Goal: Use online tool/utility

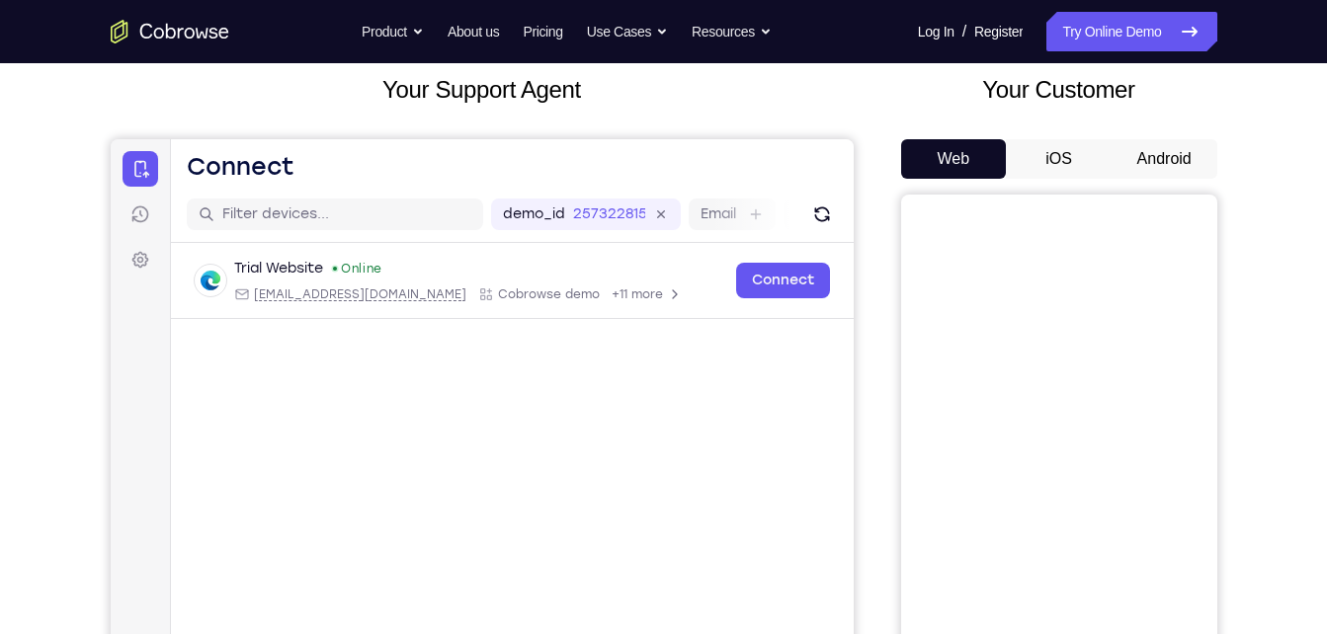
scroll to position [117, 0]
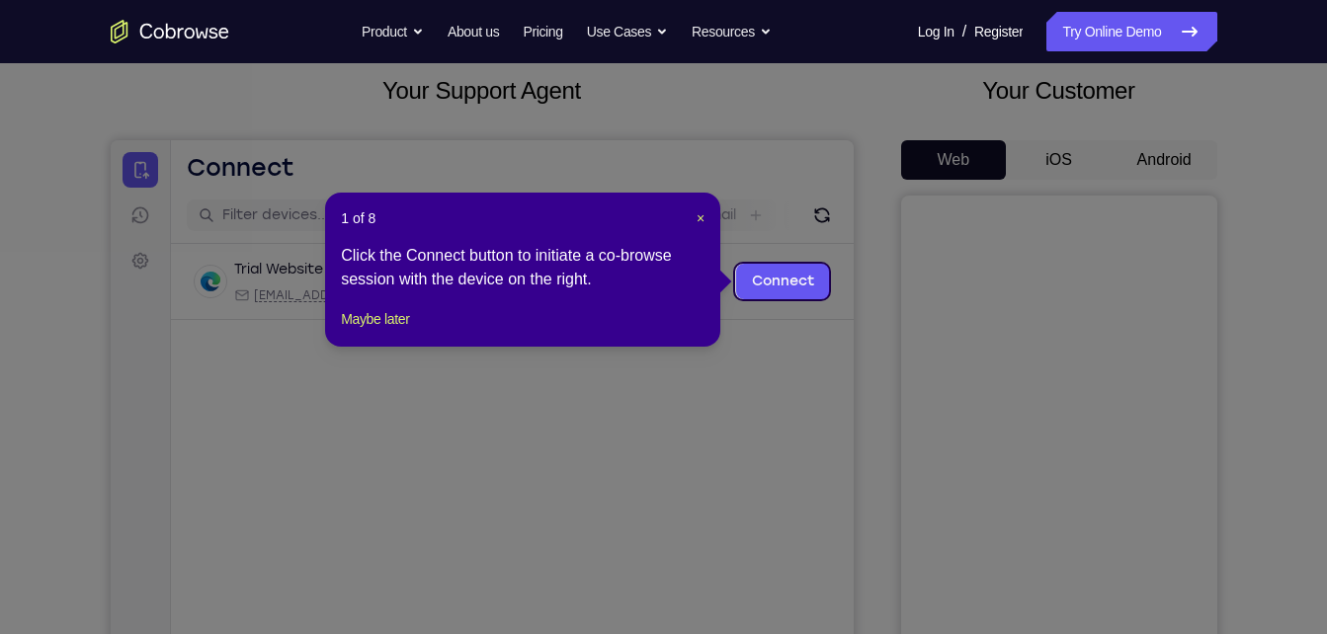
click at [1179, 165] on icon at bounding box center [671, 317] width 1342 height 634
click at [797, 283] on link "Connect" at bounding box center [782, 282] width 94 height 36
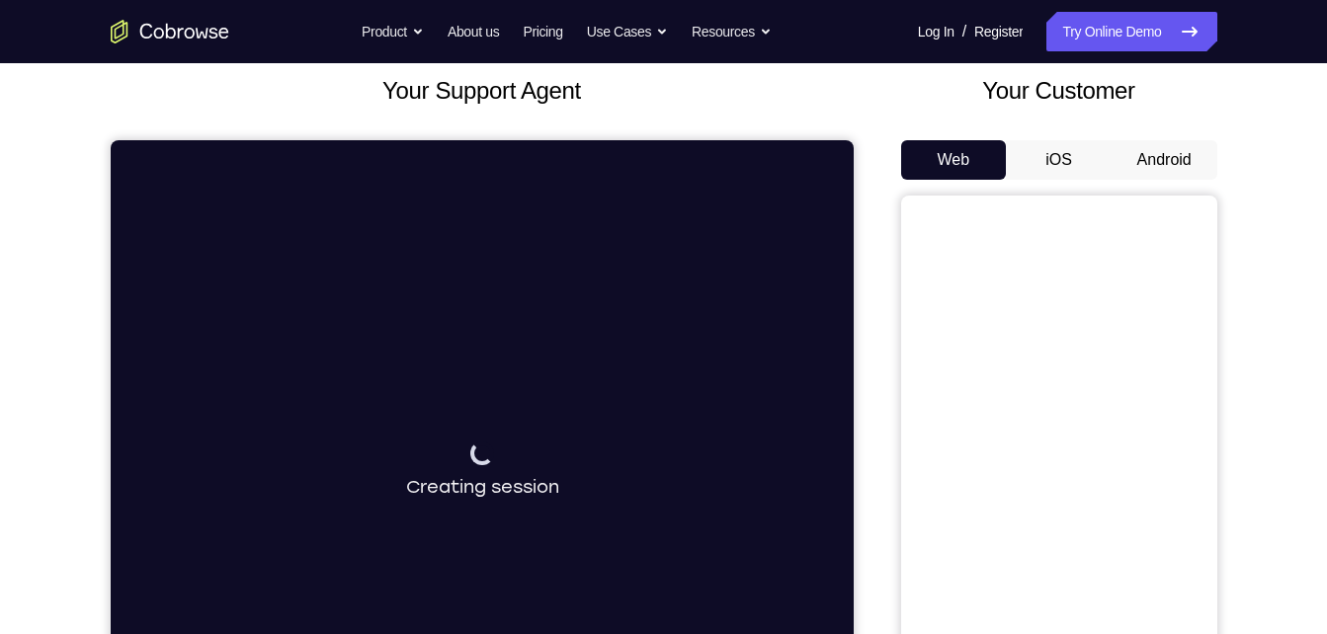
click at [1158, 166] on button "Android" at bounding box center [1165, 160] width 106 height 40
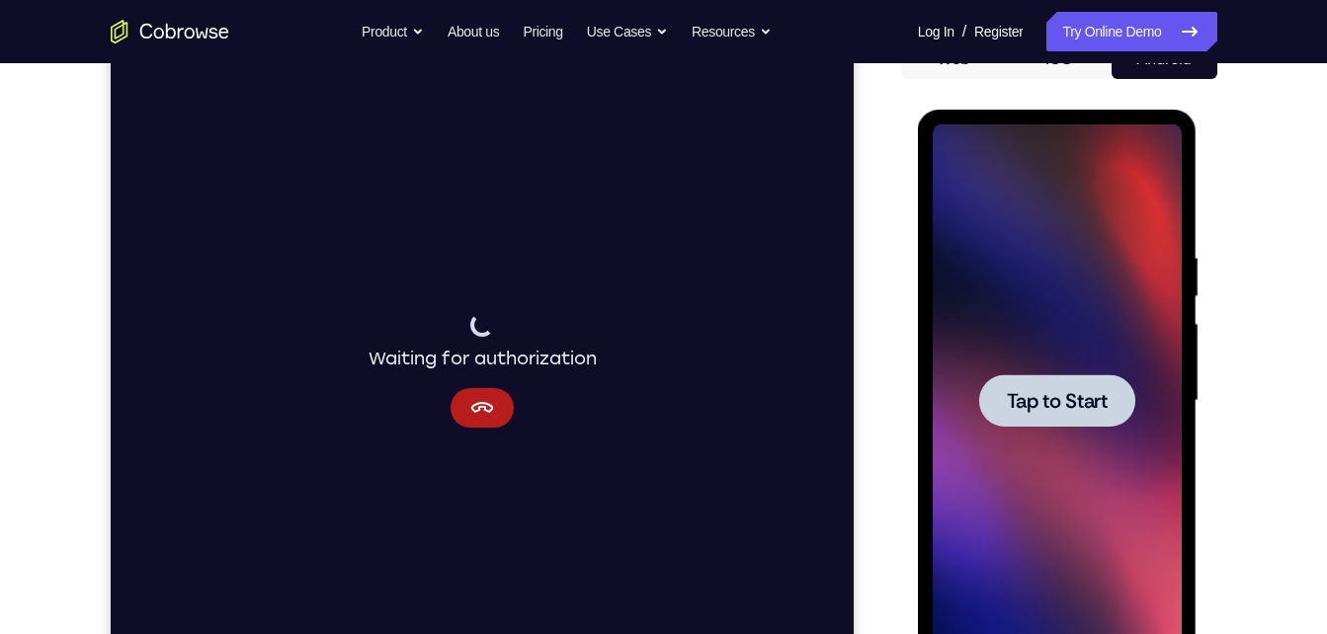
scroll to position [0, 0]
click at [1029, 391] on span "Tap to Start" at bounding box center [1057, 401] width 101 height 20
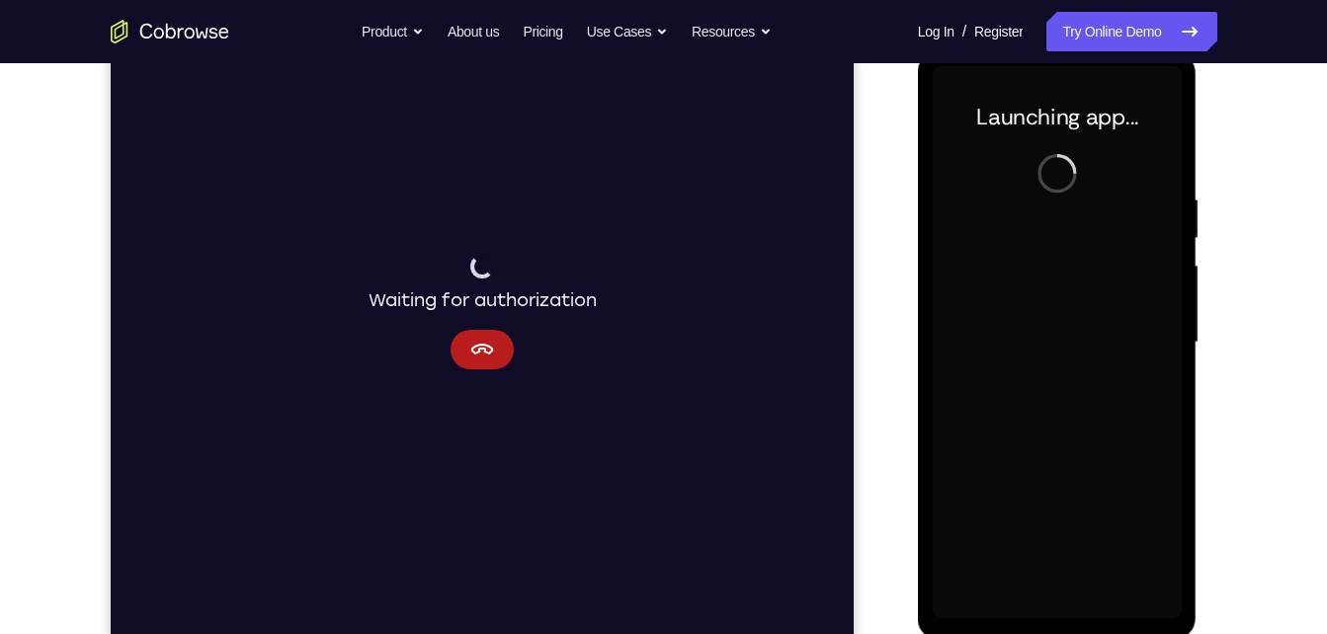
scroll to position [274, 0]
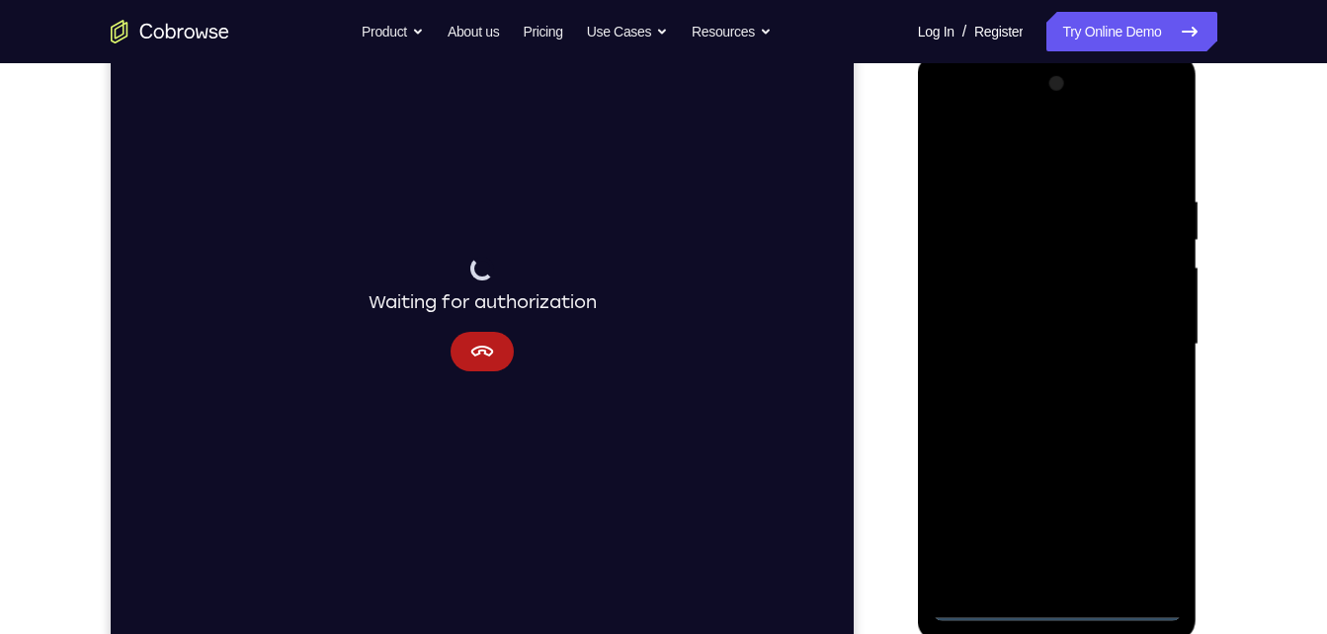
click at [1051, 613] on div at bounding box center [1057, 344] width 249 height 553
click at [1160, 519] on div at bounding box center [1057, 344] width 249 height 553
click at [1096, 266] on div at bounding box center [1057, 344] width 249 height 553
click at [1119, 165] on div at bounding box center [1057, 344] width 249 height 553
click at [1144, 335] on div at bounding box center [1057, 344] width 249 height 553
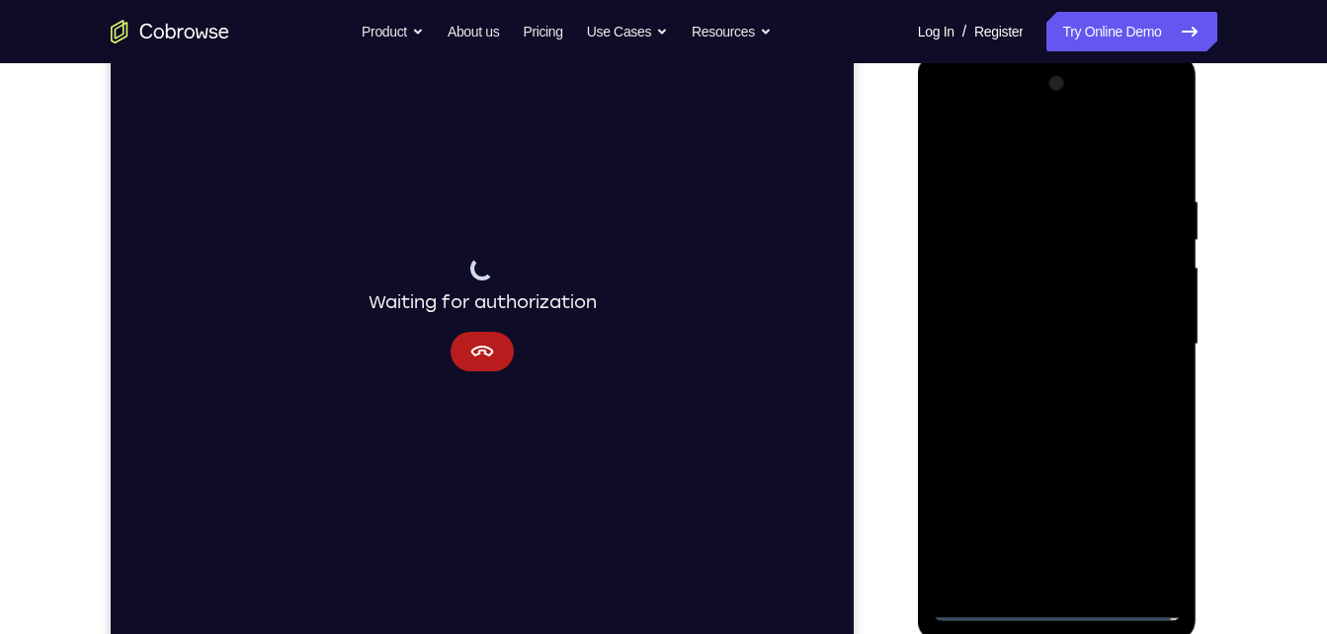
click at [1031, 384] on div at bounding box center [1057, 344] width 249 height 553
click at [1071, 318] on div at bounding box center [1057, 344] width 249 height 553
click at [1084, 299] on div at bounding box center [1057, 344] width 249 height 553
click at [1072, 342] on div at bounding box center [1057, 344] width 249 height 553
click at [1064, 409] on div at bounding box center [1057, 344] width 249 height 553
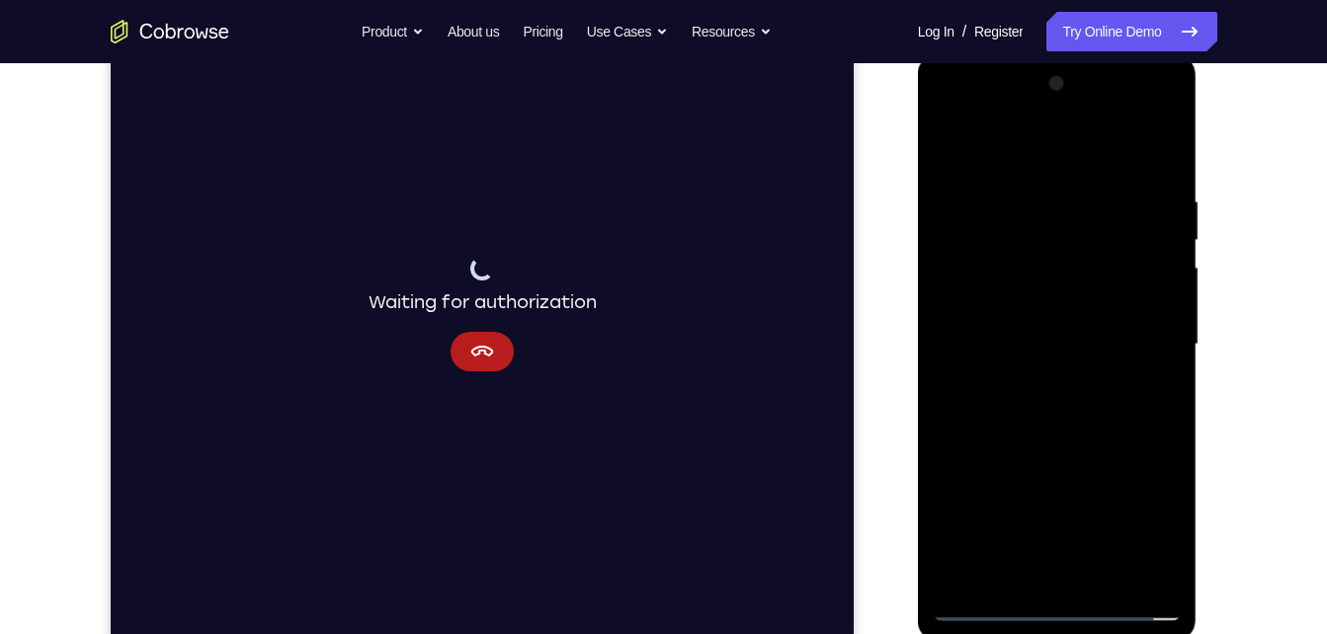
click at [1063, 435] on div at bounding box center [1057, 344] width 249 height 553
click at [1146, 145] on div at bounding box center [1057, 344] width 249 height 553
click at [1167, 147] on div at bounding box center [1057, 344] width 249 height 553
drag, startPoint x: 1033, startPoint y: 222, endPoint x: 1000, endPoint y: 551, distance: 330.7
click at [1000, 551] on div at bounding box center [1057, 344] width 249 height 553
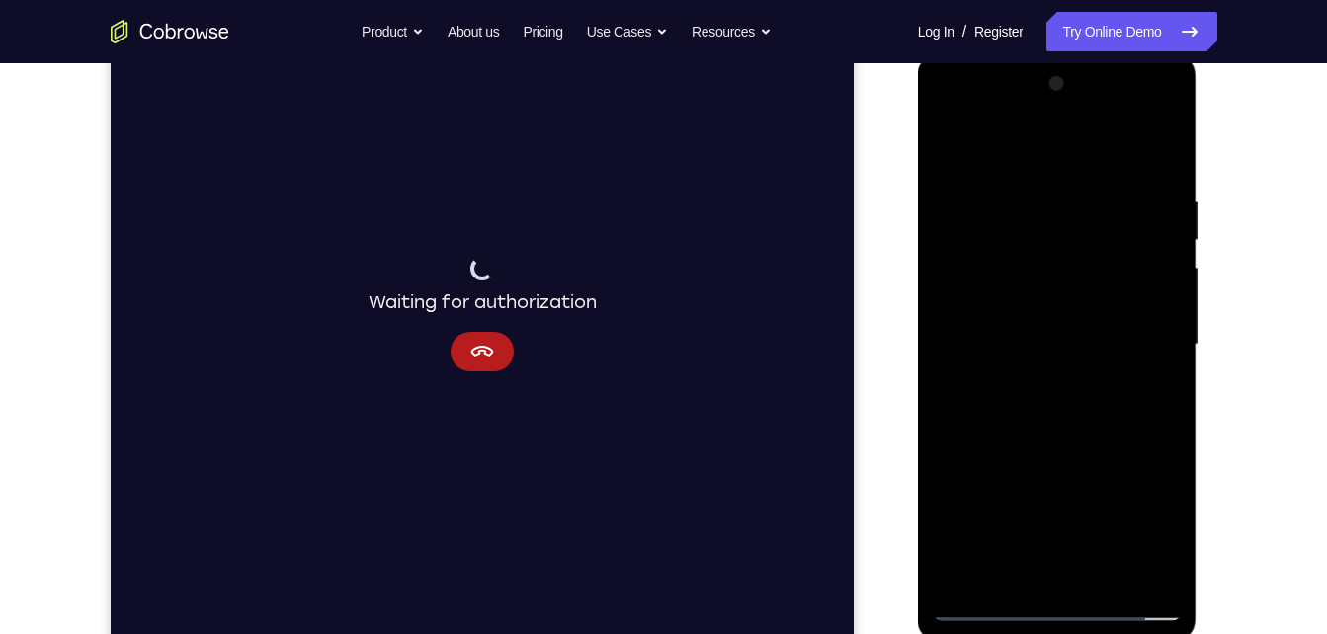
drag, startPoint x: 1139, startPoint y: 189, endPoint x: 1160, endPoint y: 659, distance: 470.8
click at [1160, 633] on html "Online web based iOS Simulators and Android Emulators. Run iPhone, iPad, Mobile…" at bounding box center [1059, 349] width 282 height 593
click at [954, 148] on div at bounding box center [1057, 344] width 249 height 553
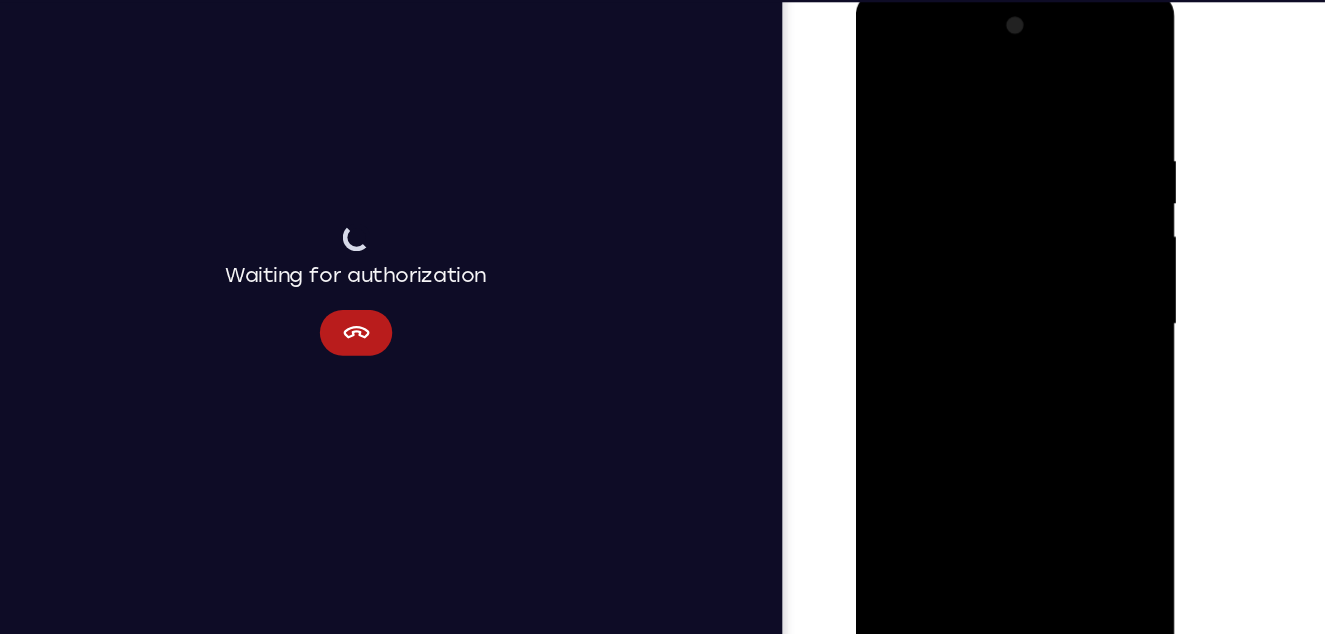
click at [1041, 511] on div at bounding box center [994, 282] width 249 height 553
click at [1011, 395] on div at bounding box center [994, 282] width 249 height 553
drag, startPoint x: 1036, startPoint y: 163, endPoint x: 1127, endPoint y: 596, distance: 442.2
click at [1127, 584] on html "Online web based iOS Simulators and Android Emulators. Run iPhone, iPad, Mobile…" at bounding box center [997, 287] width 282 height 593
drag, startPoint x: 1037, startPoint y: 256, endPoint x: 1107, endPoint y: 596, distance: 346.8
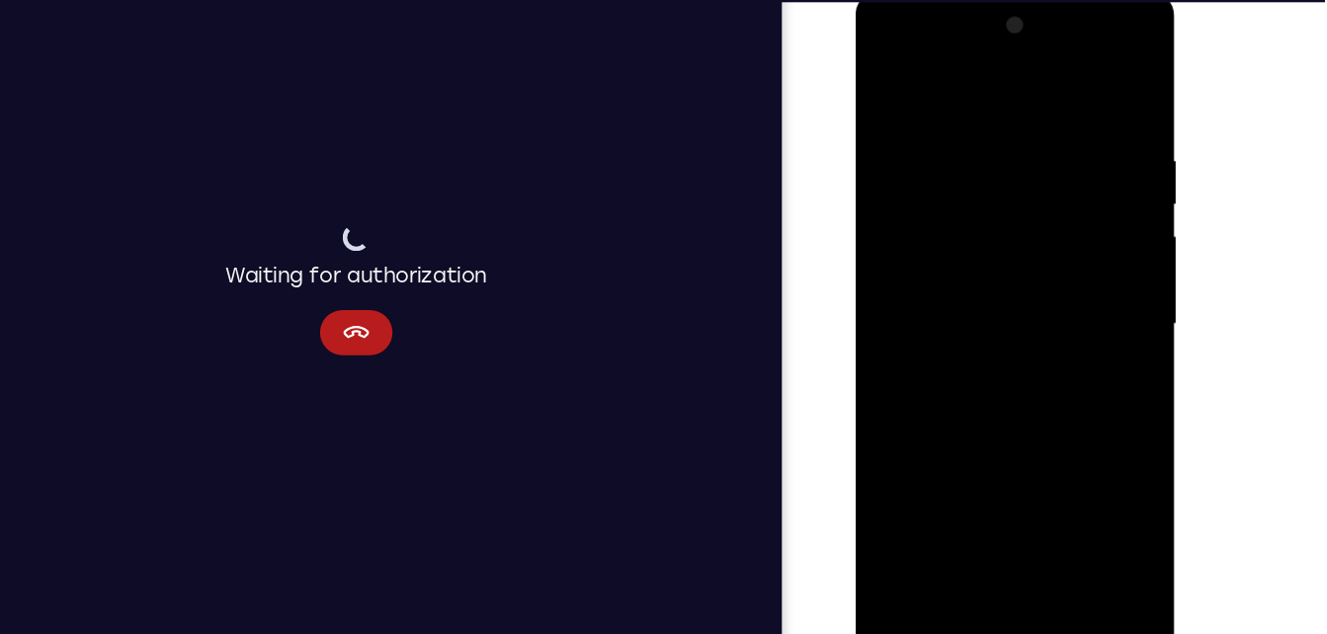
click at [1107, 584] on html "Online web based iOS Simulators and Android Emulators. Run iPhone, iPad, Mobile…" at bounding box center [997, 287] width 282 height 593
drag, startPoint x: 996, startPoint y: 226, endPoint x: 934, endPoint y: 596, distance: 374.7
click at [934, 584] on html "Online web based iOS Simulators and Android Emulators. Run iPhone, iPad, Mobile…" at bounding box center [997, 287] width 282 height 593
drag, startPoint x: 991, startPoint y: 164, endPoint x: 966, endPoint y: 596, distance: 432.5
click at [966, 584] on html "Online web based iOS Simulators and Android Emulators. Run iPhone, iPad, Mobile…" at bounding box center [997, 287] width 282 height 593
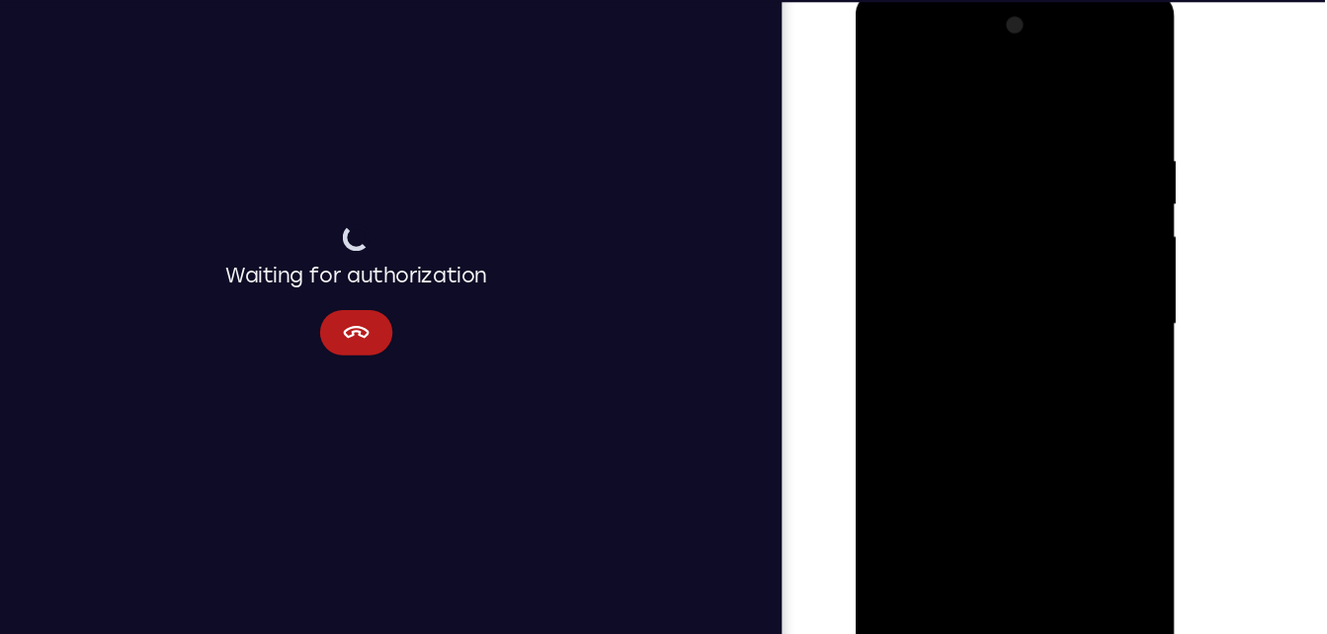
drag, startPoint x: 1018, startPoint y: 233, endPoint x: 1100, endPoint y: 596, distance: 371.8
click at [1100, 584] on html "Online web based iOS Simulators and Android Emulators. Run iPhone, iPad, Mobile…" at bounding box center [997, 287] width 282 height 593
click at [1086, 217] on div at bounding box center [994, 282] width 249 height 553
drag, startPoint x: 1086, startPoint y: 217, endPoint x: 890, endPoint y: 84, distance: 236.8
click at [890, 84] on div at bounding box center [994, 282] width 249 height 553
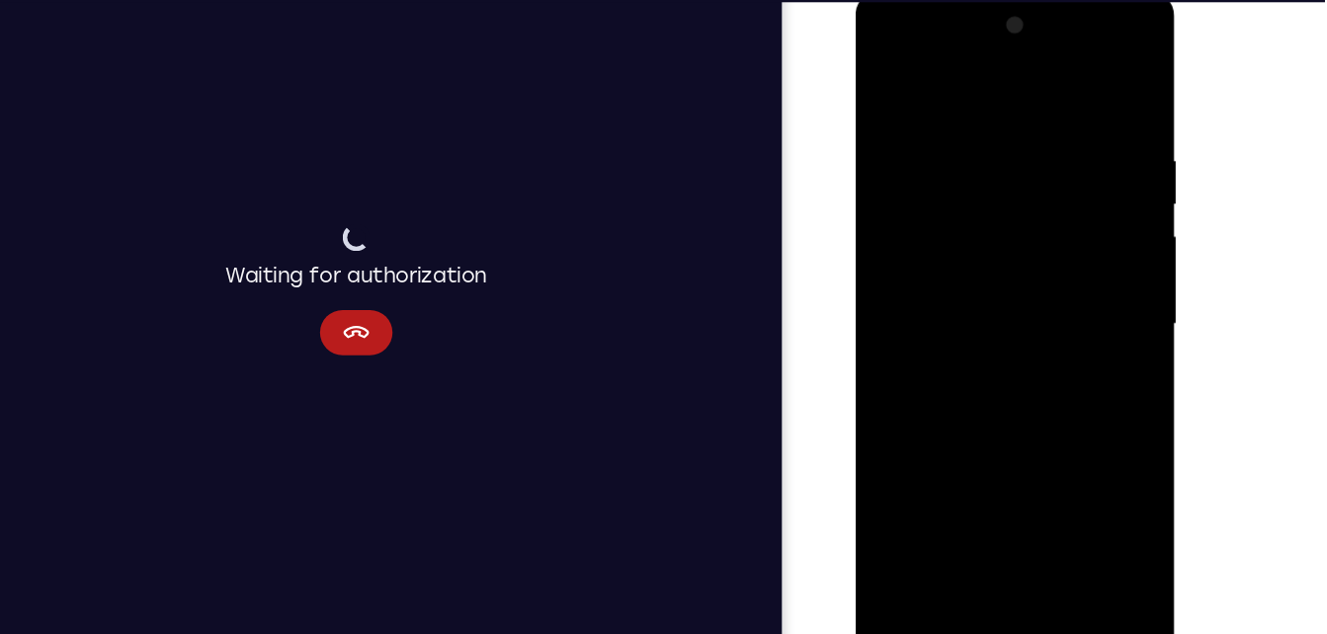
click at [890, 84] on div at bounding box center [994, 282] width 249 height 553
click at [964, 154] on div at bounding box center [994, 282] width 249 height 553
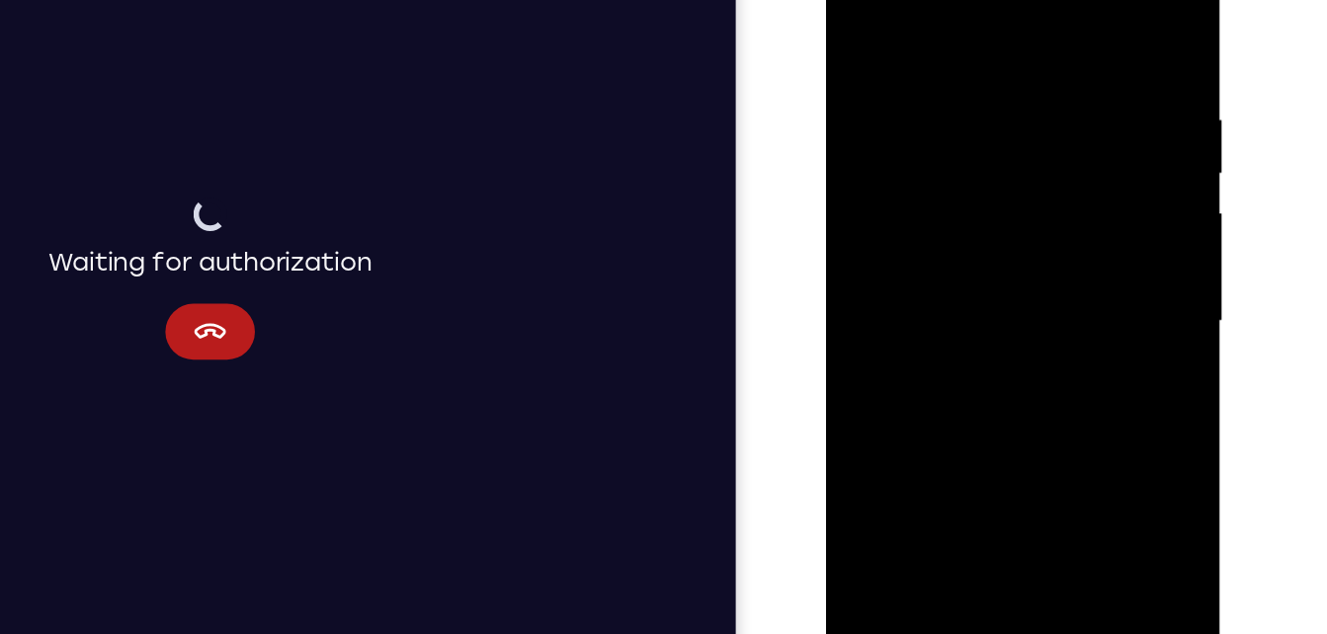
click at [1071, 15] on div at bounding box center [965, 200] width 249 height 553
click at [995, 51] on div at bounding box center [965, 200] width 249 height 553
click at [1067, 12] on div at bounding box center [965, 200] width 249 height 553
drag, startPoint x: 1054, startPoint y: 34, endPoint x: 923, endPoint y: 80, distance: 139.4
click at [923, 80] on div at bounding box center [965, 200] width 249 height 553
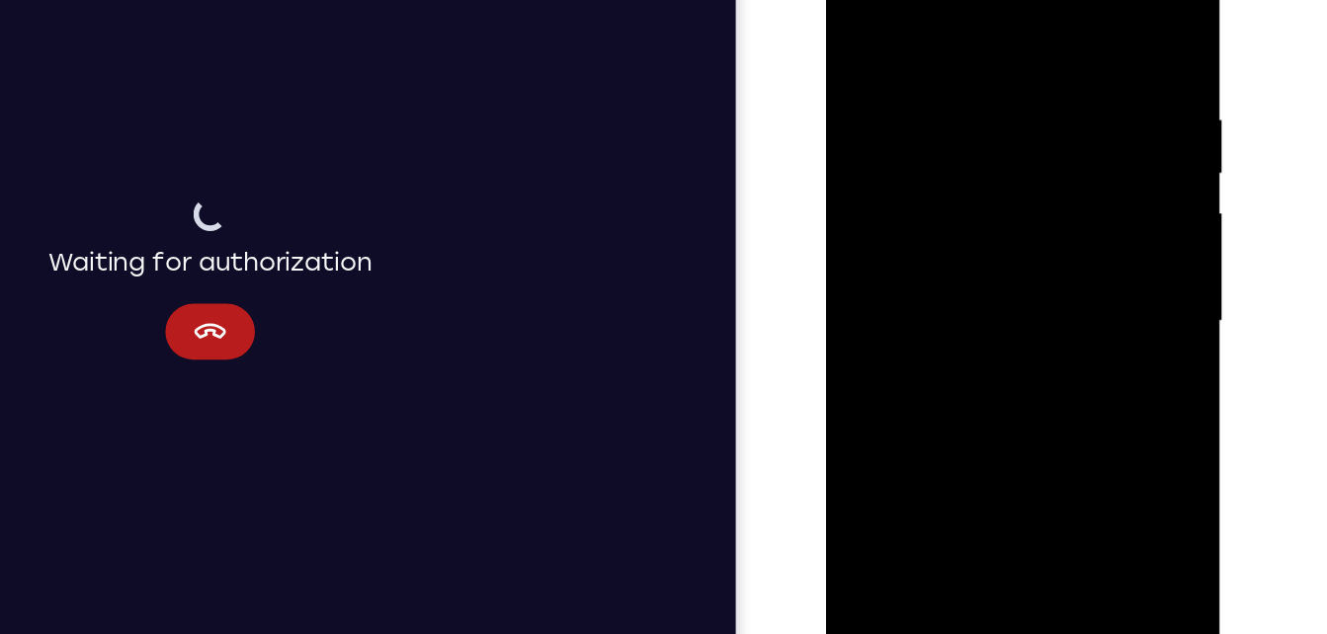
drag, startPoint x: 1062, startPoint y: 41, endPoint x: 928, endPoint y: 53, distance: 135.0
click at [928, 53] on div at bounding box center [965, 200] width 249 height 553
drag, startPoint x: 1049, startPoint y: 30, endPoint x: 888, endPoint y: 68, distance: 165.6
click at [888, 68] on div at bounding box center [965, 200] width 249 height 553
drag, startPoint x: 1065, startPoint y: 53, endPoint x: 904, endPoint y: 52, distance: 161.1
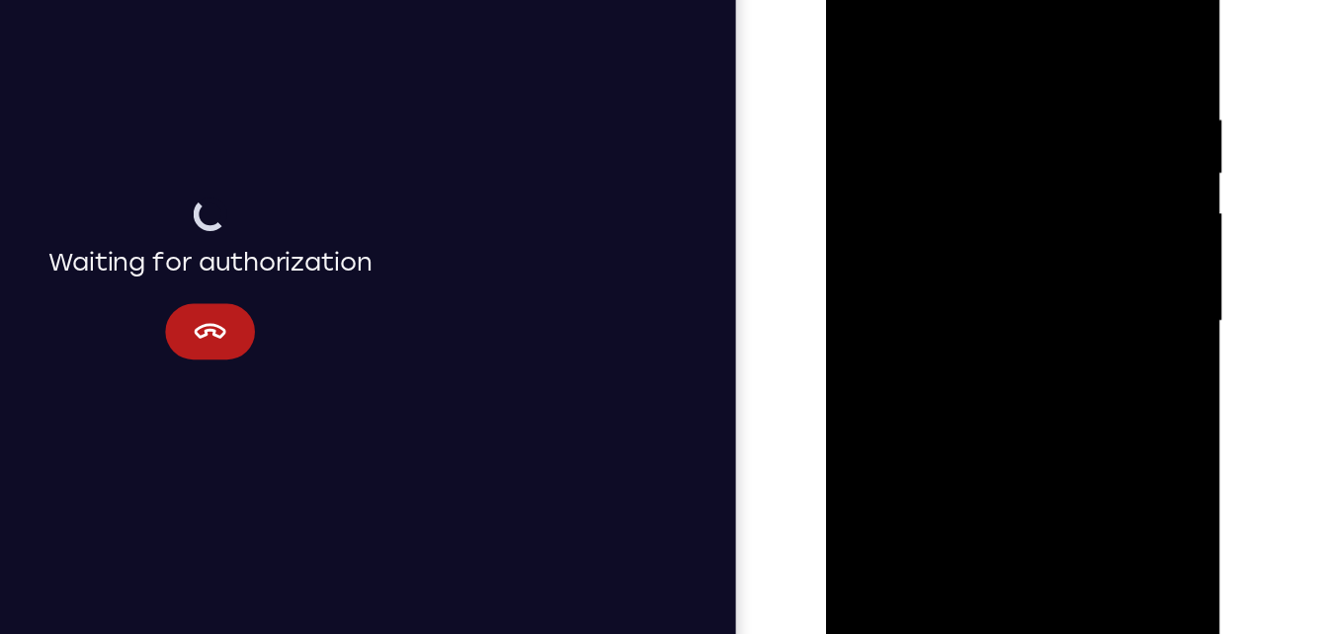
click at [904, 52] on div at bounding box center [965, 200] width 249 height 553
click at [925, 42] on div at bounding box center [965, 200] width 249 height 553
click at [1068, 11] on div at bounding box center [965, 200] width 249 height 553
drag, startPoint x: 944, startPoint y: 185, endPoint x: 947, endPoint y: 456, distance: 271.7
click at [947, 456] on div at bounding box center [965, 200] width 249 height 553
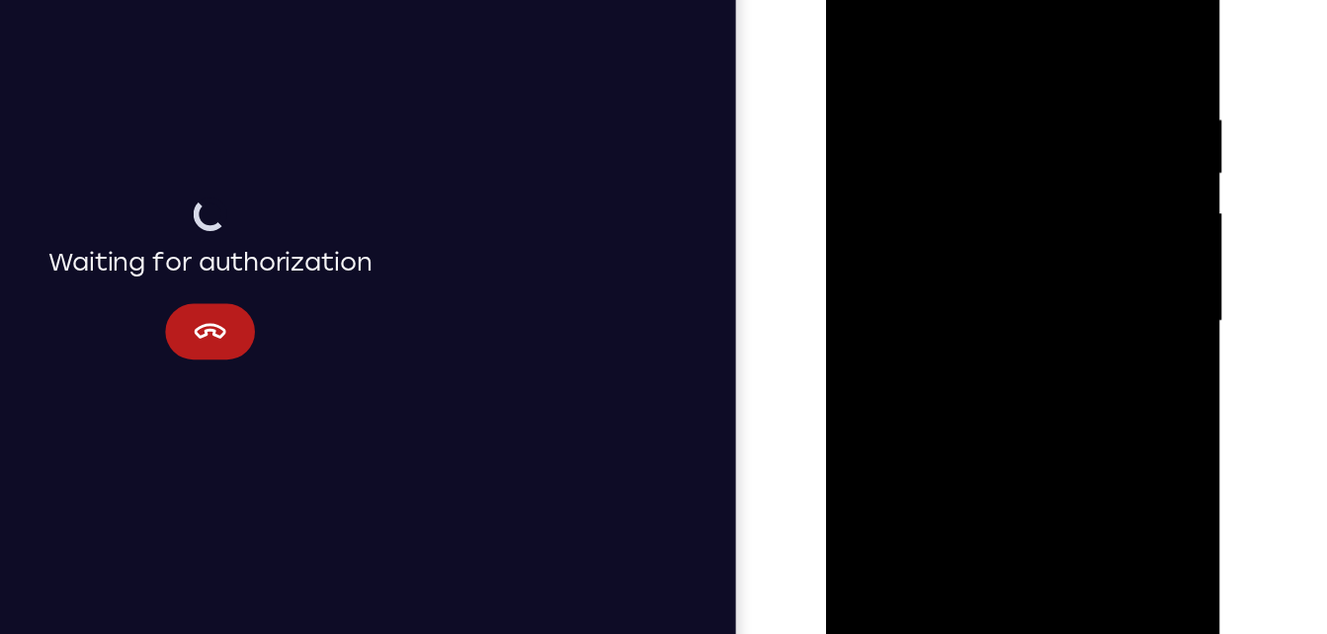
click at [941, 61] on div at bounding box center [965, 200] width 249 height 553
click at [1069, 15] on div at bounding box center [965, 200] width 249 height 553
click at [992, 49] on div at bounding box center [965, 200] width 249 height 553
click at [1069, 11] on div at bounding box center [965, 200] width 249 height 553
click at [1060, 38] on div at bounding box center [965, 200] width 249 height 553
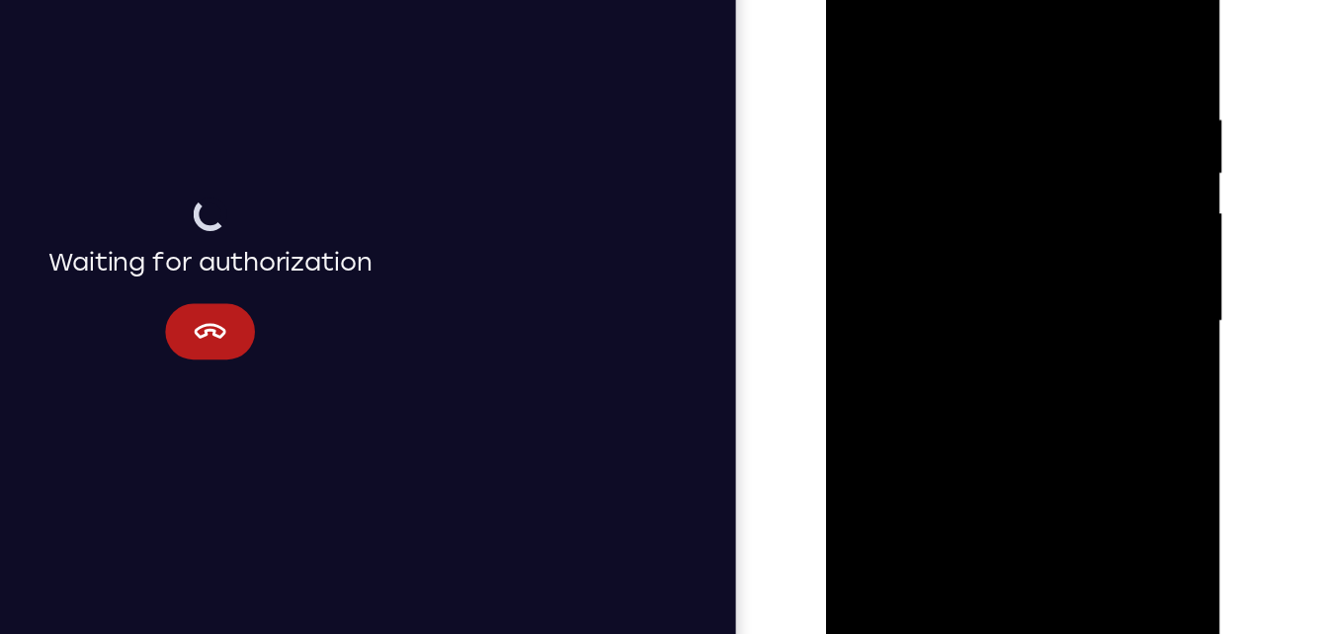
click at [1062, 40] on div at bounding box center [965, 200] width 249 height 553
click at [1069, 11] on div at bounding box center [965, 200] width 249 height 553
drag, startPoint x: 1032, startPoint y: 49, endPoint x: 1091, endPoint y: 197, distance: 158.3
click at [1091, 197] on div at bounding box center [966, 203] width 280 height 589
click at [928, 52] on div at bounding box center [965, 200] width 249 height 553
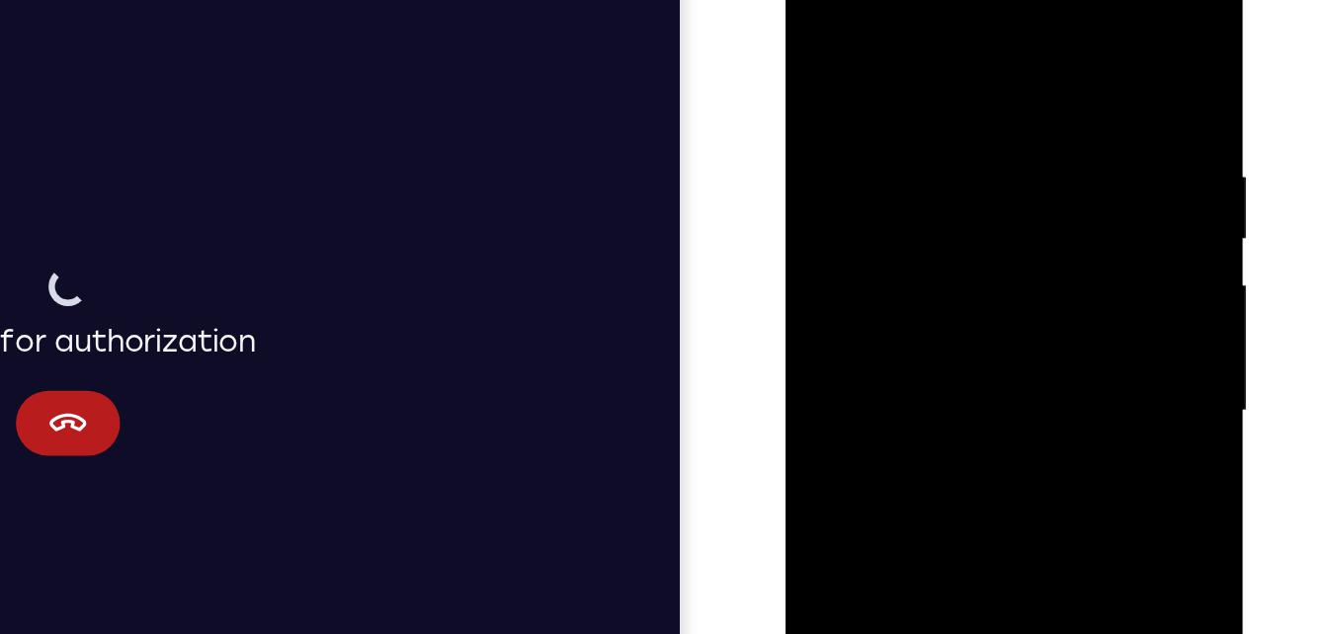
click at [847, 75] on div at bounding box center [924, 223] width 249 height 553
click at [852, 44] on div at bounding box center [924, 223] width 249 height 553
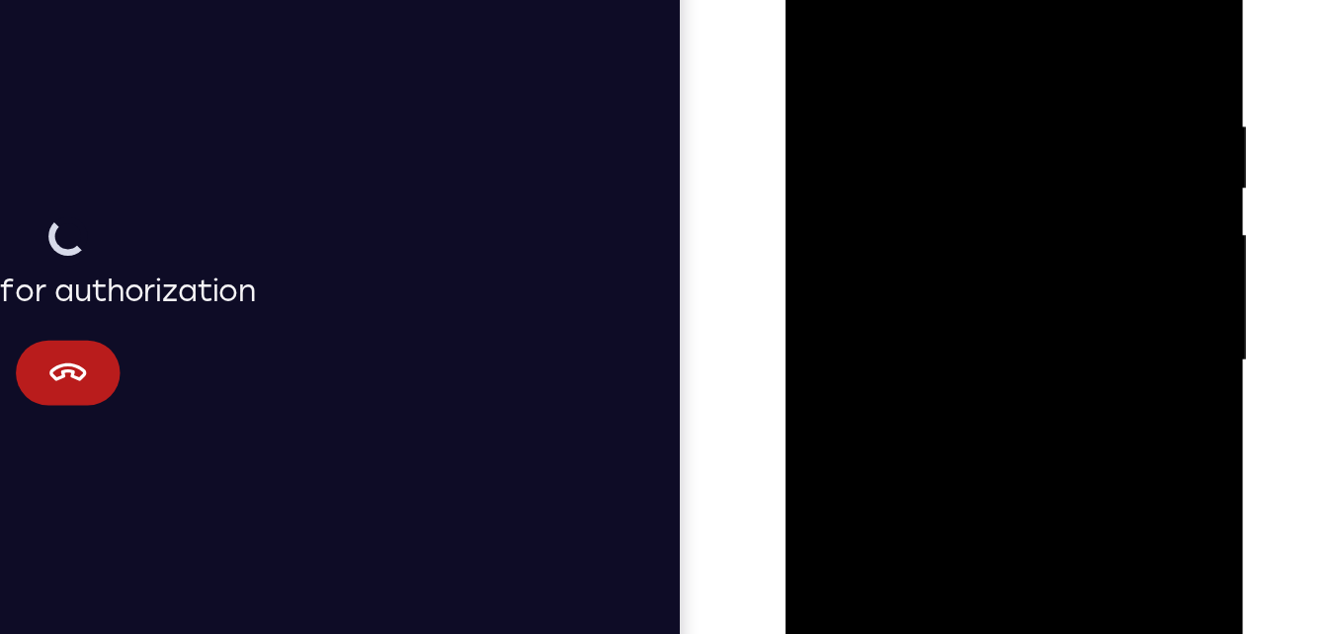
click at [875, 65] on div at bounding box center [924, 172] width 249 height 553
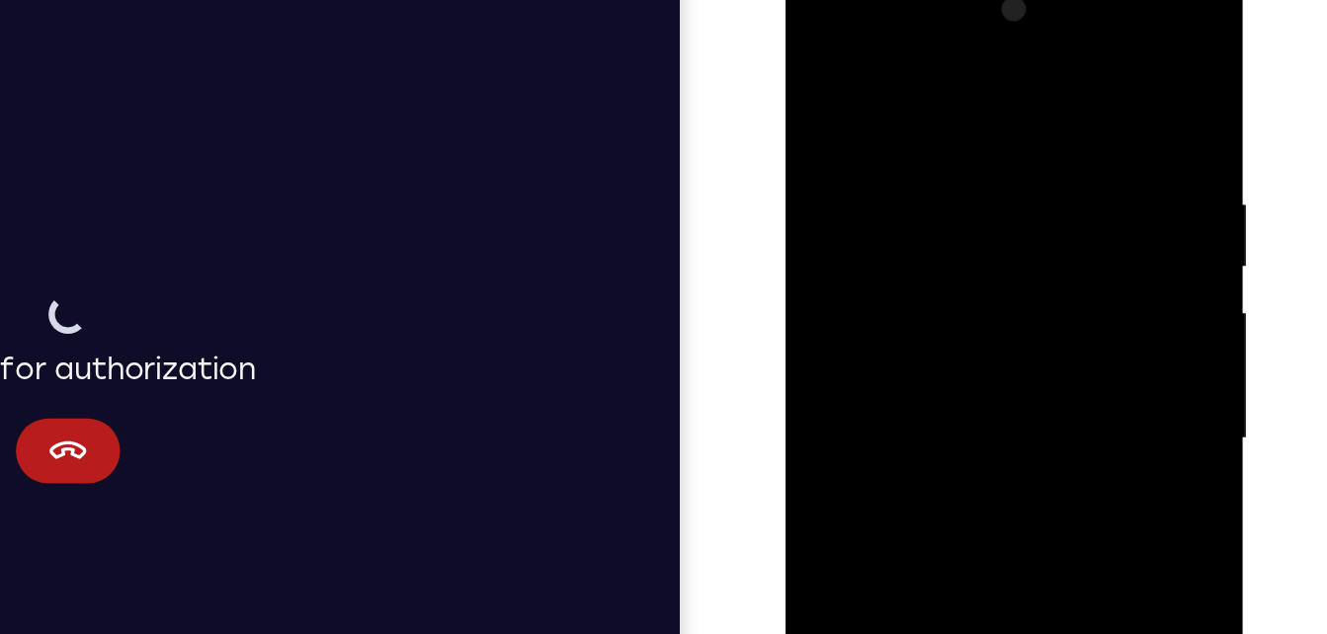
click at [817, 57] on div at bounding box center [924, 250] width 249 height 553
click at [813, 134] on div at bounding box center [924, 250] width 249 height 553
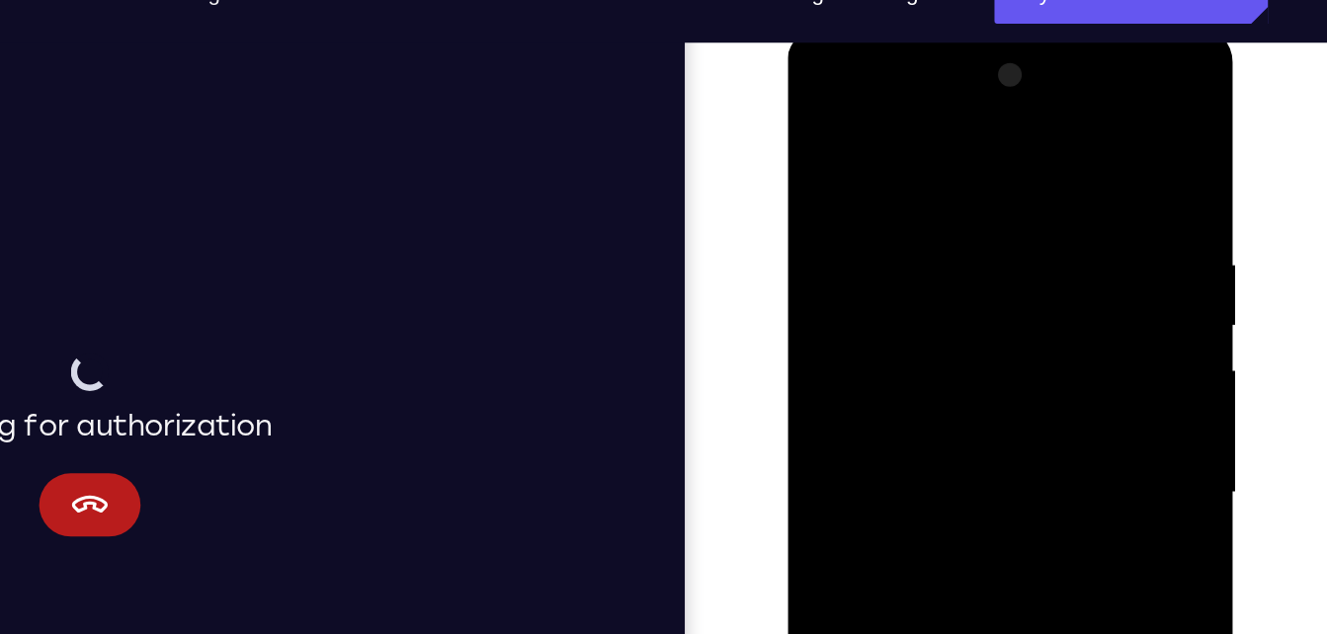
click at [1029, 71] on div at bounding box center [926, 317] width 249 height 553
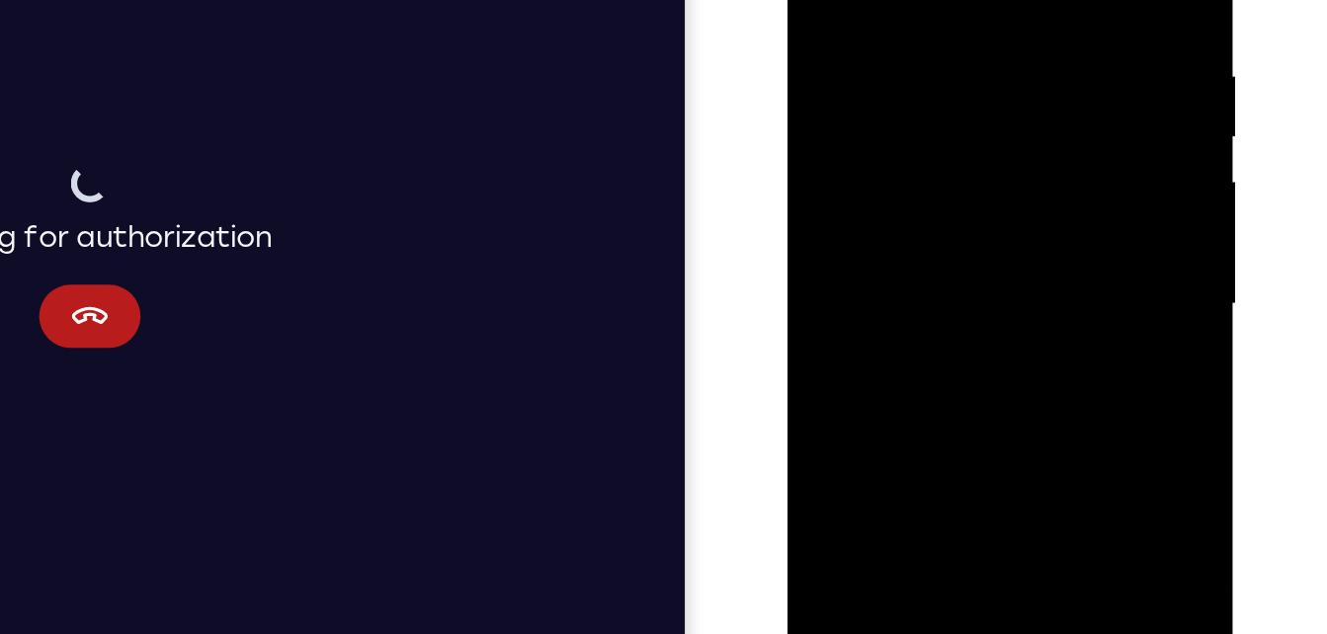
drag, startPoint x: 966, startPoint y: 277, endPoint x: 942, endPoint y: 45, distance: 232.5
click at [942, 45] on div at bounding box center [926, 130] width 249 height 553
drag, startPoint x: 896, startPoint y: 249, endPoint x: 869, endPoint y: 67, distance: 183.7
click at [869, 67] on div at bounding box center [926, 130] width 249 height 553
click at [1005, 254] on div at bounding box center [926, 130] width 249 height 553
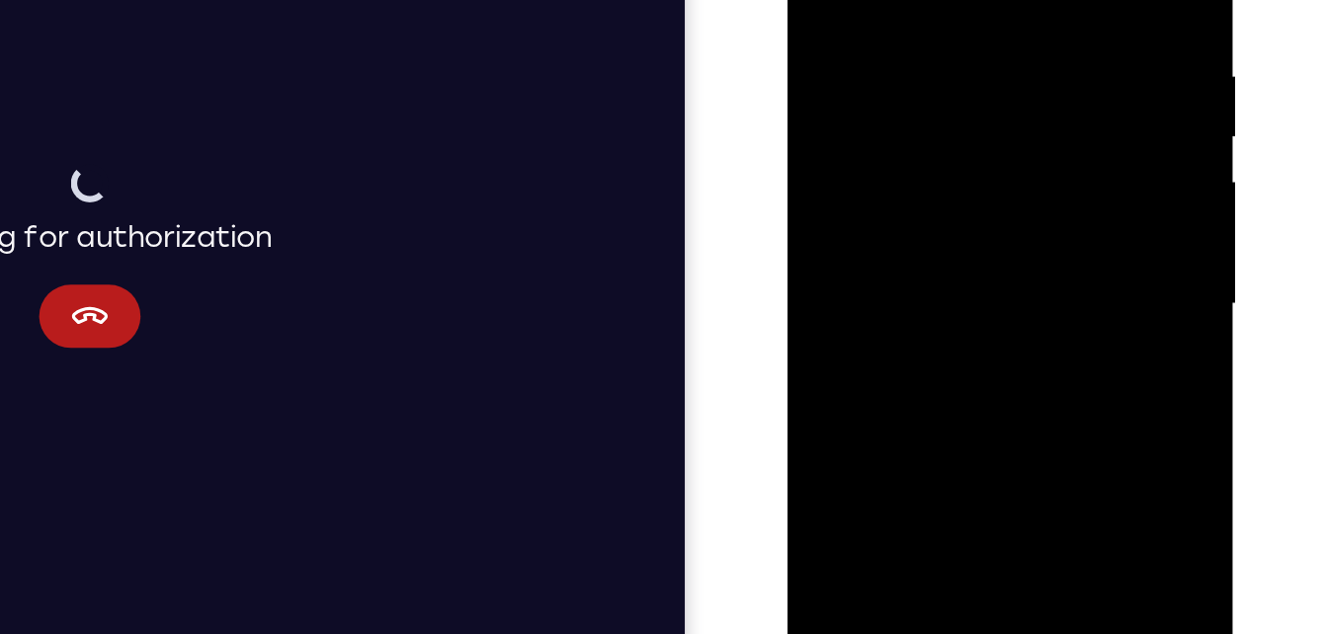
drag, startPoint x: 961, startPoint y: 131, endPoint x: 953, endPoint y: 193, distance: 61.8
click at [953, 193] on div at bounding box center [926, 130] width 249 height 553
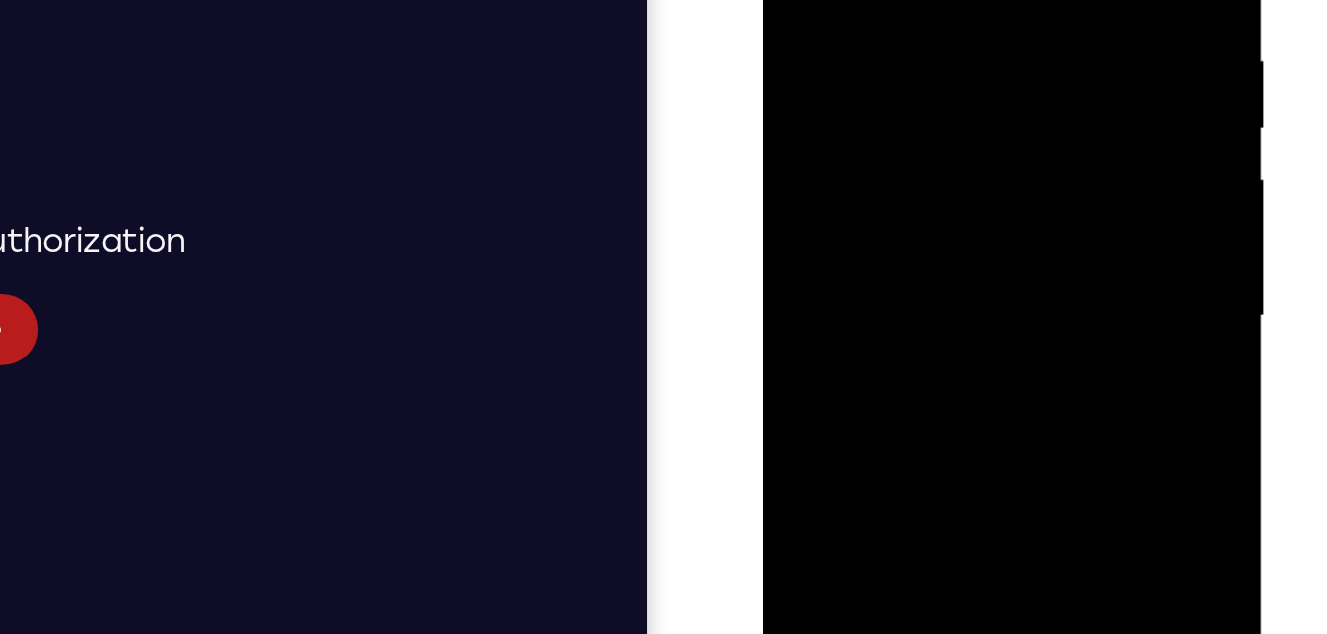
click at [1008, 86] on div at bounding box center [901, 85] width 249 height 553
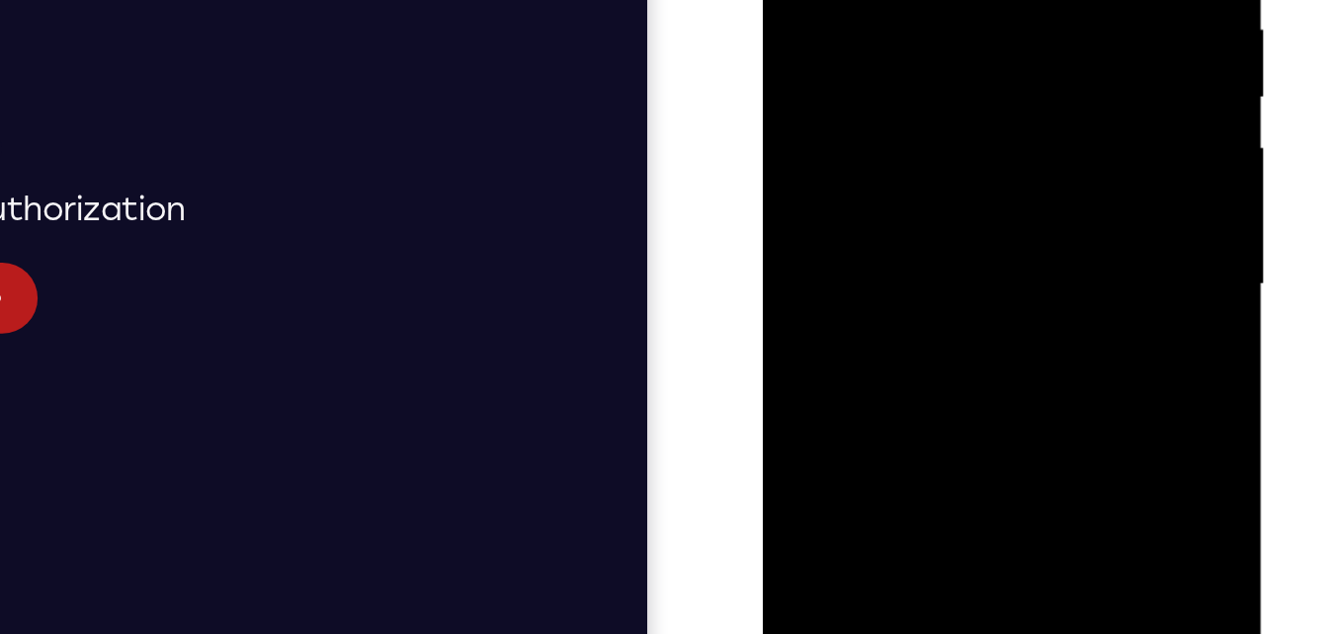
click at [1012, 44] on div at bounding box center [901, 54] width 249 height 553
click at [786, 53] on div at bounding box center [901, 54] width 249 height 553
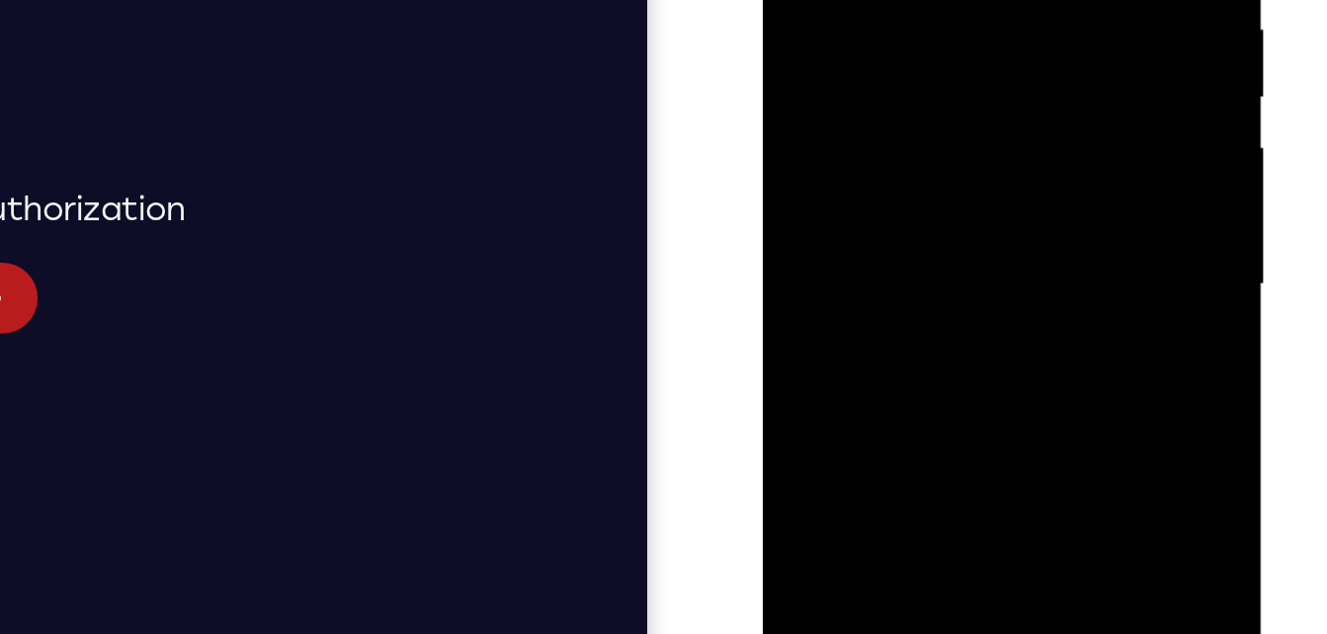
click at [1017, 57] on div at bounding box center [901, 54] width 249 height 553
click at [1013, 55] on div at bounding box center [901, 54] width 249 height 553
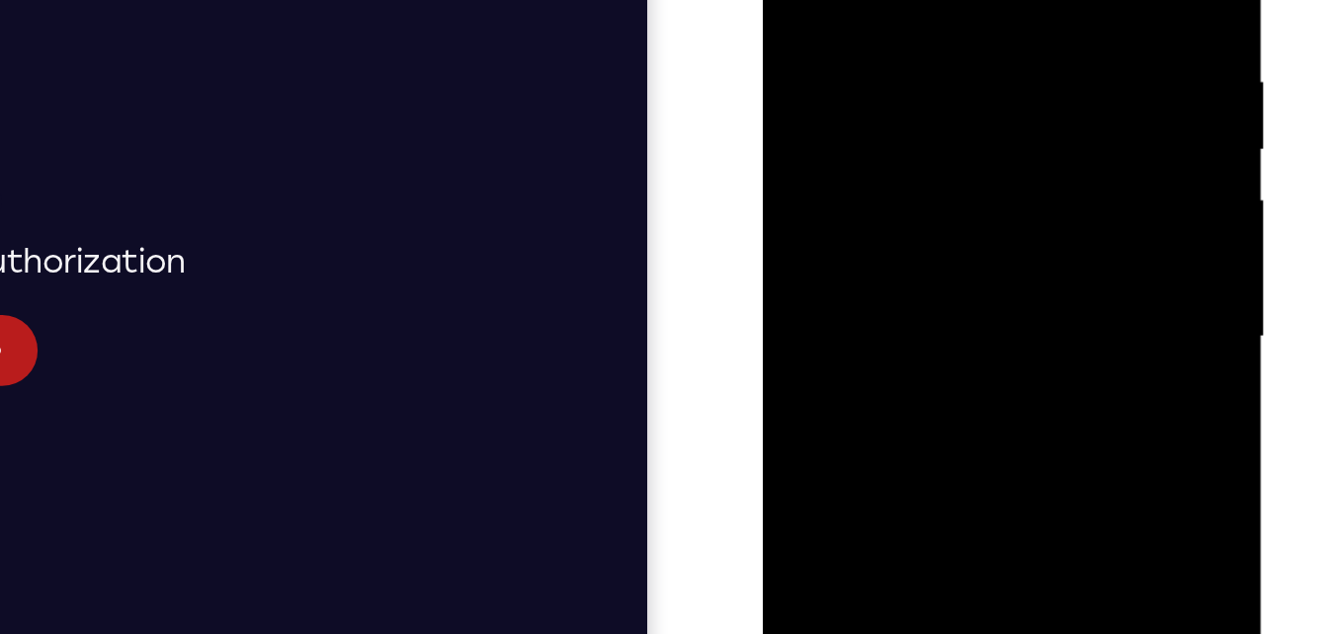
click at [1013, 110] on div at bounding box center [901, 107] width 249 height 553
click at [1006, 90] on div at bounding box center [901, 107] width 249 height 553
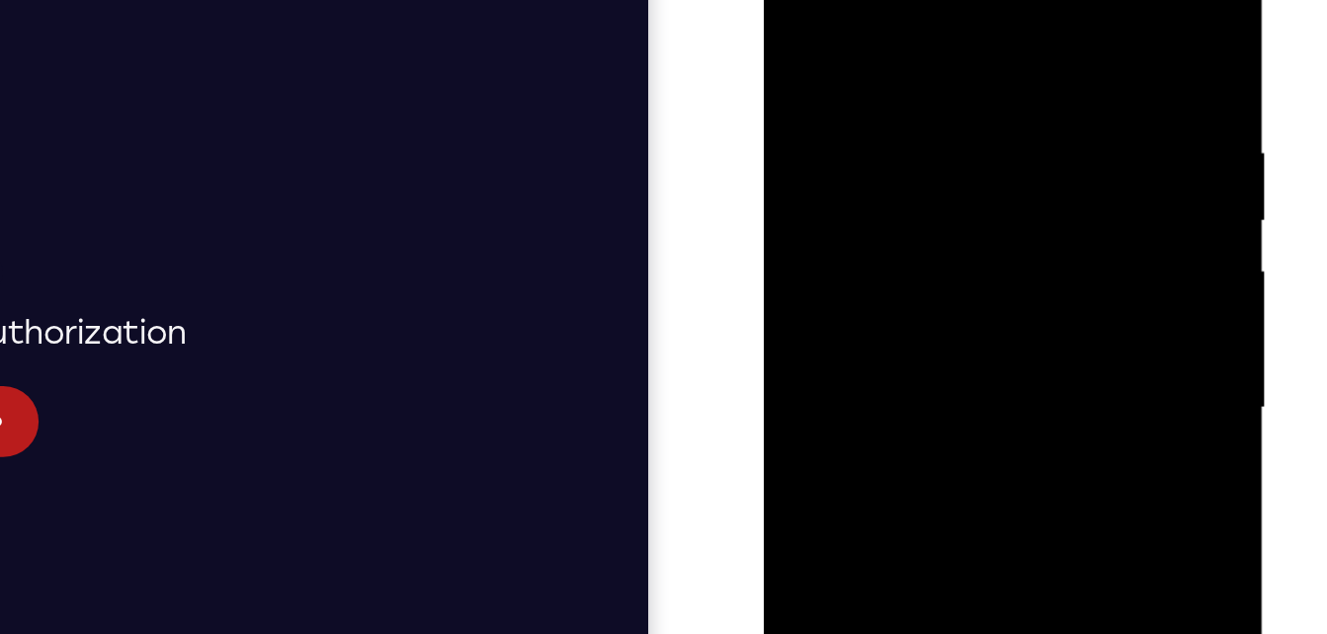
click at [797, 0] on div at bounding box center [903, 178] width 249 height 553
click at [798, 33] on div at bounding box center [903, 178] width 249 height 553
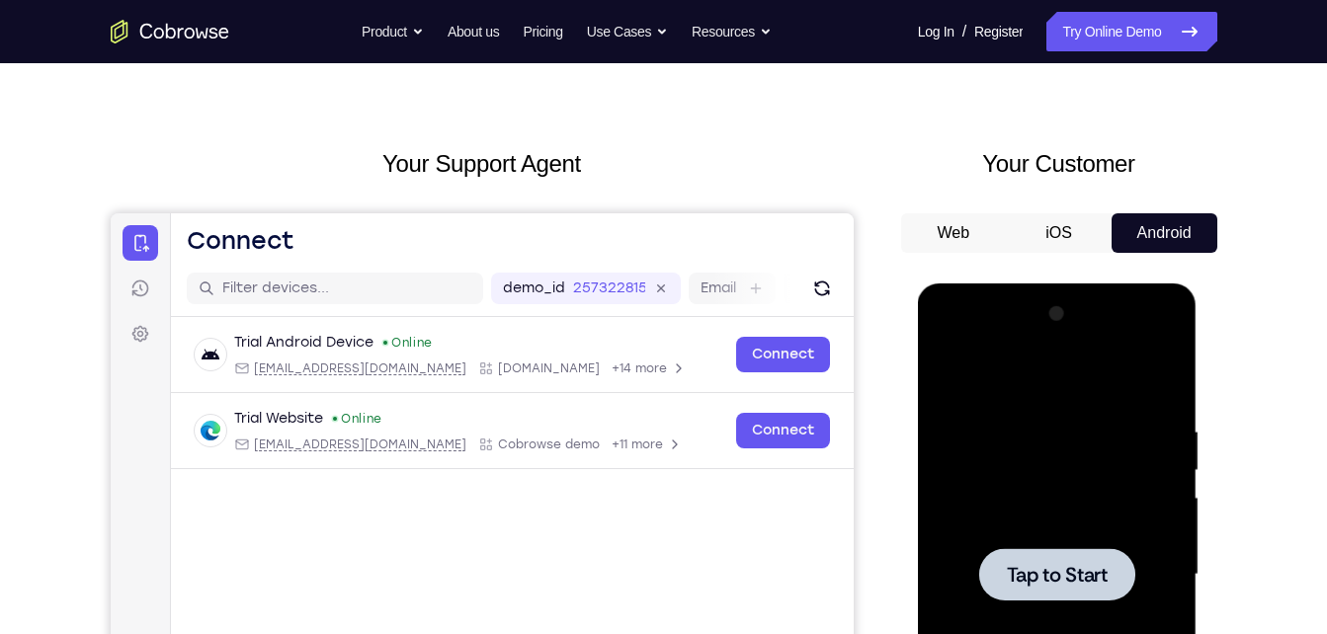
scroll to position [0, 0]
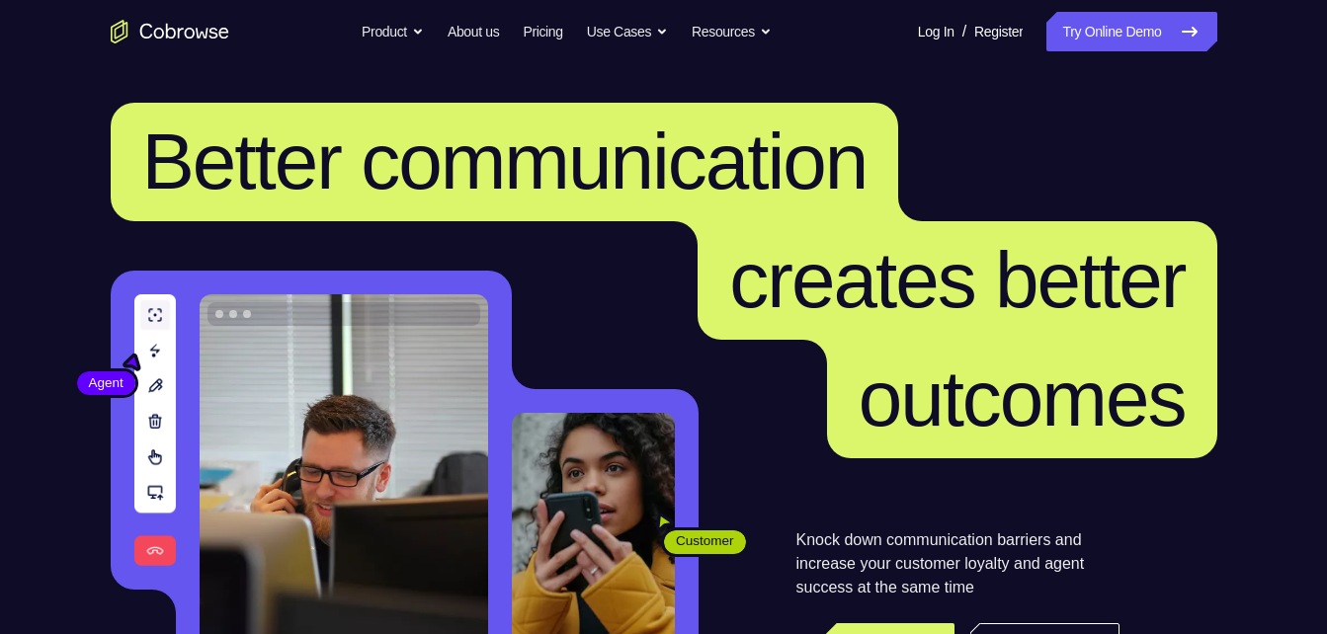
click at [1090, 30] on link "Try Online Demo" at bounding box center [1131, 32] width 170 height 40
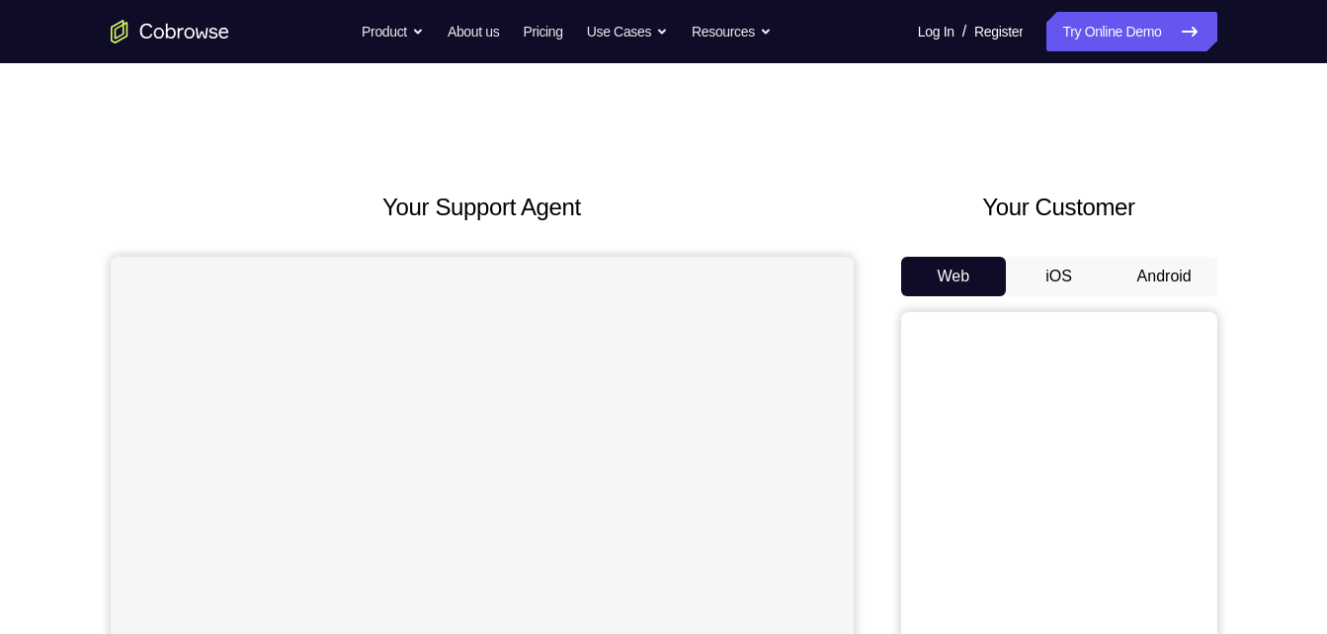
click at [1188, 266] on button "Android" at bounding box center [1165, 277] width 106 height 40
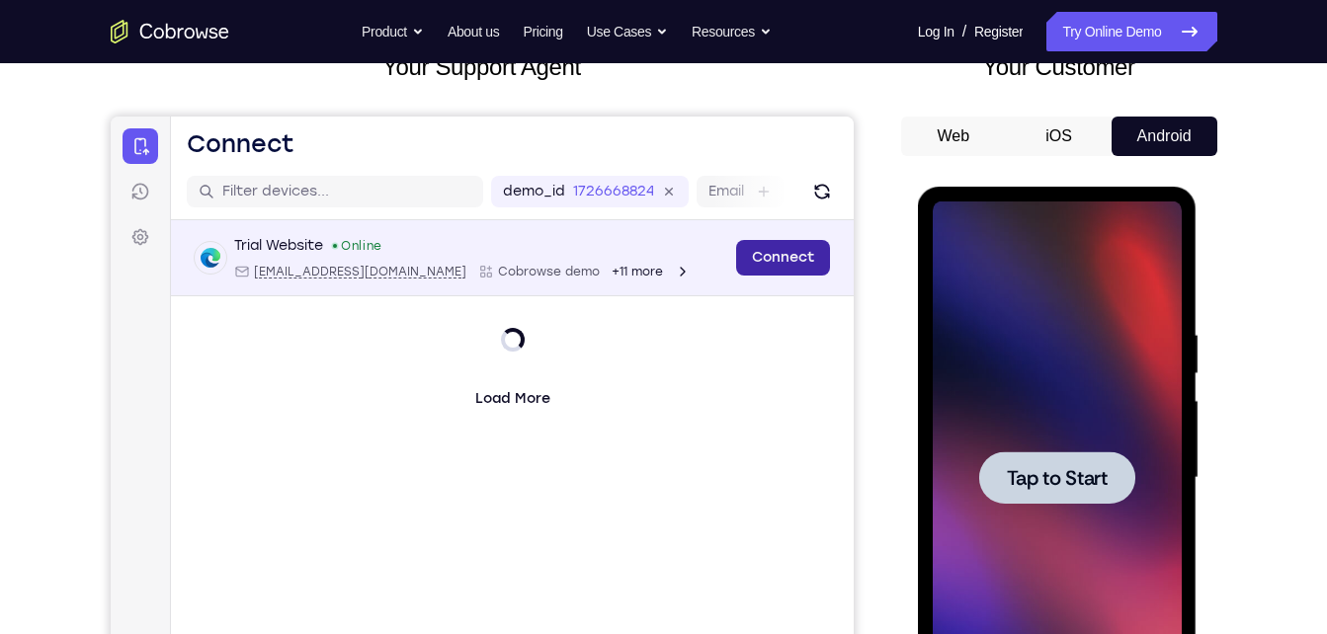
click at [757, 261] on link "Connect" at bounding box center [782, 258] width 94 height 36
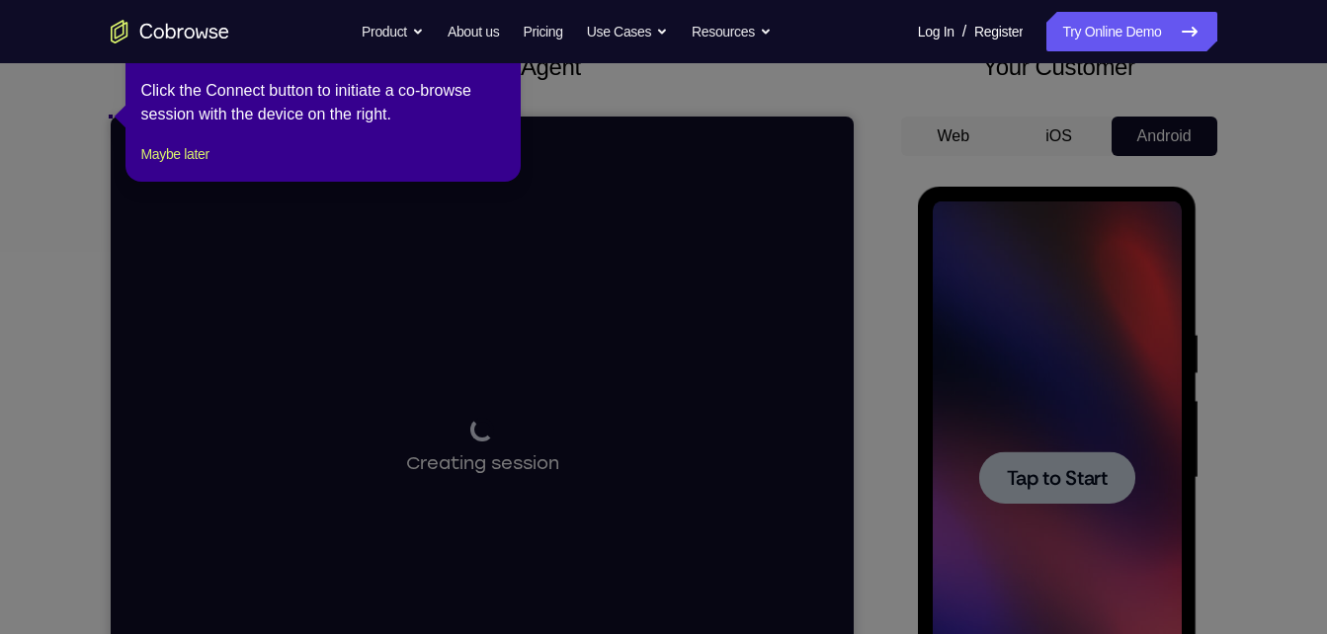
click at [1049, 484] on icon at bounding box center [671, 317] width 1342 height 634
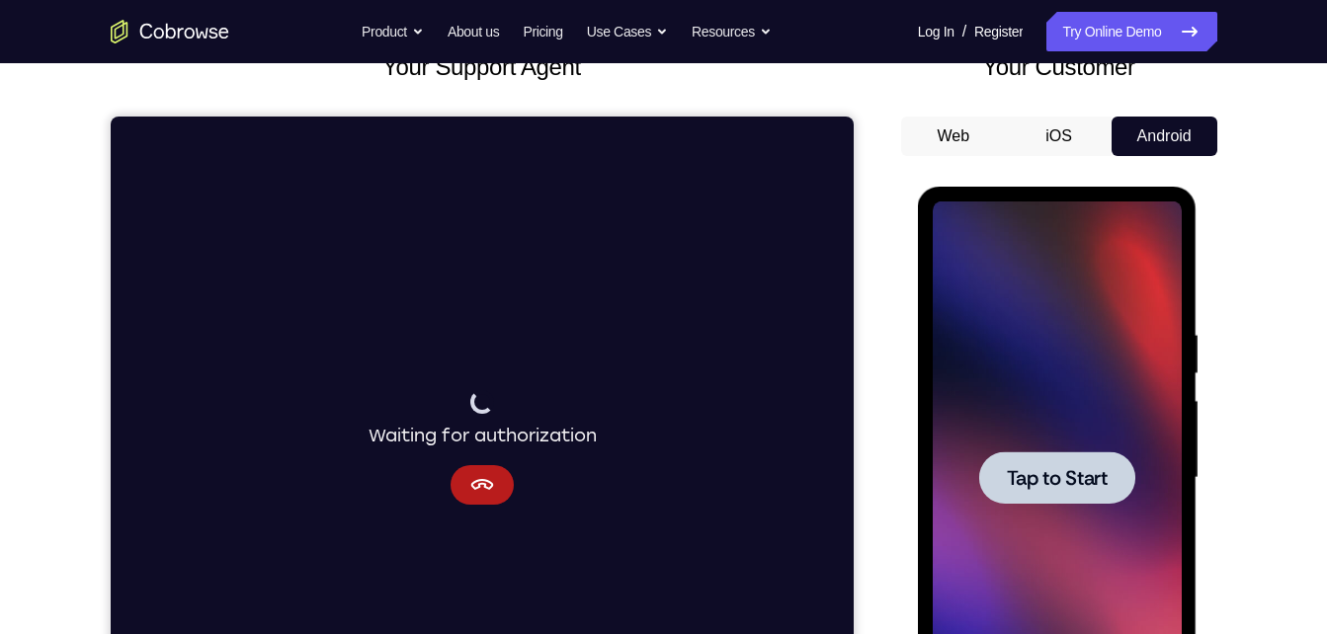
click at [1113, 485] on div at bounding box center [1057, 478] width 156 height 52
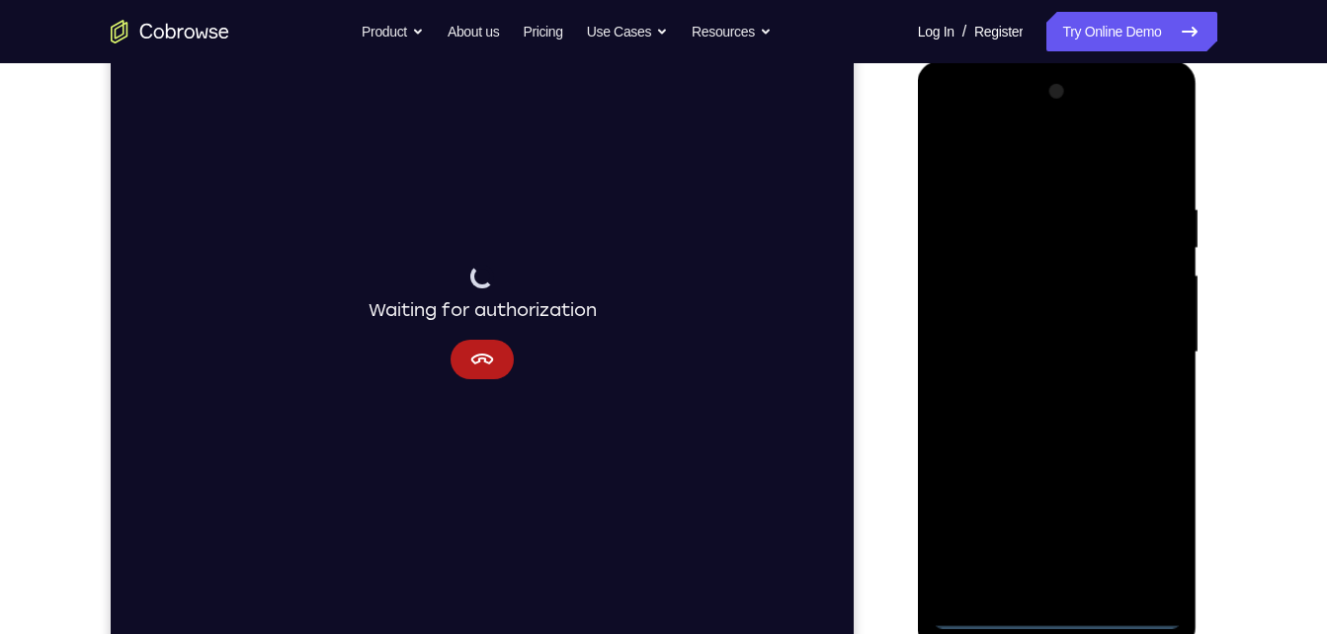
scroll to position [270, 0]
click at [1045, 615] on div at bounding box center [1057, 348] width 249 height 553
click at [1142, 518] on div at bounding box center [1057, 348] width 249 height 553
click at [1046, 154] on div at bounding box center [1057, 348] width 249 height 553
click at [1131, 344] on div at bounding box center [1057, 348] width 249 height 553
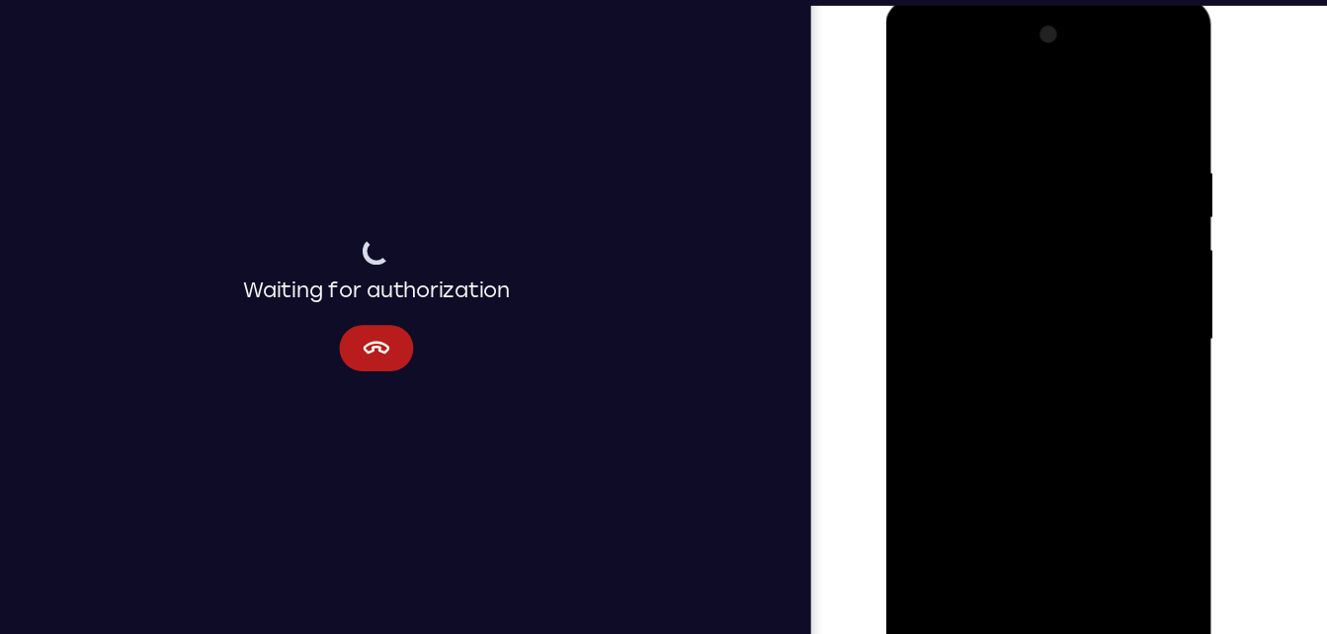
click at [1042, 527] on div at bounding box center [1025, 290] width 249 height 553
click at [1034, 280] on div at bounding box center [1025, 290] width 249 height 553
click at [1048, 253] on div at bounding box center [1025, 290] width 249 height 553
click at [1040, 290] on div at bounding box center [1025, 290] width 249 height 553
click at [1006, 358] on div at bounding box center [1025, 290] width 249 height 553
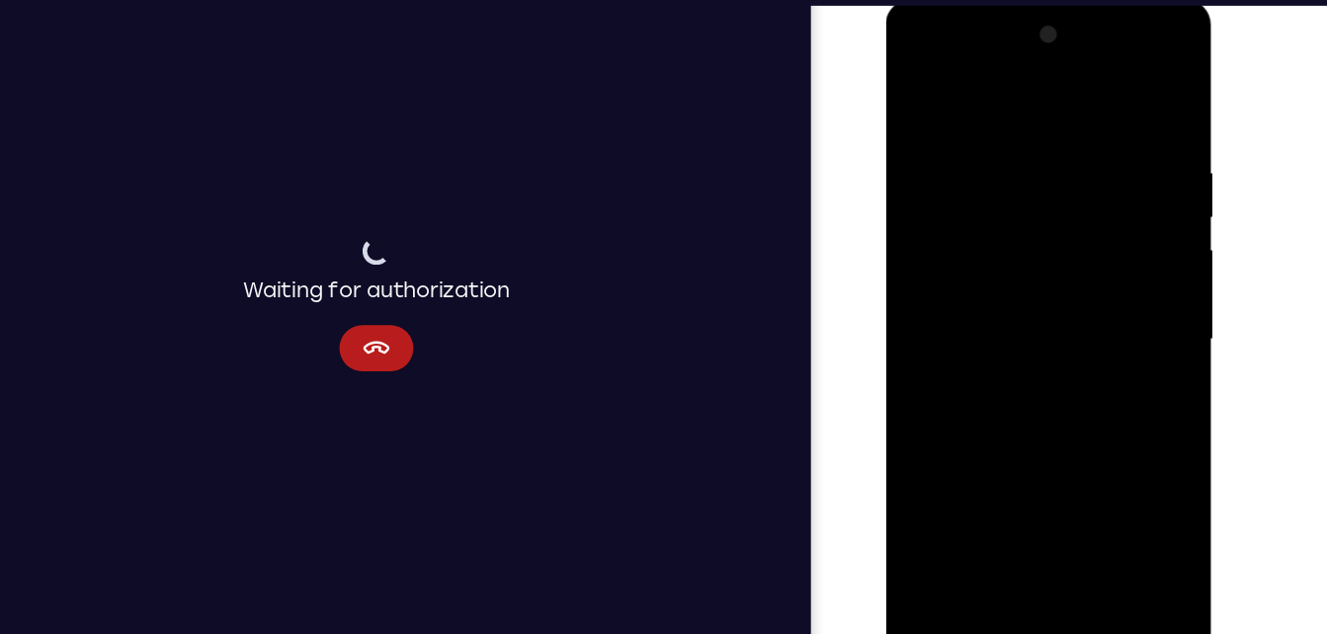
click at [1006, 358] on div at bounding box center [1025, 290] width 249 height 553
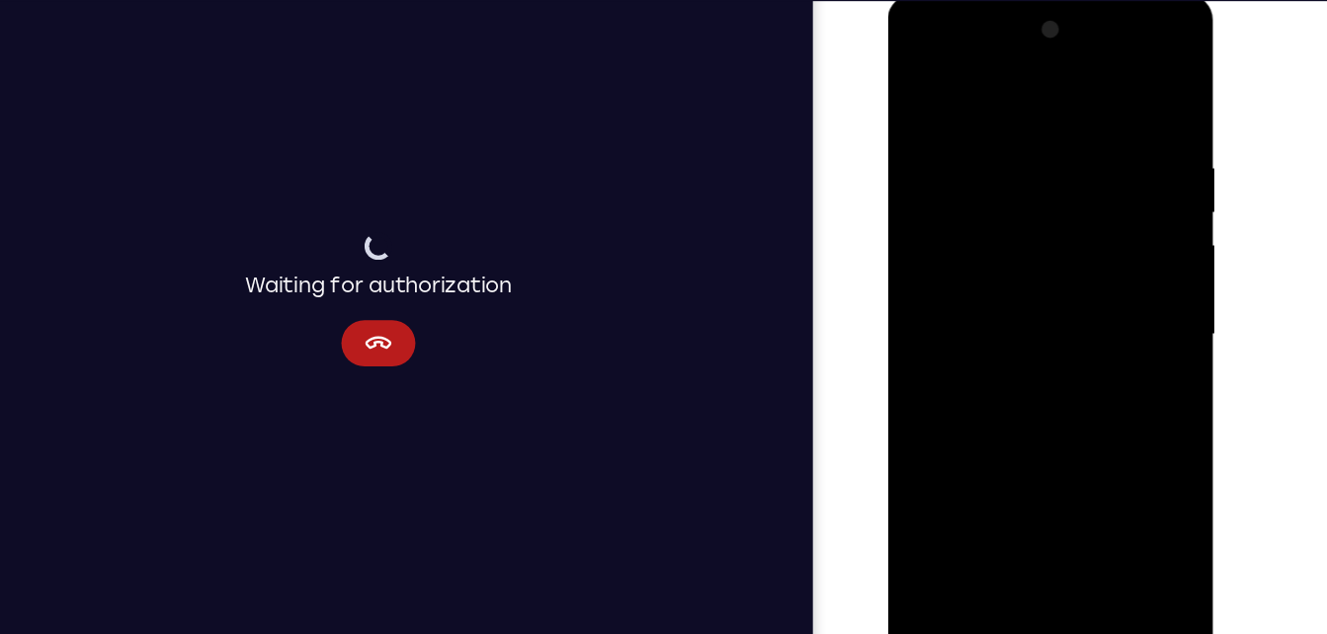
click at [1010, 377] on div at bounding box center [1026, 286] width 249 height 553
click at [1078, 529] on div at bounding box center [1026, 286] width 249 height 553
click at [1035, 391] on div at bounding box center [1026, 286] width 249 height 553
click at [1115, 219] on div at bounding box center [1026, 286] width 249 height 553
click at [926, 86] on div at bounding box center [1026, 286] width 249 height 553
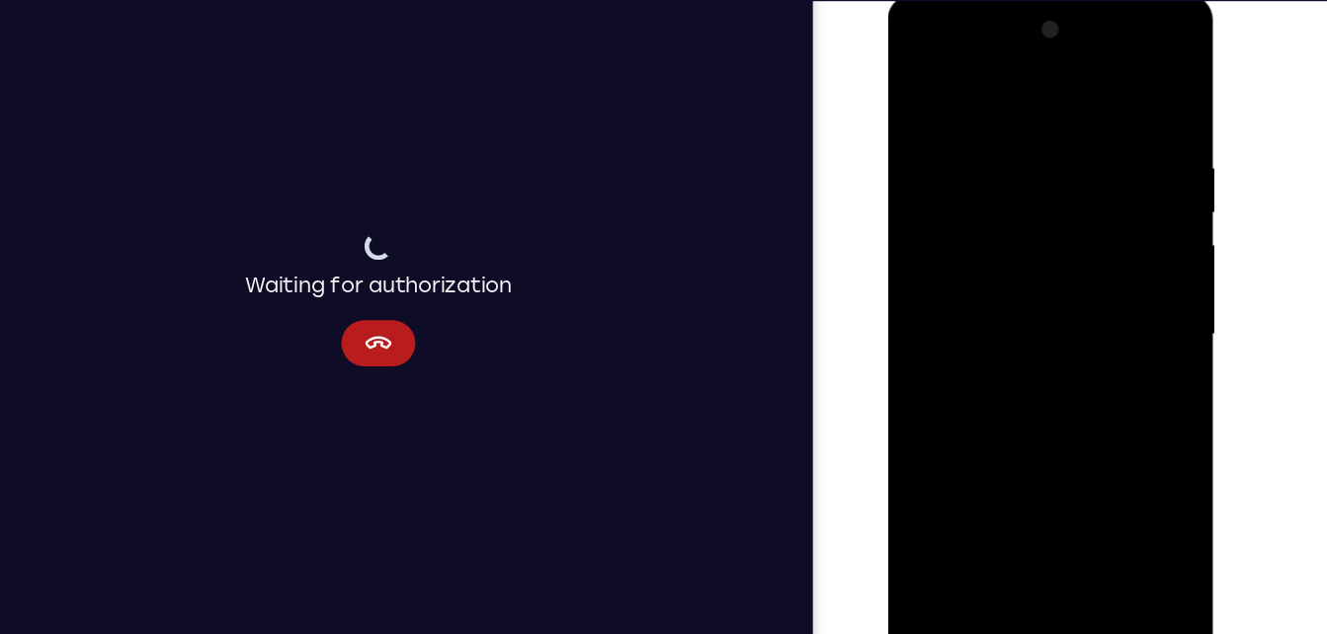
click at [937, 343] on div at bounding box center [1026, 286] width 249 height 553
click at [995, 85] on div at bounding box center [1026, 286] width 249 height 553
click at [948, 145] on div at bounding box center [1026, 286] width 249 height 553
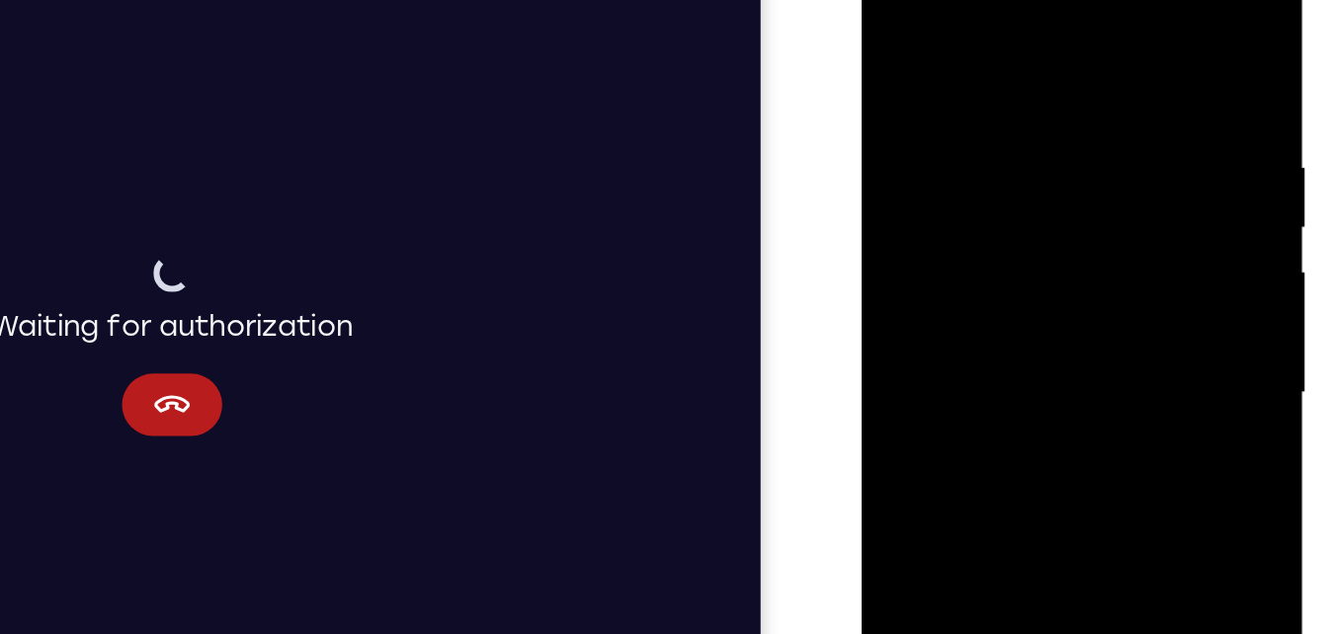
click at [1106, 29] on div at bounding box center [1001, 224] width 249 height 553
click at [973, 187] on div at bounding box center [1001, 224] width 249 height 553
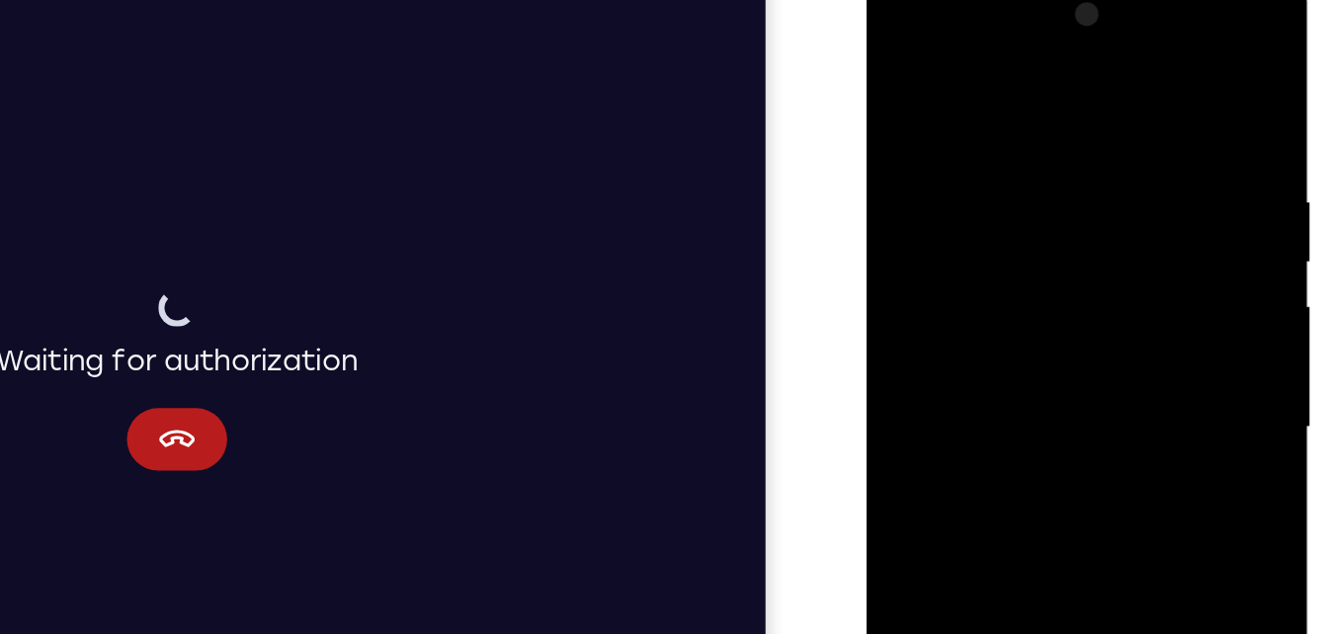
click at [1108, 4] on div at bounding box center [1005, 258] width 249 height 553
click at [949, 231] on div at bounding box center [1005, 258] width 249 height 553
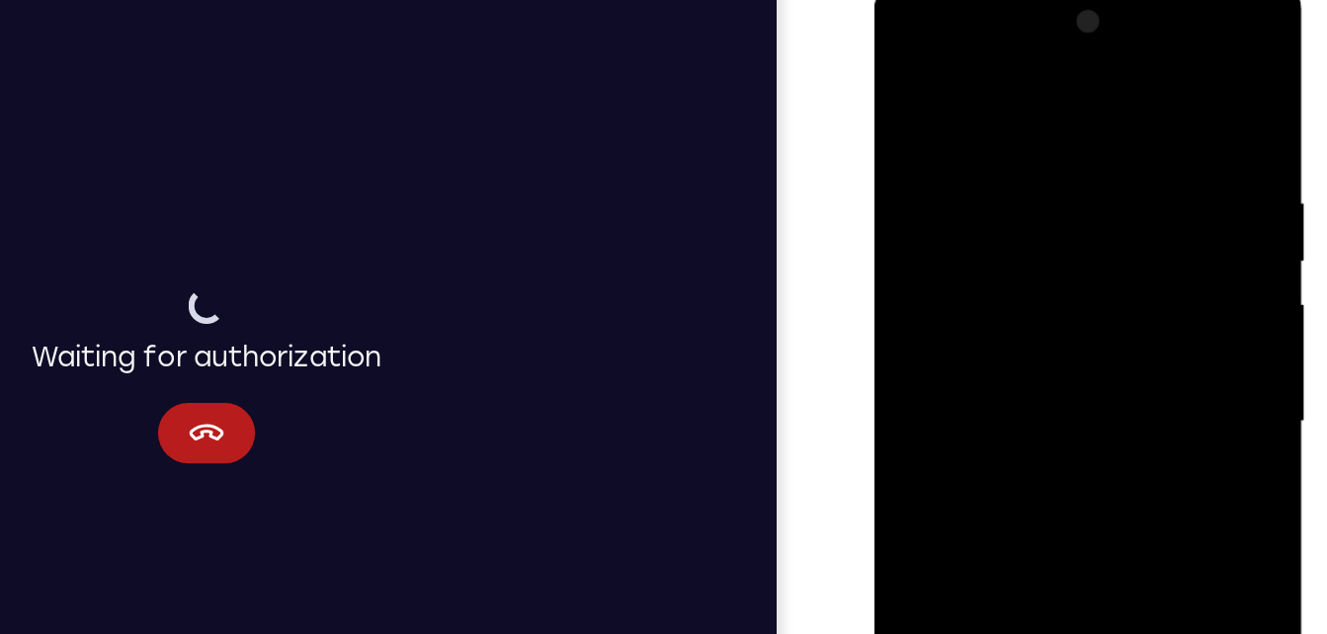
click at [1132, 163] on div at bounding box center [1013, 267] width 249 height 553
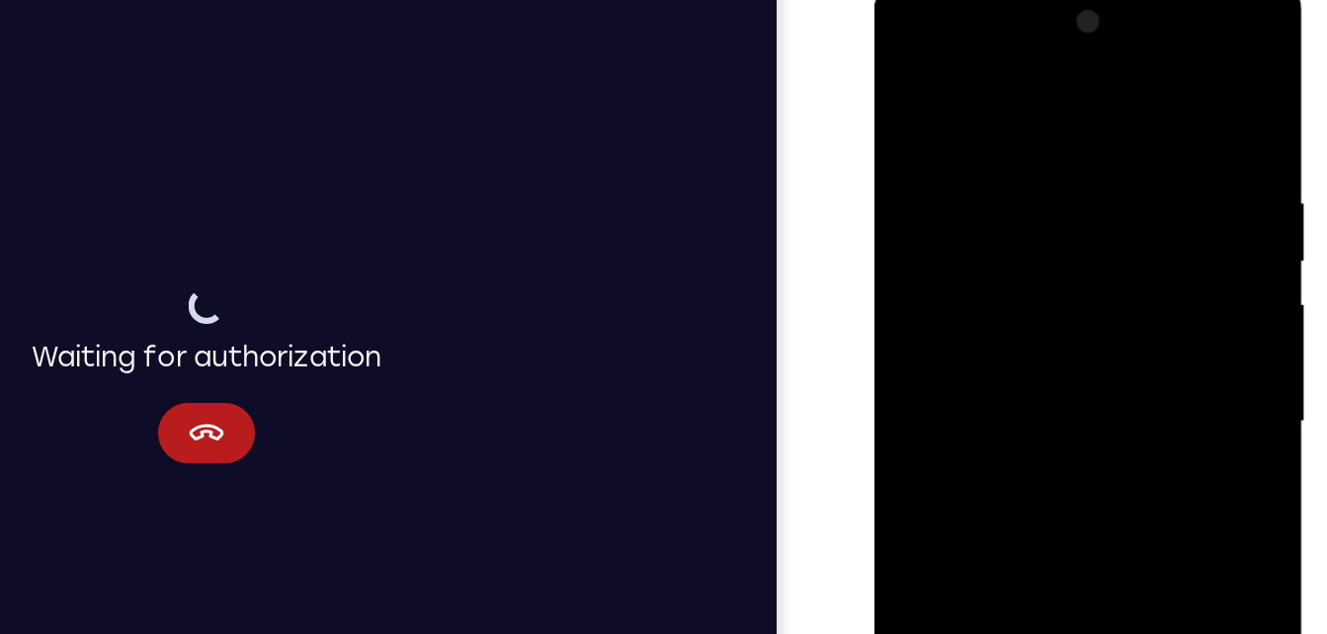
click at [1132, 163] on div at bounding box center [1013, 267] width 249 height 553
click at [889, 168] on div at bounding box center [1013, 267] width 249 height 553
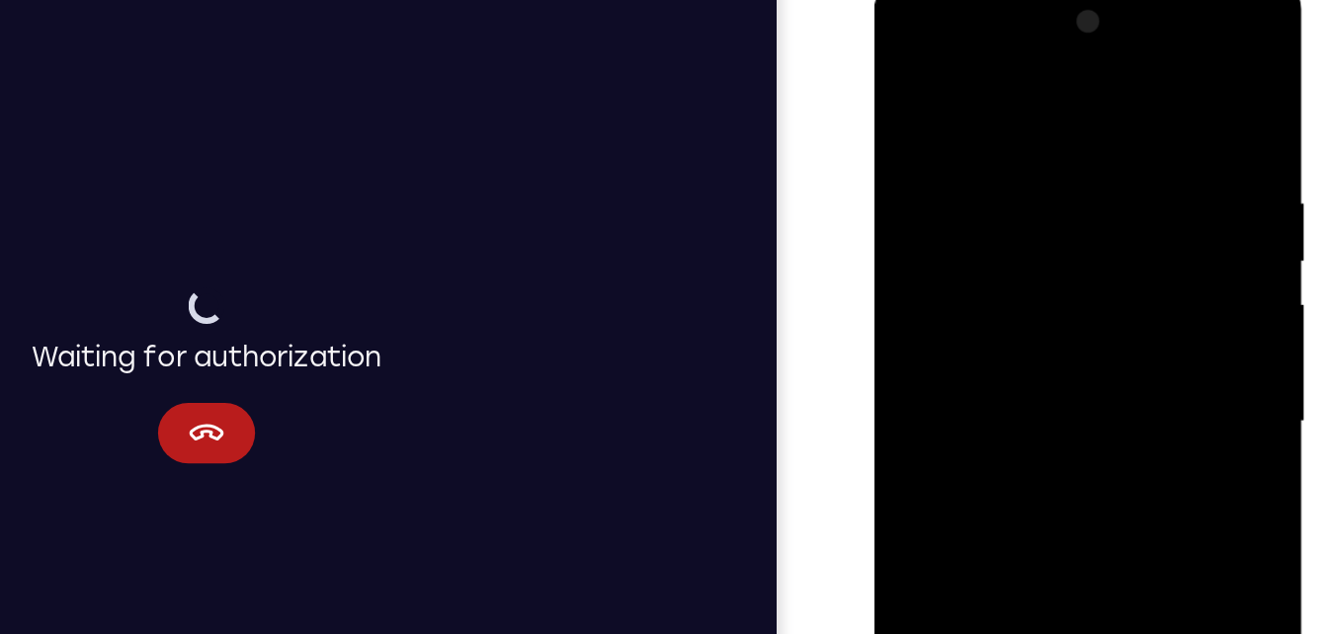
click at [1106, 96] on div at bounding box center [1013, 267] width 249 height 553
click at [904, 159] on div at bounding box center [1013, 267] width 249 height 553
click at [1110, 107] on div at bounding box center [1013, 267] width 249 height 553
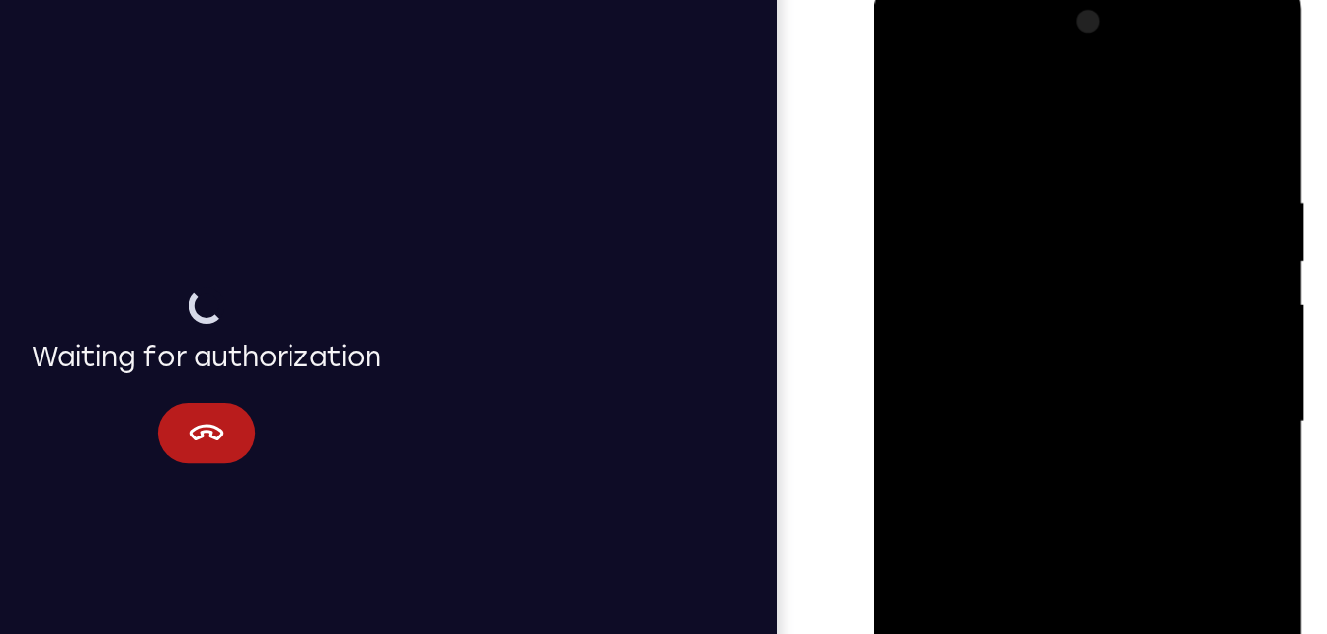
click at [1110, 110] on div at bounding box center [1013, 267] width 249 height 553
click at [887, 154] on div at bounding box center [1014, 270] width 280 height 589
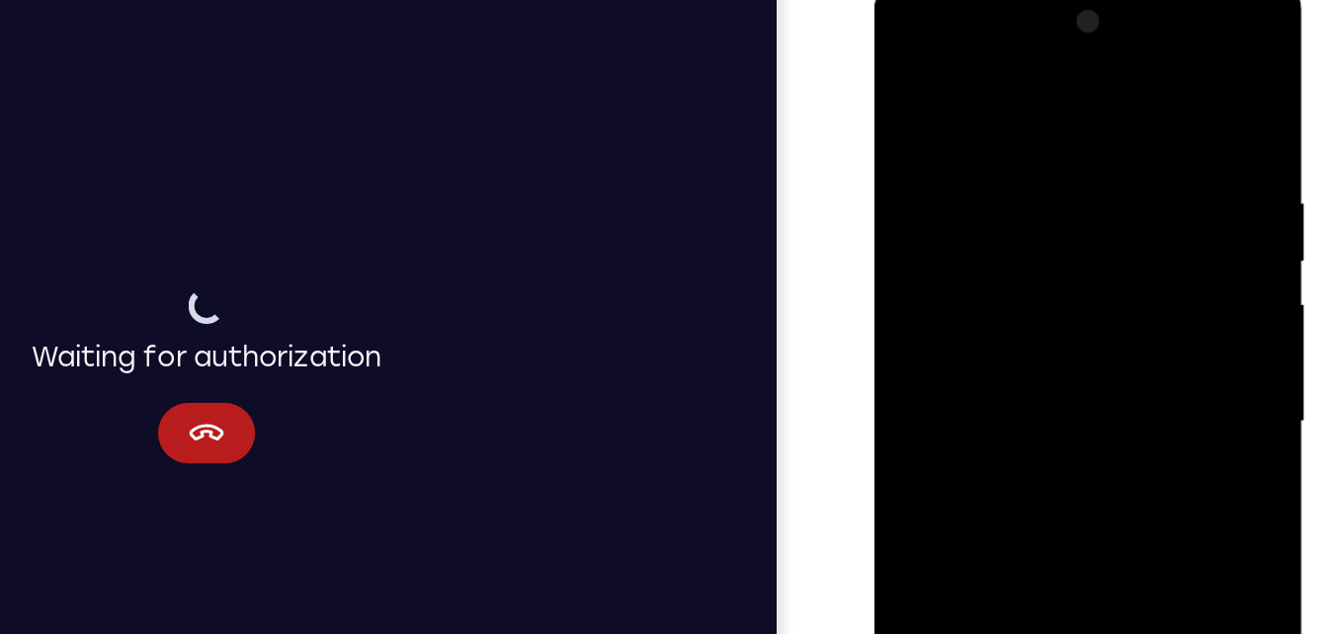
click at [901, 160] on div at bounding box center [1013, 267] width 249 height 553
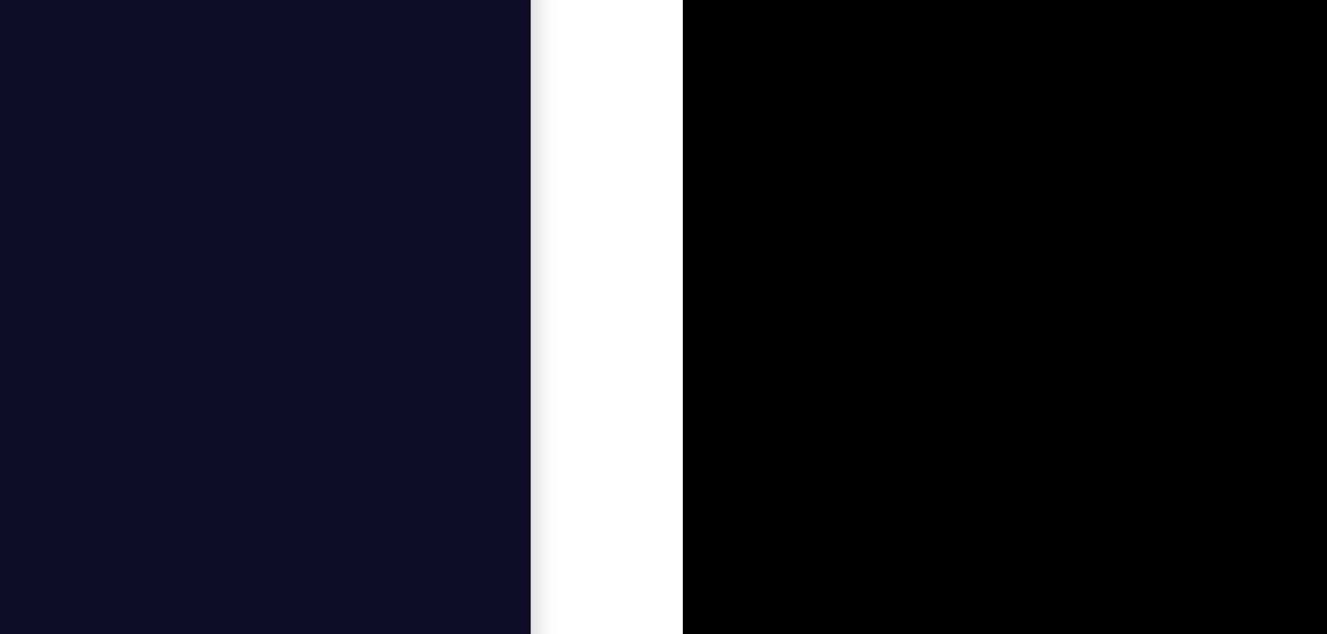
click at [930, 0] on div at bounding box center [822, 1] width 249 height 553
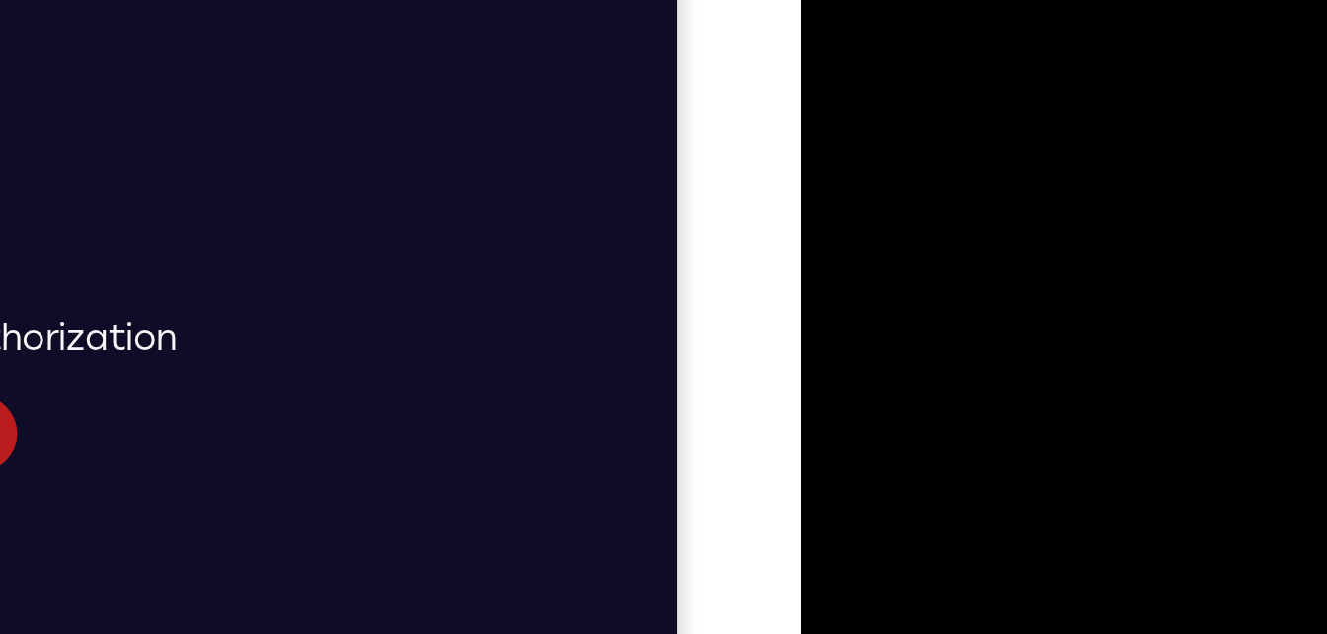
click at [1042, 62] on div at bounding box center [940, 146] width 249 height 553
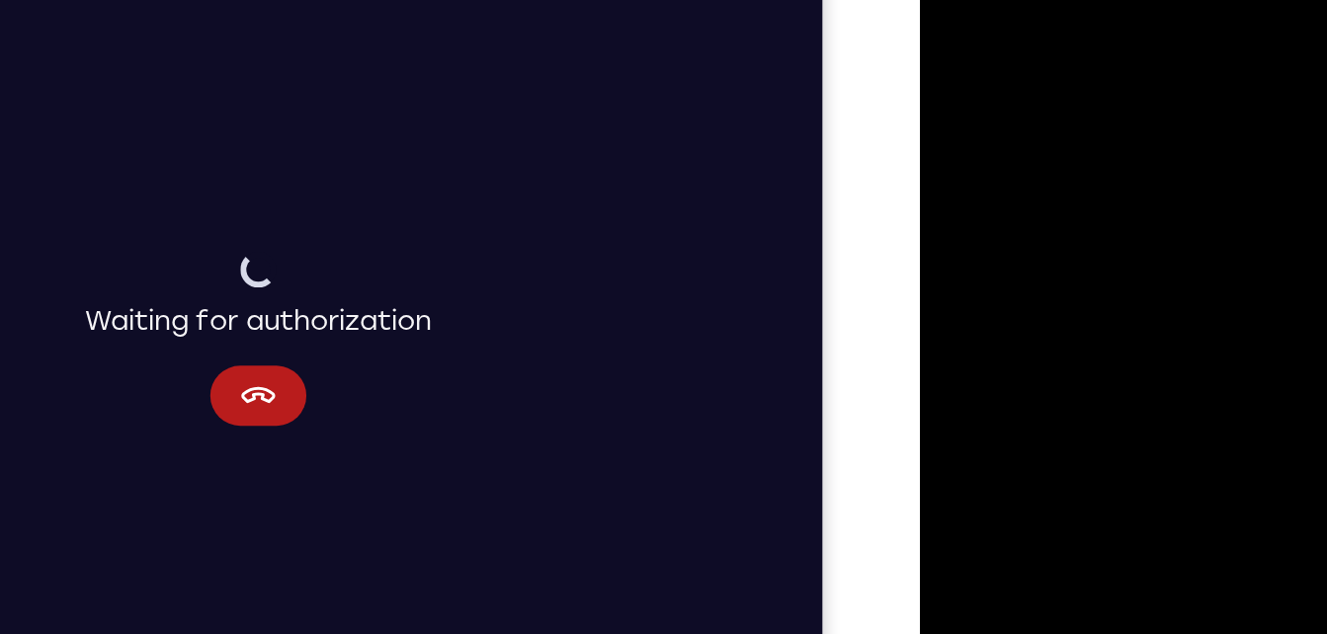
click at [1145, 87] on div at bounding box center [1059, 235] width 249 height 553
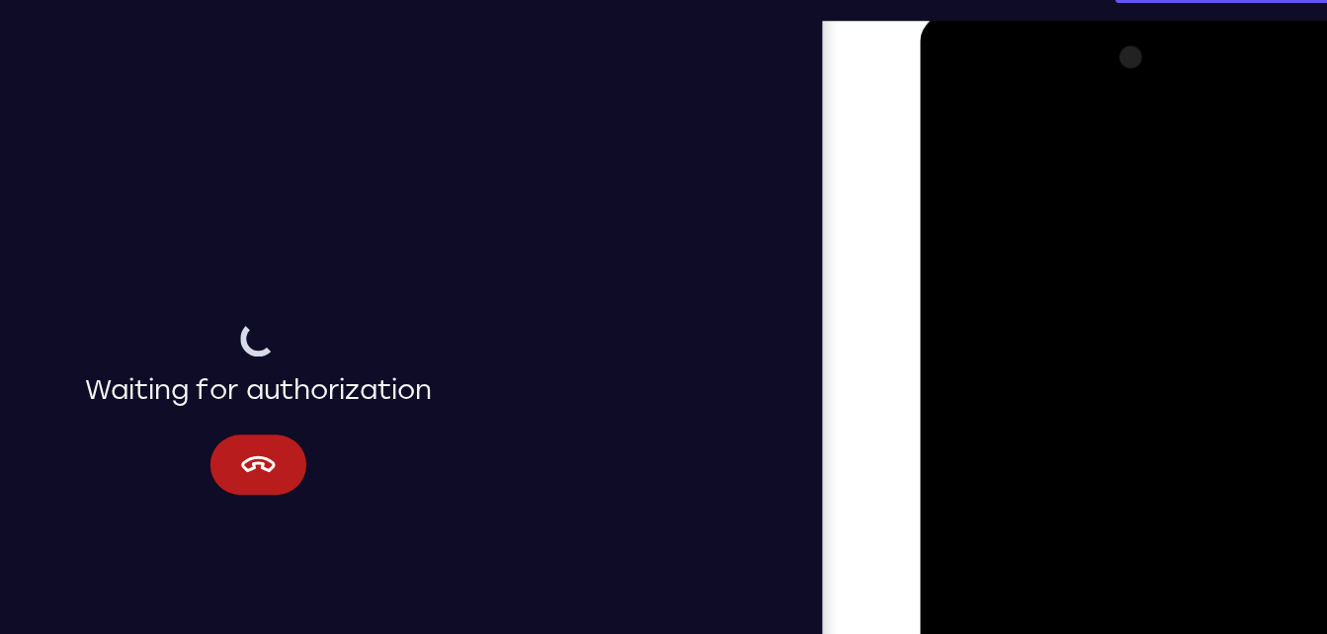
click at [1163, 47] on div at bounding box center [1059, 303] width 249 height 553
click at [959, 274] on div at bounding box center [1059, 303] width 249 height 553
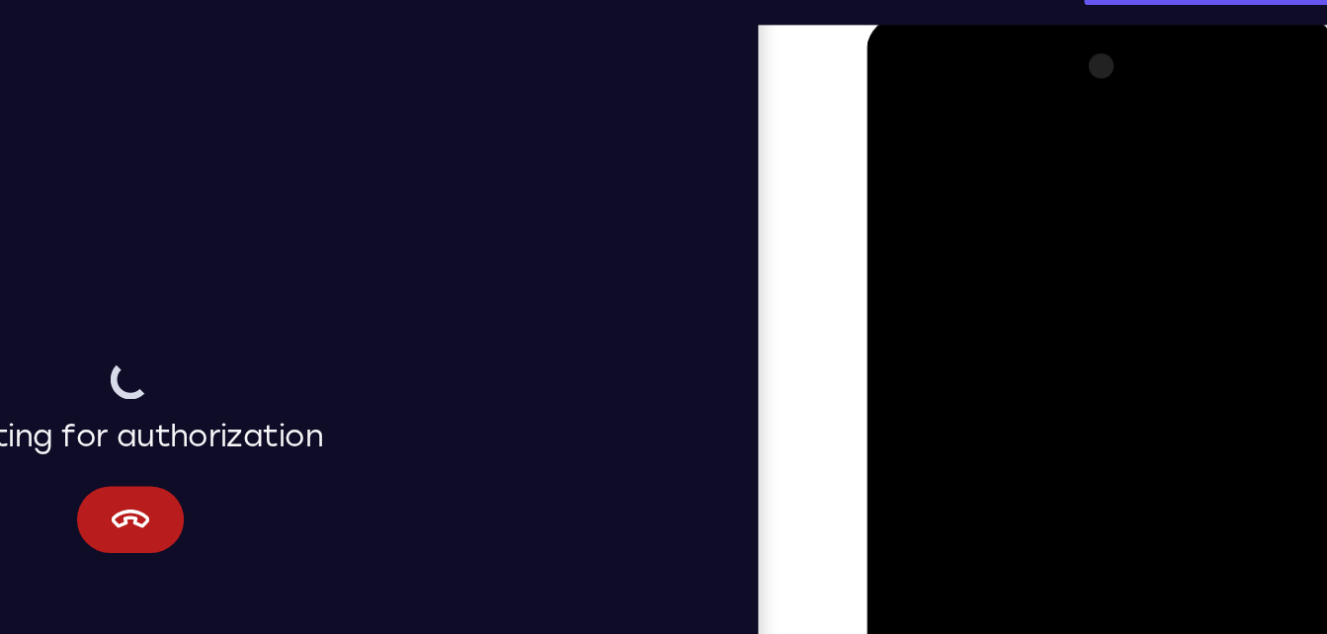
click at [1118, 200] on div at bounding box center [1005, 306] width 249 height 553
drag, startPoint x: 1118, startPoint y: 200, endPoint x: 1093, endPoint y: 216, distance: 30.7
click at [1093, 216] on div at bounding box center [1005, 306] width 249 height 553
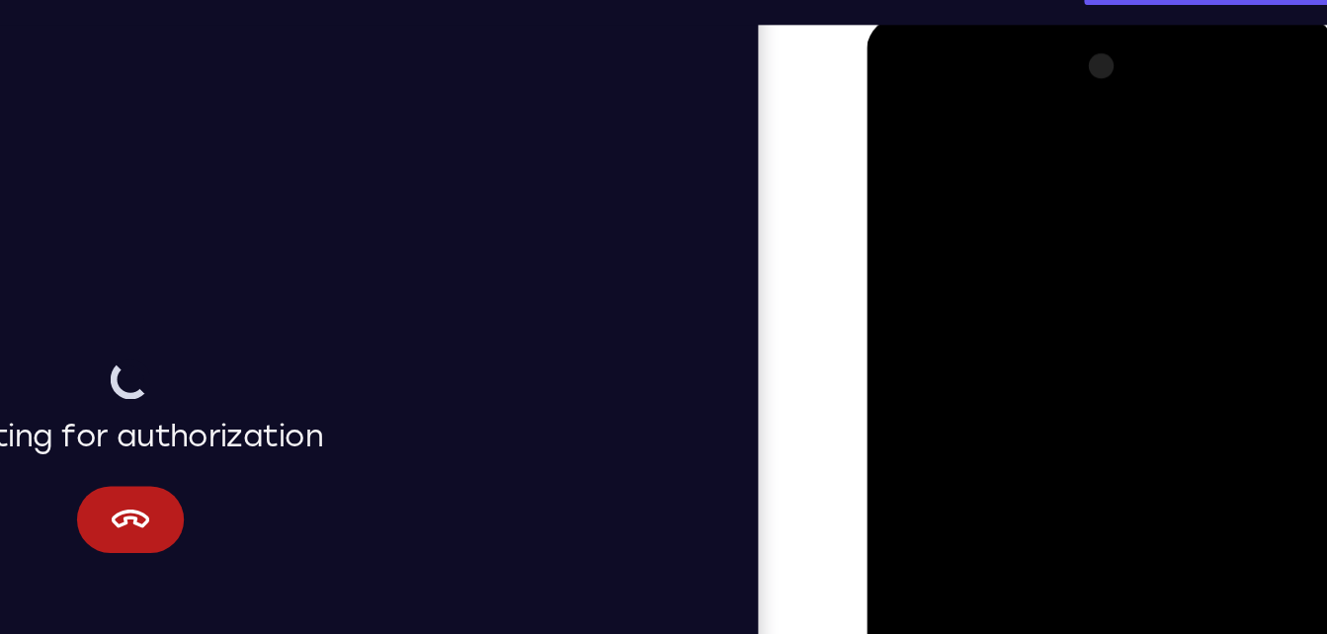
click at [891, 190] on div at bounding box center [1005, 306] width 249 height 553
click at [1096, 146] on div at bounding box center [1005, 306] width 249 height 553
click at [1096, 145] on div at bounding box center [1005, 306] width 249 height 553
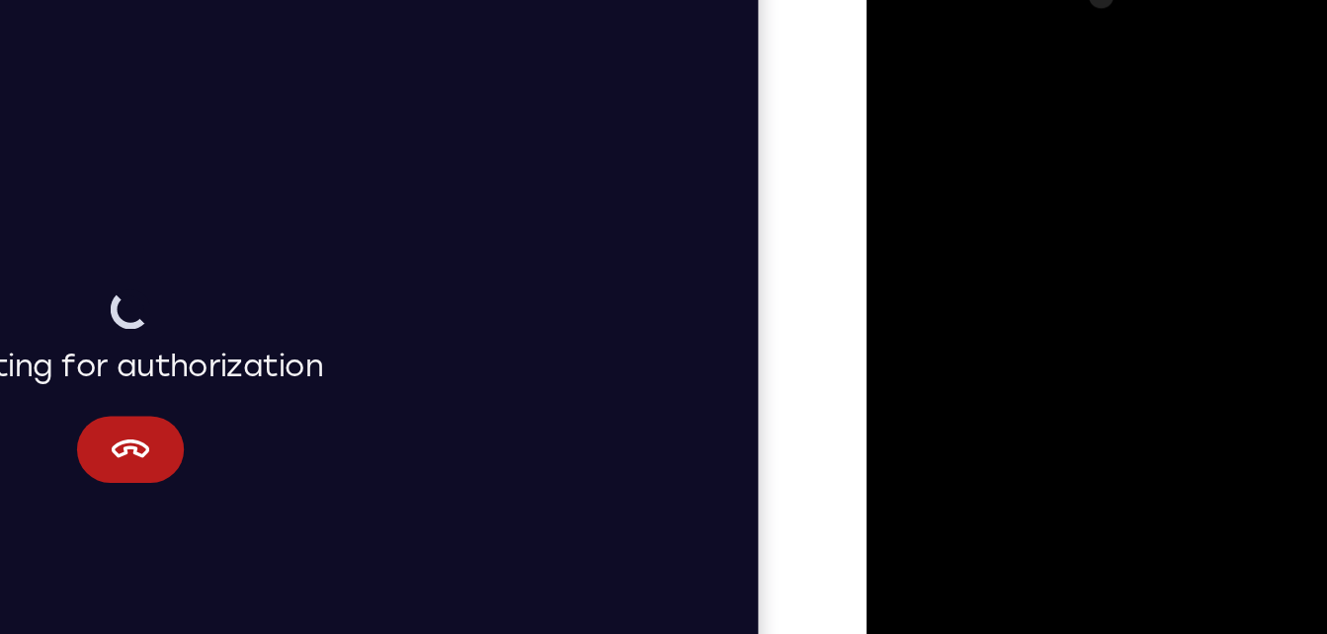
click at [1122, 151] on div at bounding box center [1005, 236] width 249 height 553
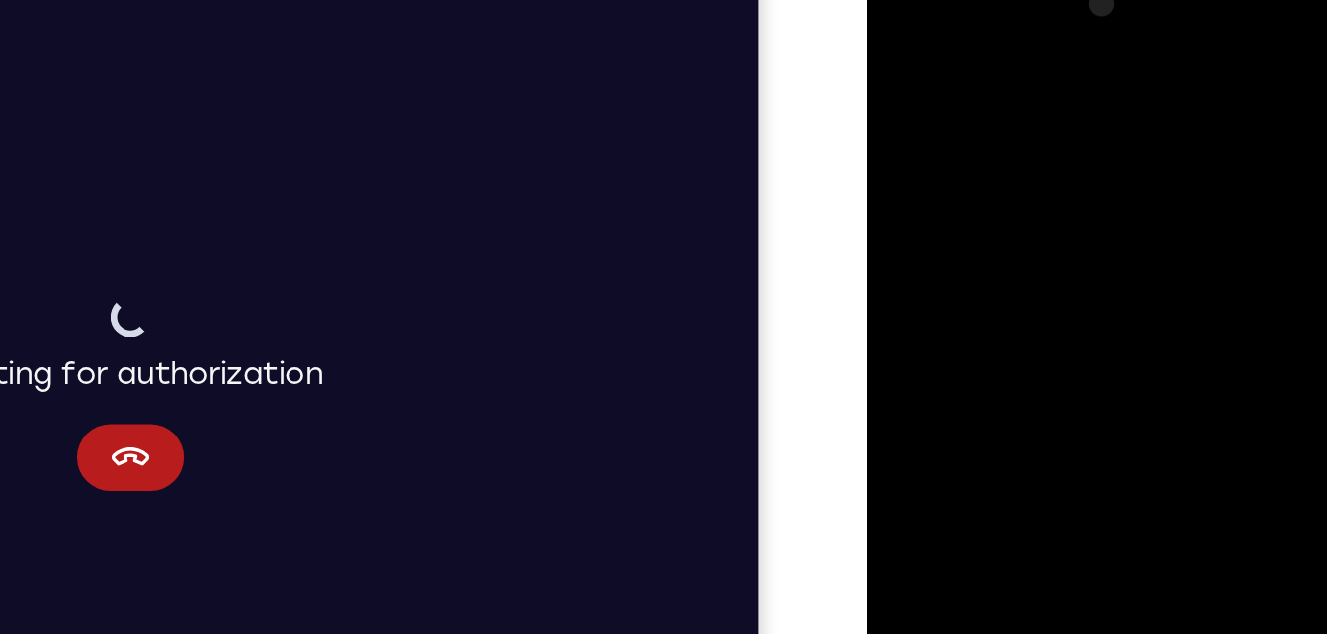
click at [1122, 154] on div at bounding box center [1005, 244] width 249 height 553
click at [1120, 0] on div at bounding box center [1005, 244] width 249 height 553
click at [1036, 205] on div at bounding box center [1005, 244] width 249 height 553
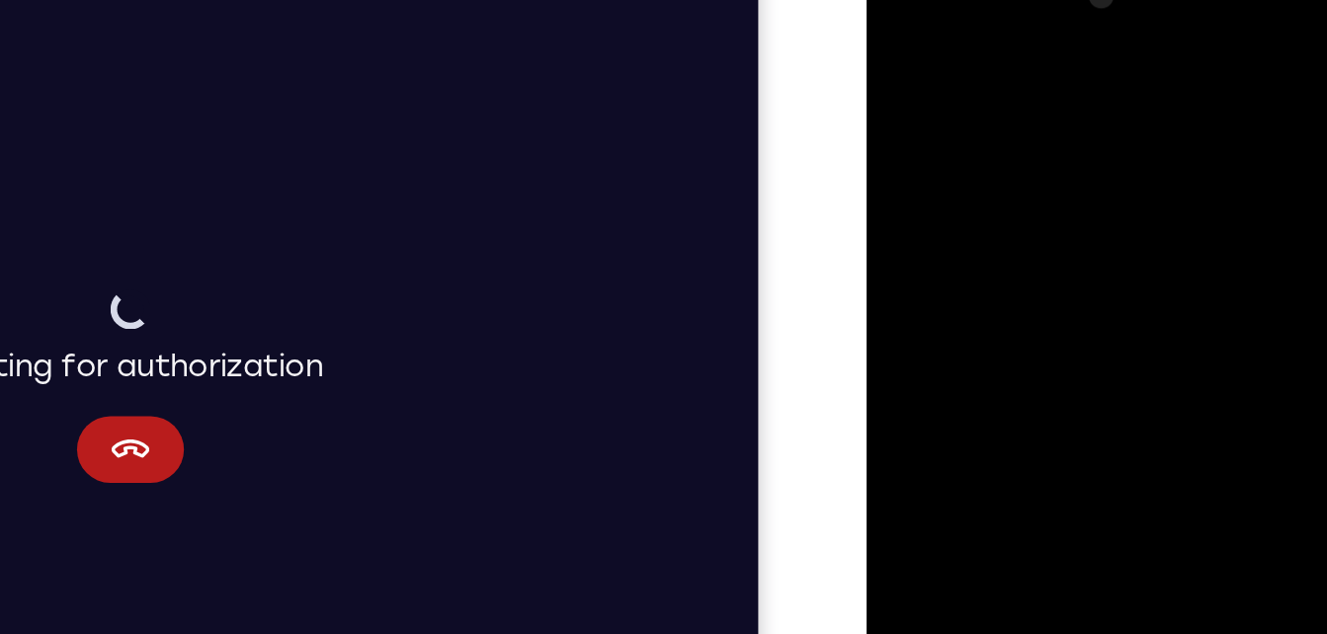
click at [1070, 187] on div at bounding box center [1005, 236] width 249 height 553
click at [1086, 180] on div at bounding box center [1005, 236] width 249 height 553
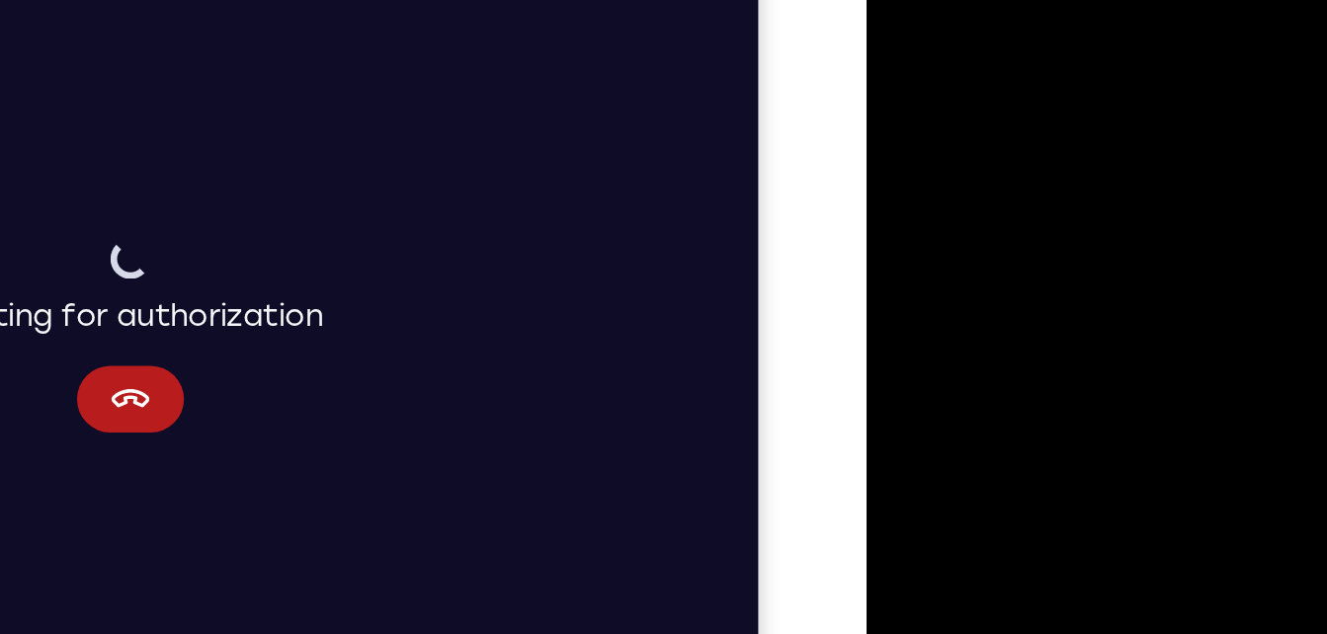
click at [1093, 159] on div at bounding box center [1005, 186] width 249 height 553
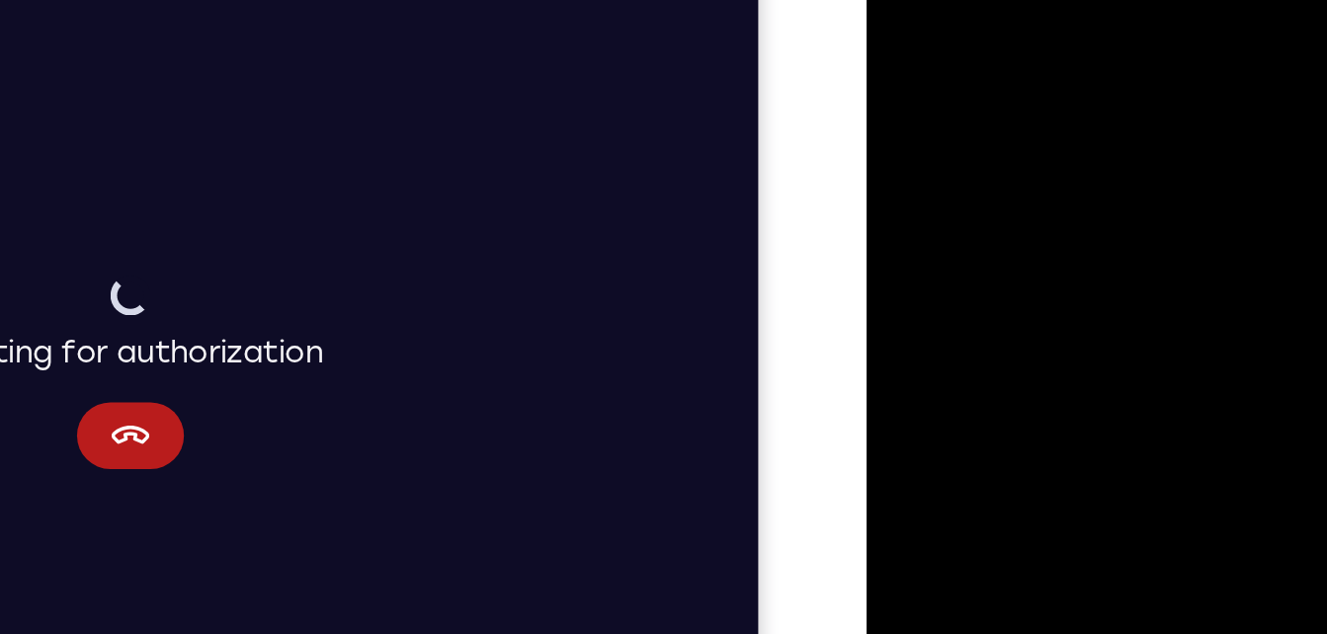
click at [1093, 174] on div at bounding box center [1005, 223] width 249 height 553
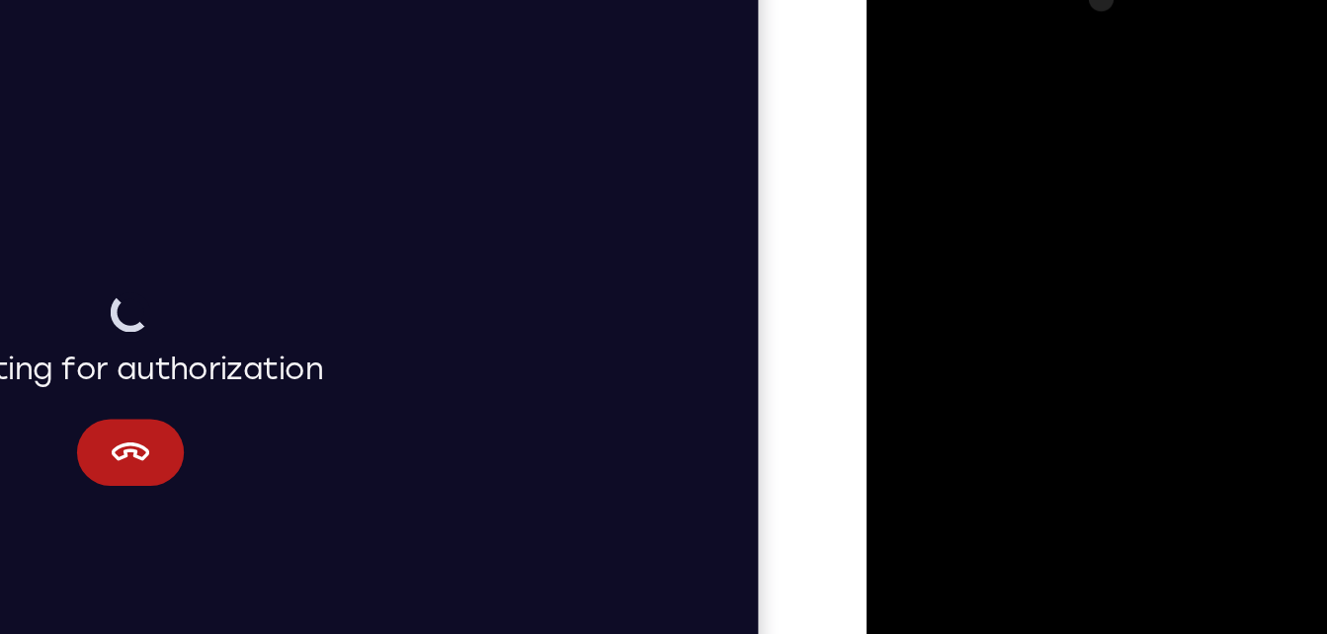
click at [1093, 181] on div at bounding box center [1005, 239] width 249 height 553
click at [1114, 0] on div at bounding box center [1005, 239] width 249 height 553
click at [923, 153] on div at bounding box center [1005, 239] width 249 height 553
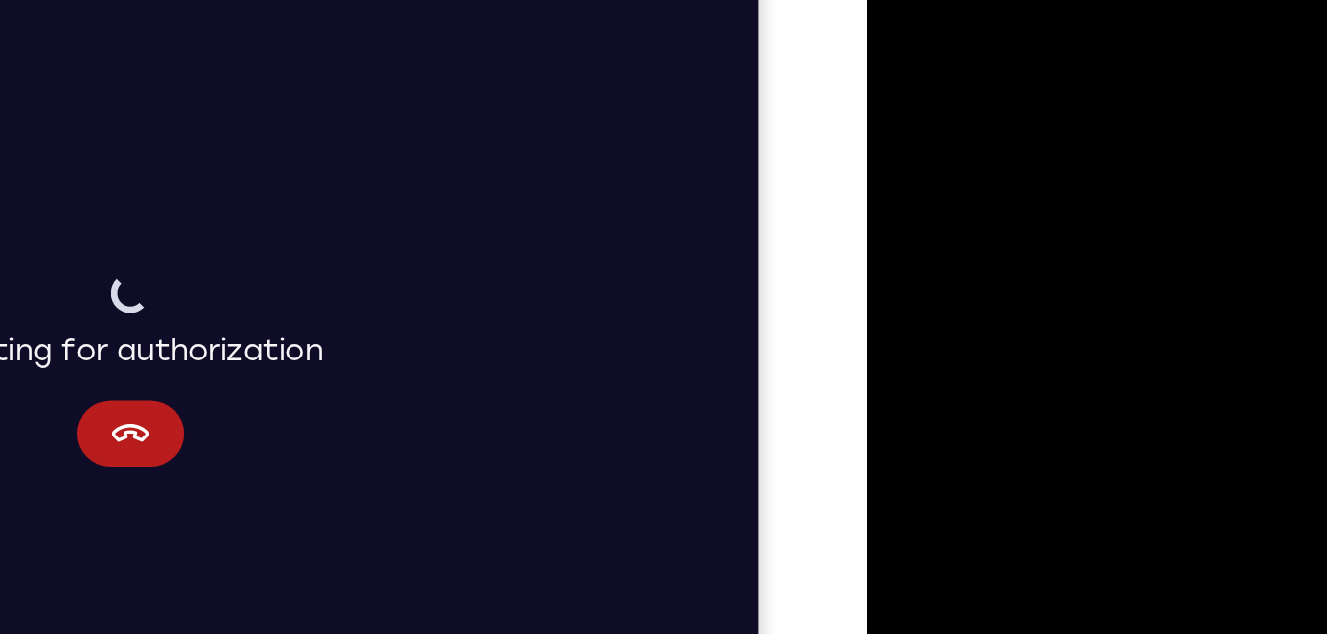
click at [1120, 187] on div at bounding box center [1005, 221] width 249 height 553
click at [1119, 190] on div at bounding box center [1005, 221] width 249 height 553
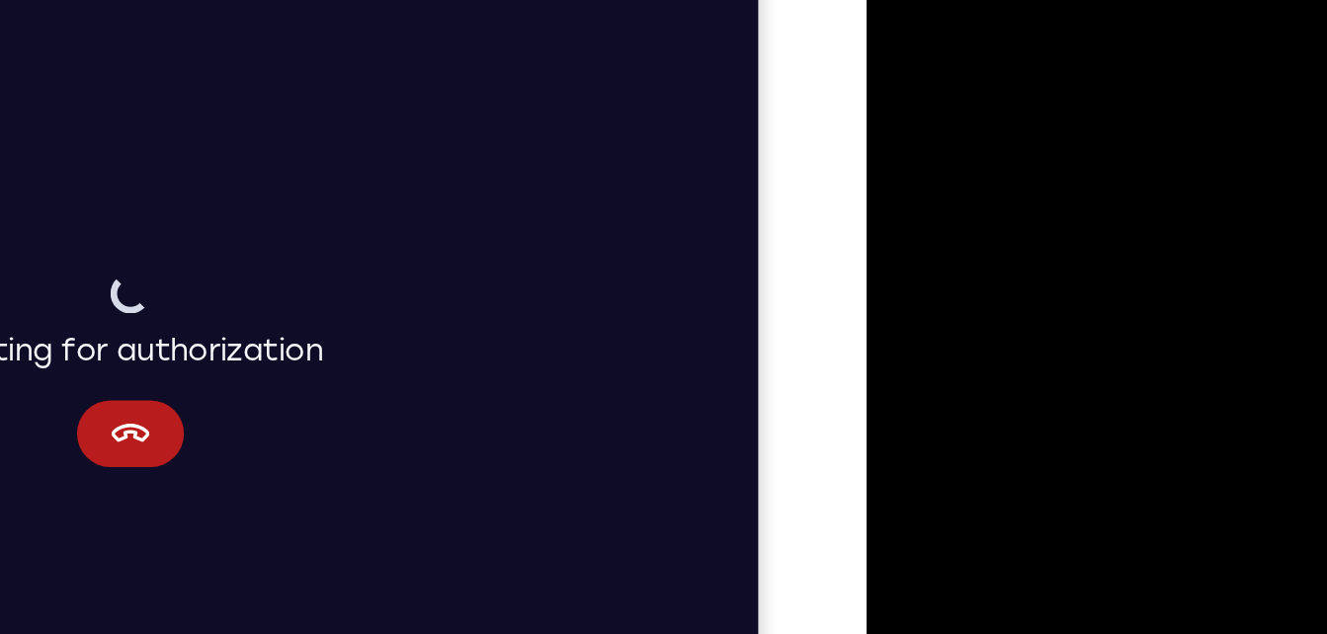
click at [1119, 190] on div at bounding box center [1005, 221] width 249 height 553
click at [899, 25] on div at bounding box center [1005, 221] width 249 height 553
click at [938, 225] on div at bounding box center [1005, 221] width 249 height 553
click at [1117, 128] on div at bounding box center [1005, 221] width 249 height 553
click at [1118, 149] on div at bounding box center [1005, 221] width 249 height 553
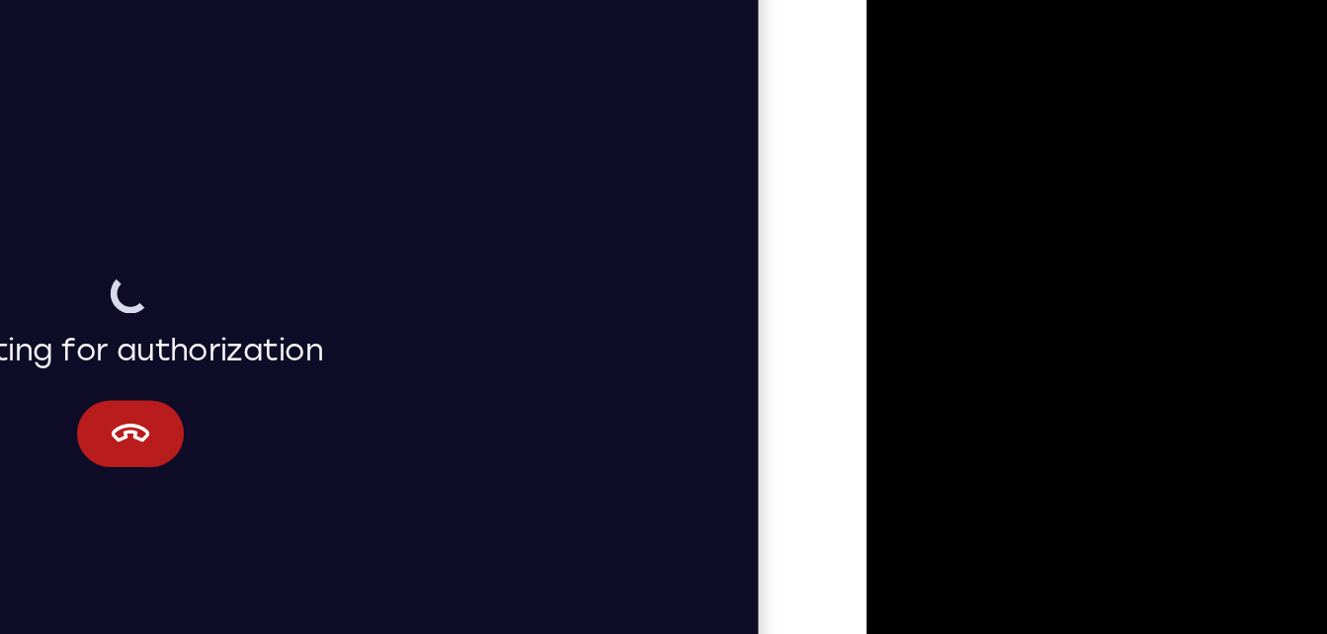
click at [1118, 149] on div at bounding box center [1005, 221] width 249 height 553
click at [901, 19] on div at bounding box center [1005, 221] width 249 height 553
click at [932, 182] on div at bounding box center [1005, 221] width 249 height 553
click at [1106, 182] on div at bounding box center [1005, 221] width 249 height 553
click at [1112, 186] on div at bounding box center [1005, 221] width 249 height 553
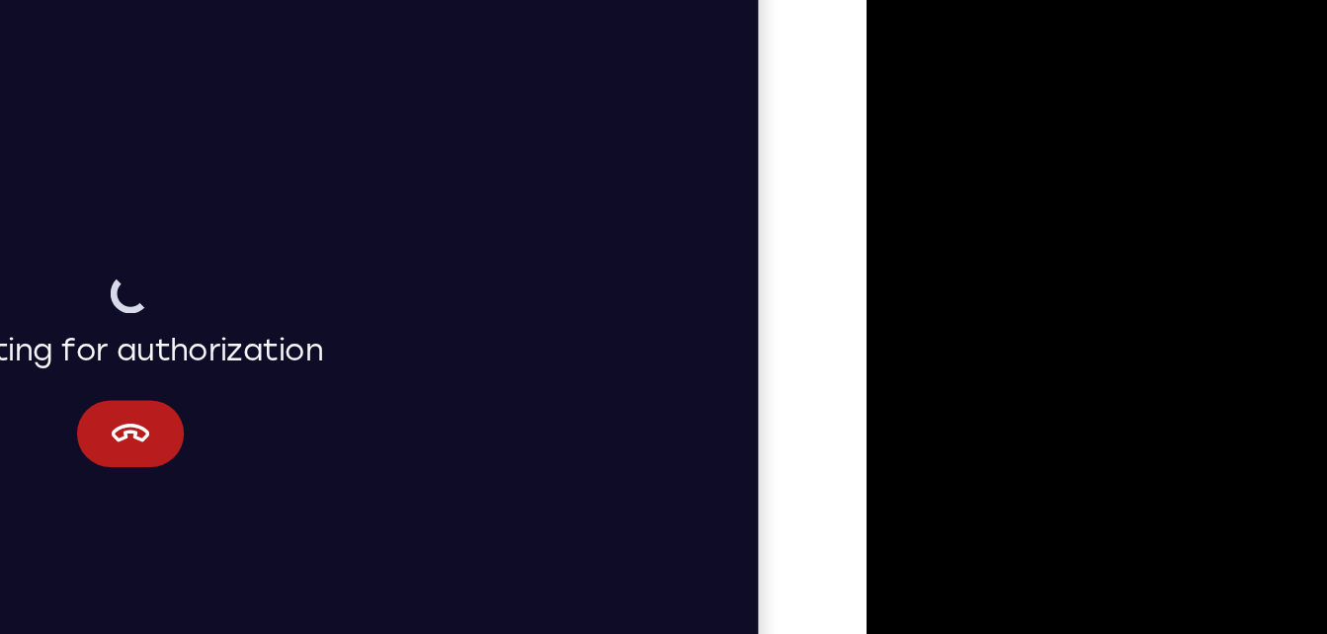
click at [1112, 186] on div at bounding box center [1005, 221] width 249 height 553
click at [895, 18] on div at bounding box center [1005, 221] width 249 height 553
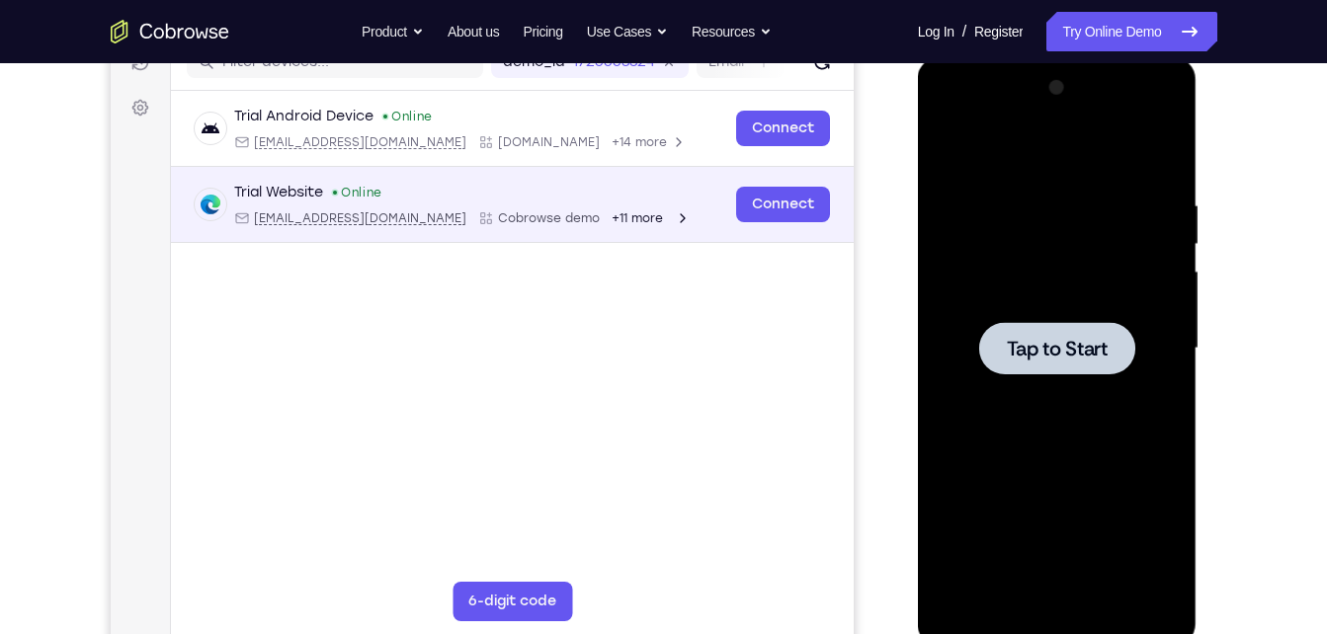
drag, startPoint x: 973, startPoint y: 79, endPoint x: 756, endPoint y: 224, distance: 261.4
click at [751, 220] on link "Connect" at bounding box center [782, 205] width 94 height 36
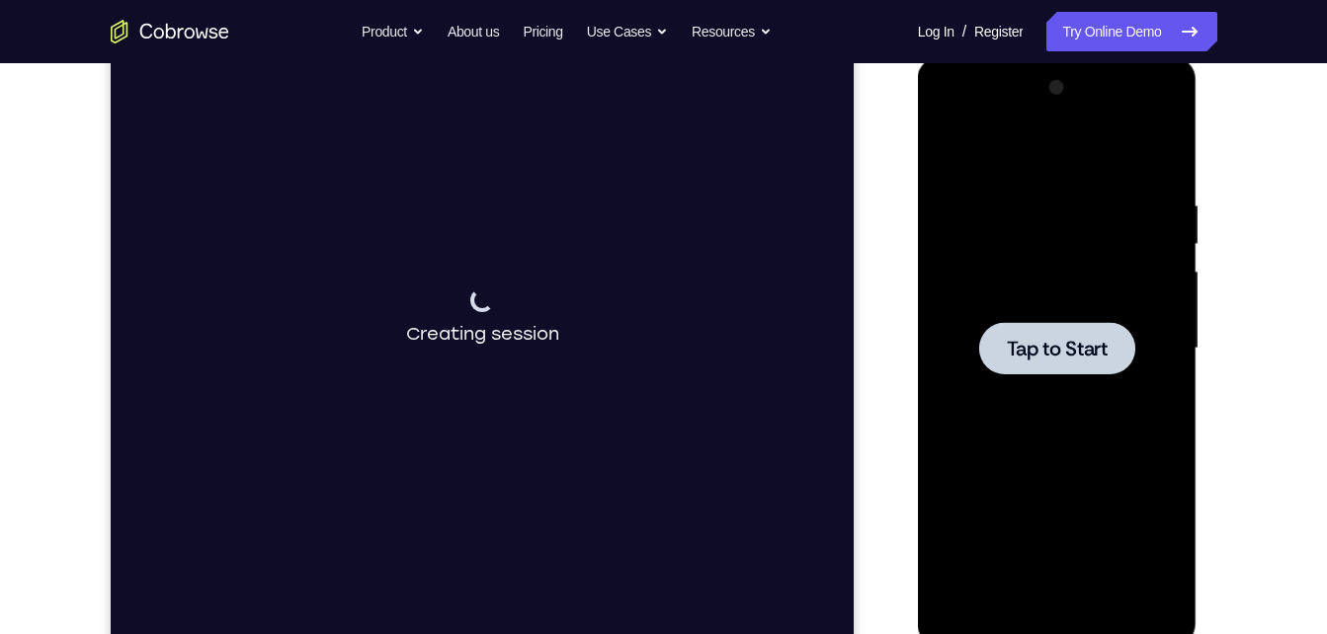
click at [1005, 326] on div at bounding box center [1057, 348] width 156 height 52
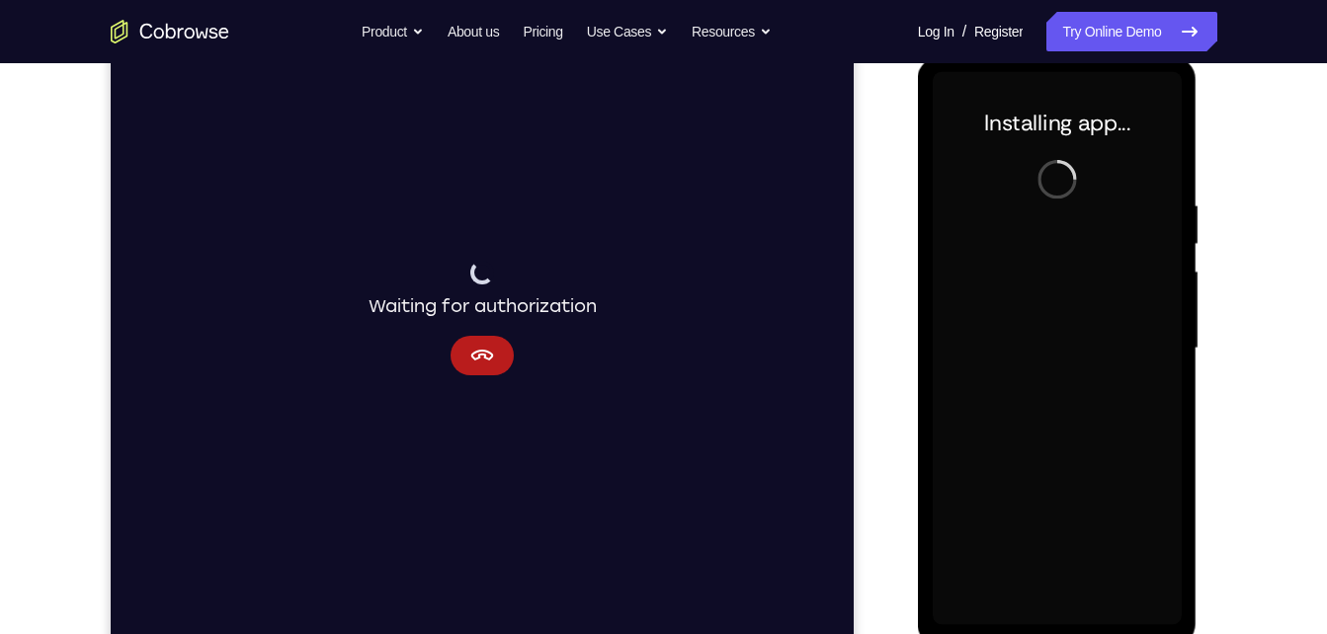
click at [1005, 326] on div at bounding box center [1057, 348] width 249 height 553
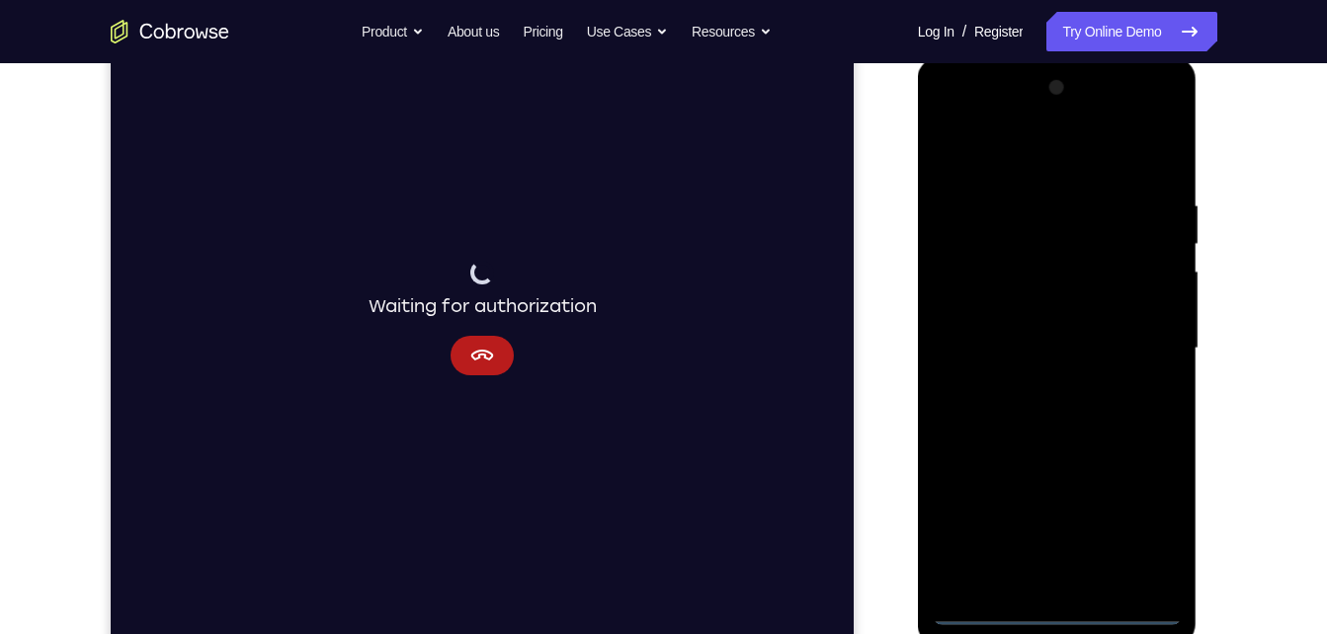
click at [1050, 615] on div at bounding box center [1057, 348] width 249 height 553
click at [1146, 536] on div at bounding box center [1057, 348] width 249 height 553
click at [1028, 166] on div at bounding box center [1057, 348] width 249 height 553
click at [1027, 169] on div at bounding box center [1057, 348] width 249 height 553
click at [1147, 328] on div at bounding box center [1057, 348] width 249 height 553
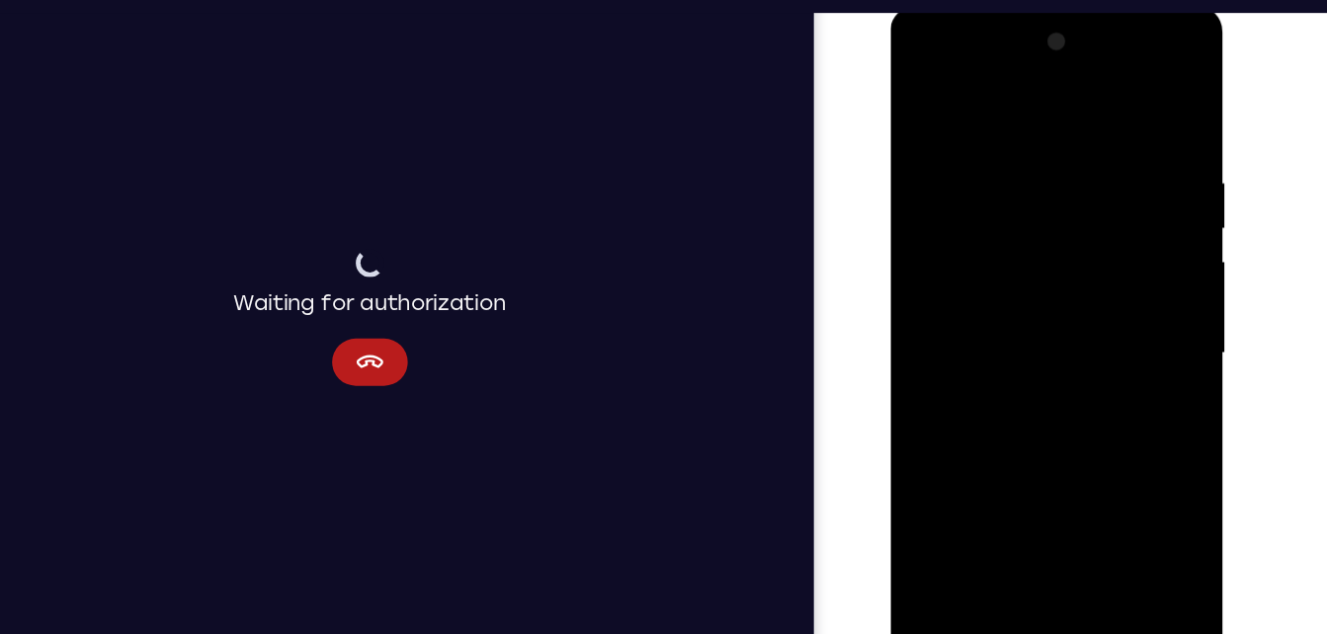
click at [1010, 336] on div at bounding box center [1029, 296] width 249 height 553
click at [1031, 279] on div at bounding box center [1029, 296] width 249 height 553
click at [1043, 265] on div at bounding box center [1029, 296] width 249 height 553
click at [1036, 293] on div at bounding box center [1029, 296] width 249 height 553
click at [1039, 358] on div at bounding box center [1029, 296] width 249 height 553
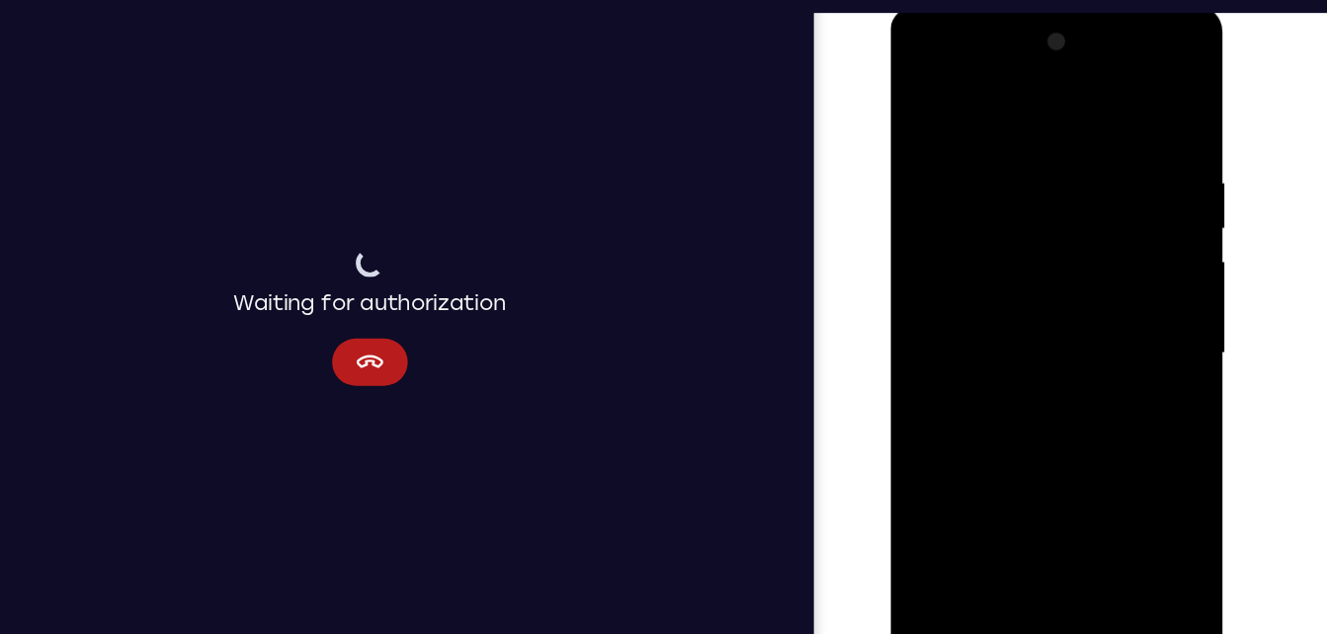
click at [1039, 358] on div at bounding box center [1029, 296] width 249 height 553
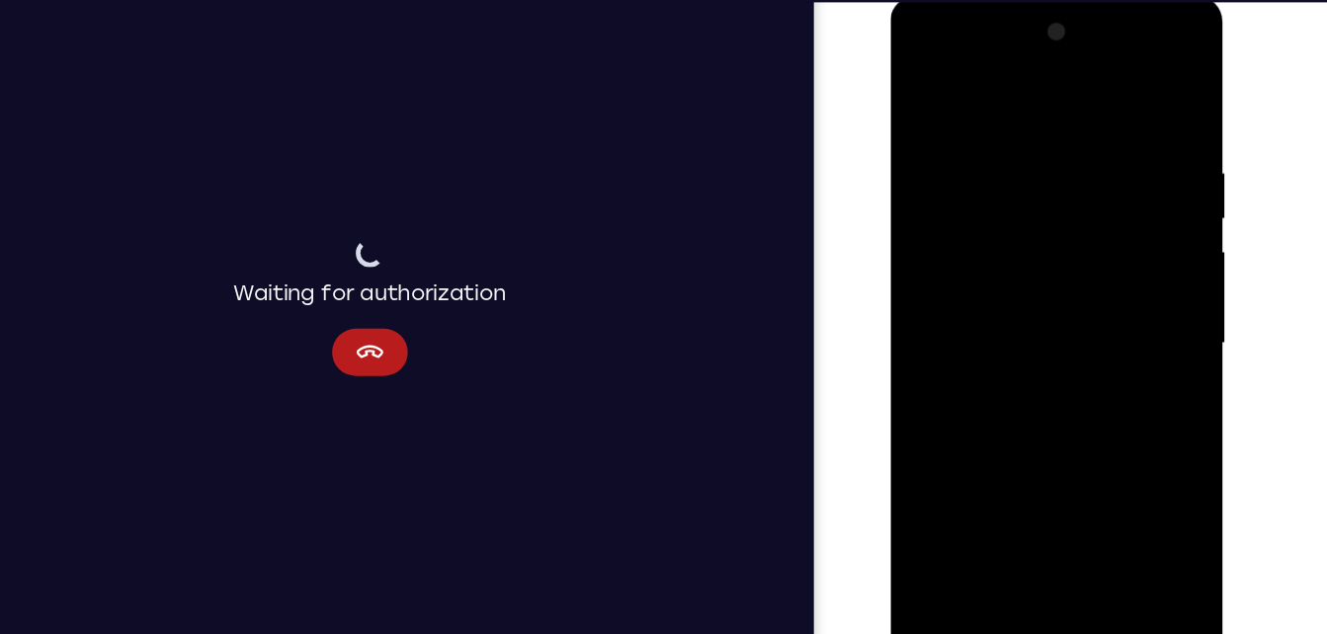
click at [1048, 377] on div at bounding box center [1029, 287] width 249 height 553
click at [1078, 520] on div at bounding box center [1029, 287] width 249 height 553
click at [1013, 391] on div at bounding box center [1029, 287] width 249 height 553
click at [937, 349] on div at bounding box center [1029, 287] width 249 height 553
click at [918, 378] on div at bounding box center [1029, 287] width 249 height 553
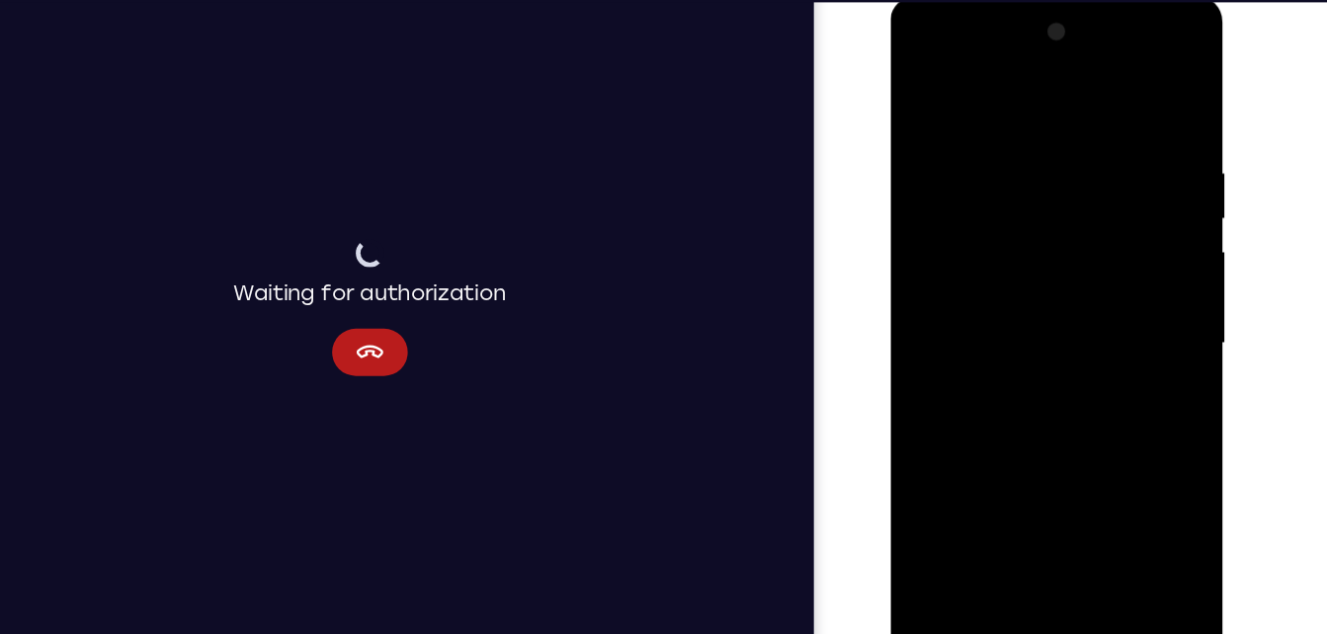
click at [951, 149] on div at bounding box center [1029, 287] width 249 height 553
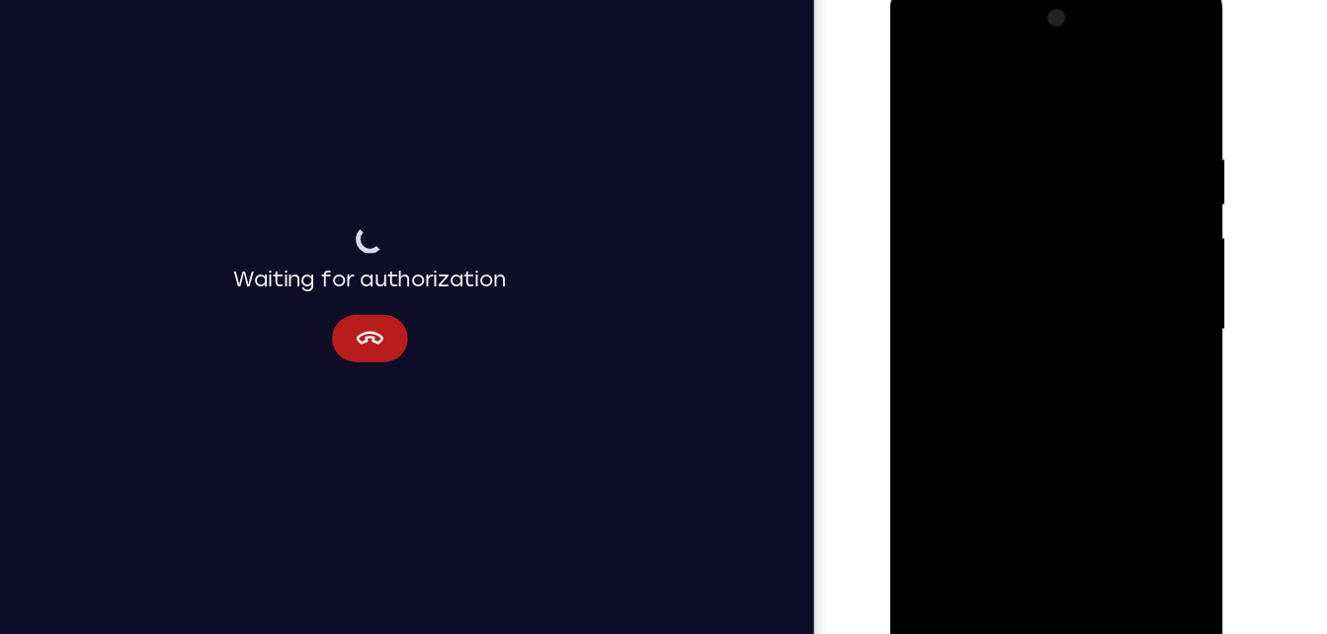
click at [1003, 503] on div at bounding box center [1029, 274] width 249 height 553
click at [1062, 362] on div at bounding box center [1029, 274] width 249 height 553
drag, startPoint x: 1062, startPoint y: 362, endPoint x: 1011, endPoint y: 149, distance: 218.6
click at [1011, 149] on div at bounding box center [1029, 274] width 249 height 553
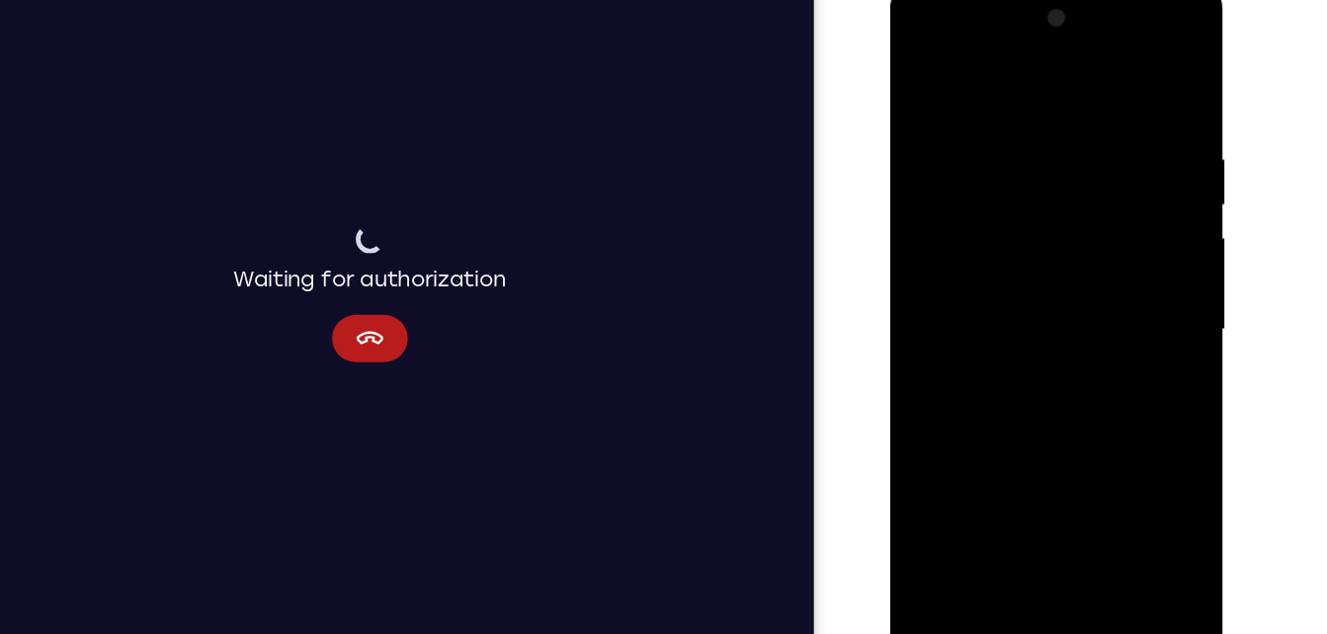
click at [924, 48] on div at bounding box center [1029, 274] width 249 height 553
click at [1002, 98] on div at bounding box center [1029, 274] width 249 height 553
click at [1049, 501] on div at bounding box center [1029, 274] width 249 height 553
drag, startPoint x: 1047, startPoint y: 344, endPoint x: 1039, endPoint y: 160, distance: 183.9
click at [1039, 160] on div at bounding box center [1029, 274] width 249 height 553
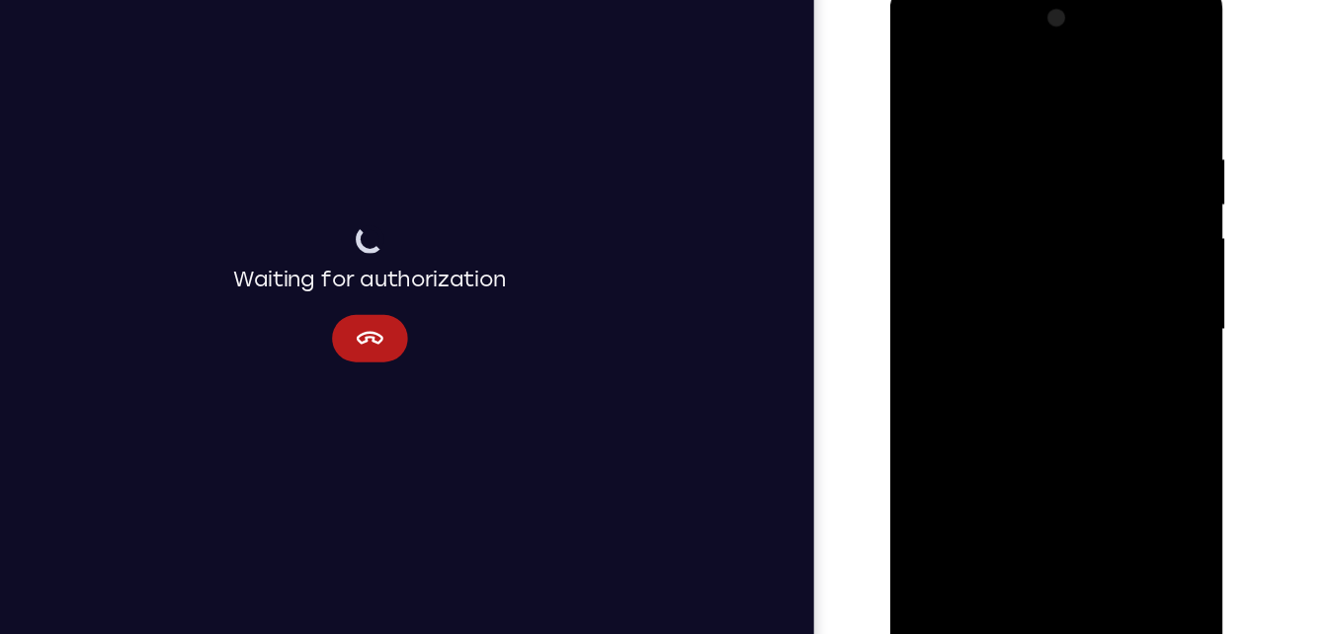
drag, startPoint x: 991, startPoint y: 430, endPoint x: 988, endPoint y: 169, distance: 260.9
click at [988, 169] on div at bounding box center [1029, 274] width 249 height 553
drag, startPoint x: 1016, startPoint y: 430, endPoint x: 986, endPoint y: 243, distance: 189.1
click at [986, 243] on div at bounding box center [1029, 274] width 249 height 553
drag, startPoint x: 1015, startPoint y: 447, endPoint x: 979, endPoint y: 291, distance: 159.1
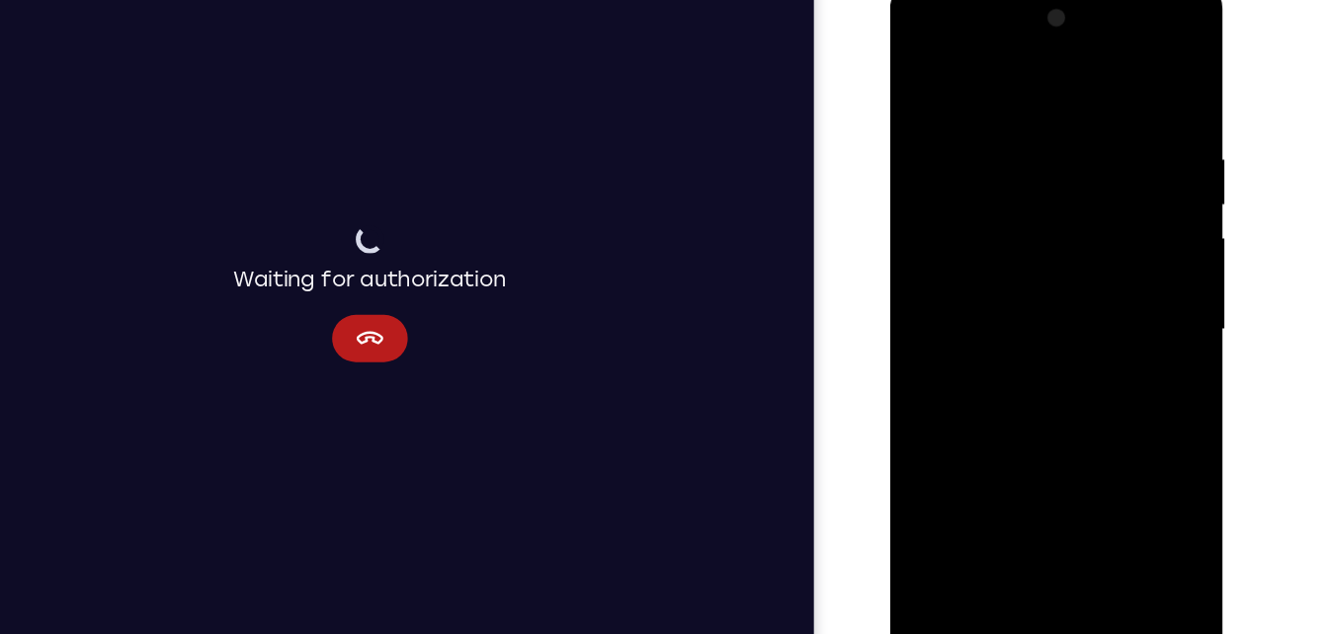
click at [979, 291] on div at bounding box center [1029, 274] width 249 height 553
drag, startPoint x: 982, startPoint y: 432, endPoint x: 970, endPoint y: 261, distance: 171.3
click at [970, 261] on div at bounding box center [1029, 274] width 249 height 553
click at [1001, 407] on div at bounding box center [1029, 274] width 249 height 553
click at [1004, 258] on div at bounding box center [1029, 274] width 249 height 553
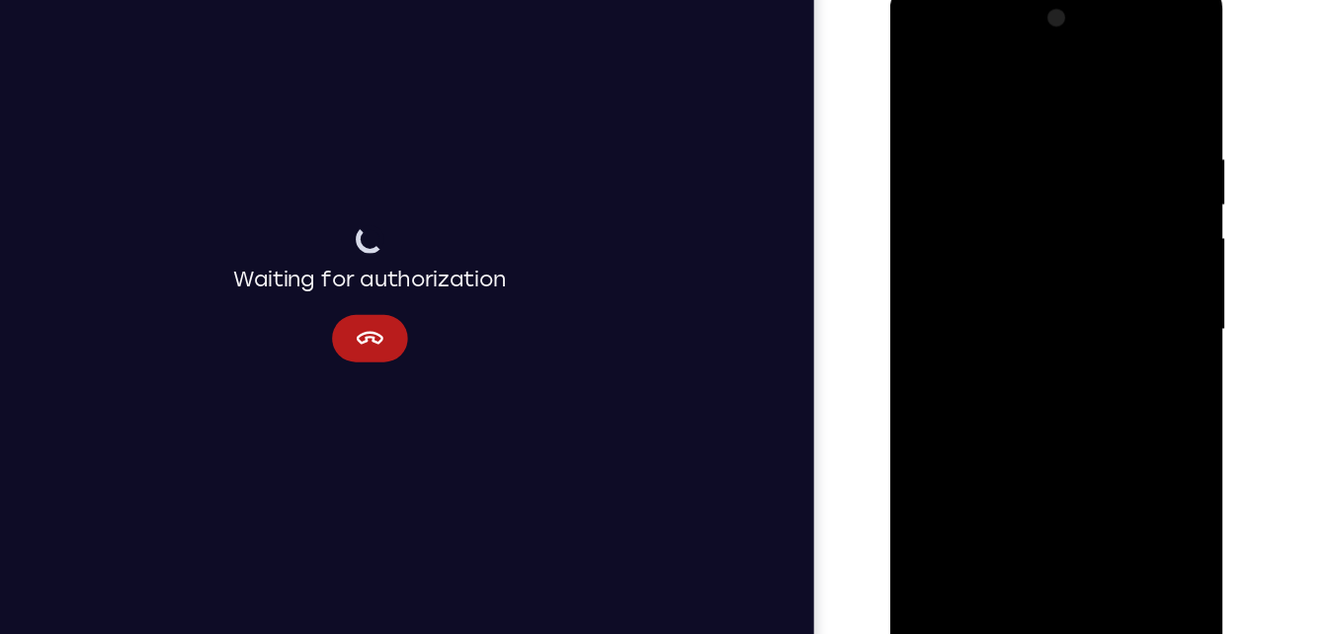
click at [1130, 509] on div at bounding box center [1029, 274] width 249 height 553
click at [918, 48] on div at bounding box center [1029, 274] width 249 height 553
click at [921, 50] on div at bounding box center [1029, 274] width 249 height 553
click at [935, 120] on div at bounding box center [1029, 274] width 249 height 553
click at [1101, 86] on div at bounding box center [1029, 274] width 249 height 553
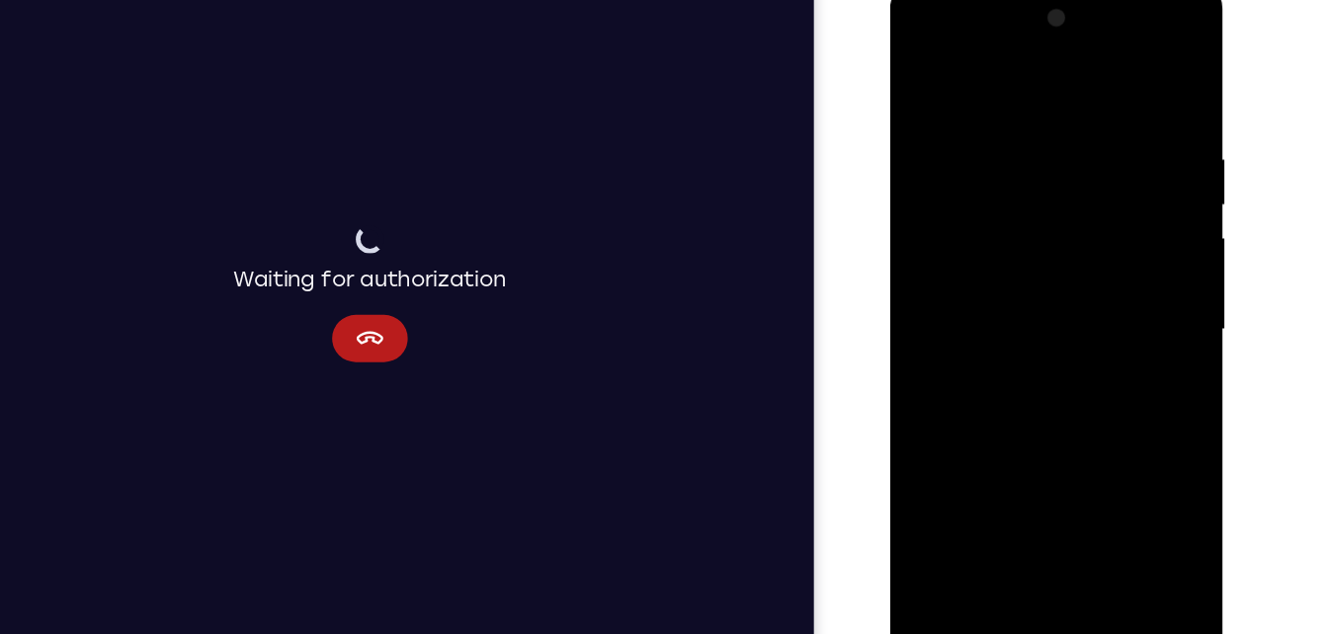
click at [1064, 234] on div at bounding box center [1029, 274] width 249 height 553
click at [1030, 503] on div at bounding box center [1029, 274] width 249 height 553
click at [975, 503] on div at bounding box center [1029, 274] width 249 height 553
click at [988, 463] on div at bounding box center [1029, 274] width 249 height 553
click at [984, 430] on div at bounding box center [1029, 274] width 249 height 553
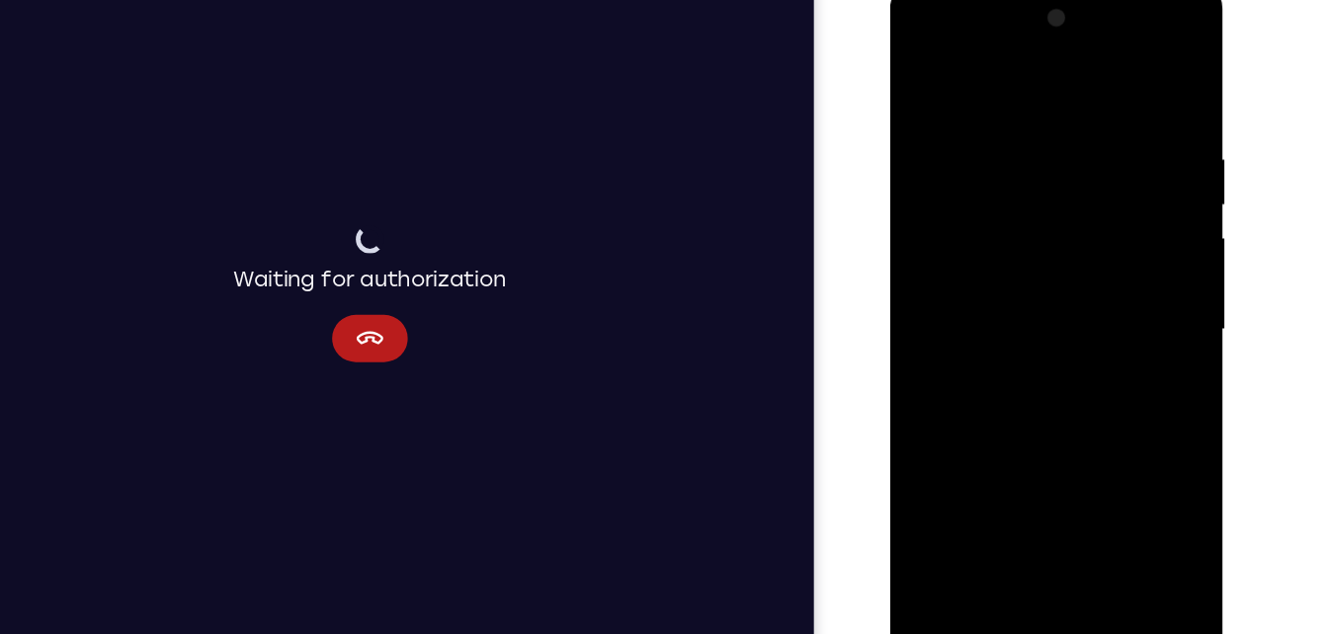
click at [1073, 434] on div at bounding box center [1029, 274] width 249 height 553
click at [1026, 424] on div at bounding box center [1029, 274] width 249 height 553
click at [1027, 503] on div at bounding box center [1029, 274] width 249 height 553
click at [966, 428] on div at bounding box center [1029, 274] width 249 height 553
click at [1100, 398] on div at bounding box center [1029, 274] width 249 height 553
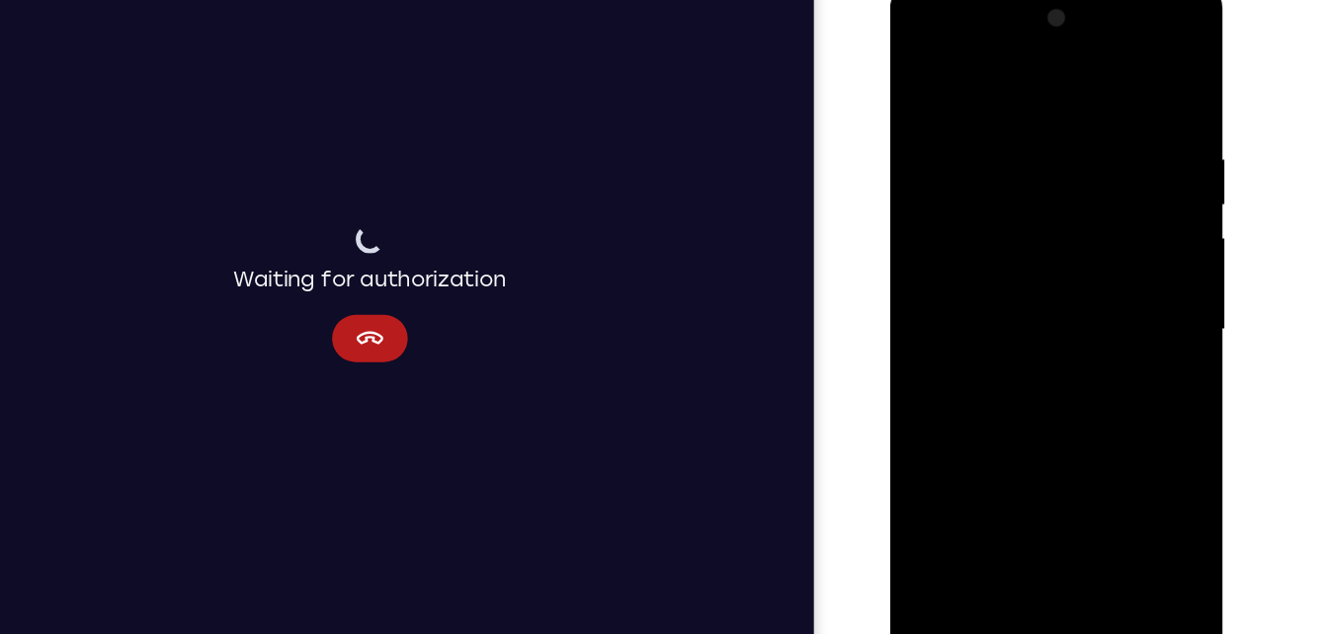
click at [1008, 427] on div at bounding box center [1029, 274] width 249 height 553
click at [963, 434] on div at bounding box center [1029, 274] width 249 height 553
click at [967, 357] on div at bounding box center [1029, 274] width 249 height 553
click at [1141, 465] on div at bounding box center [1029, 274] width 249 height 553
click at [1054, 466] on div at bounding box center [1029, 274] width 249 height 553
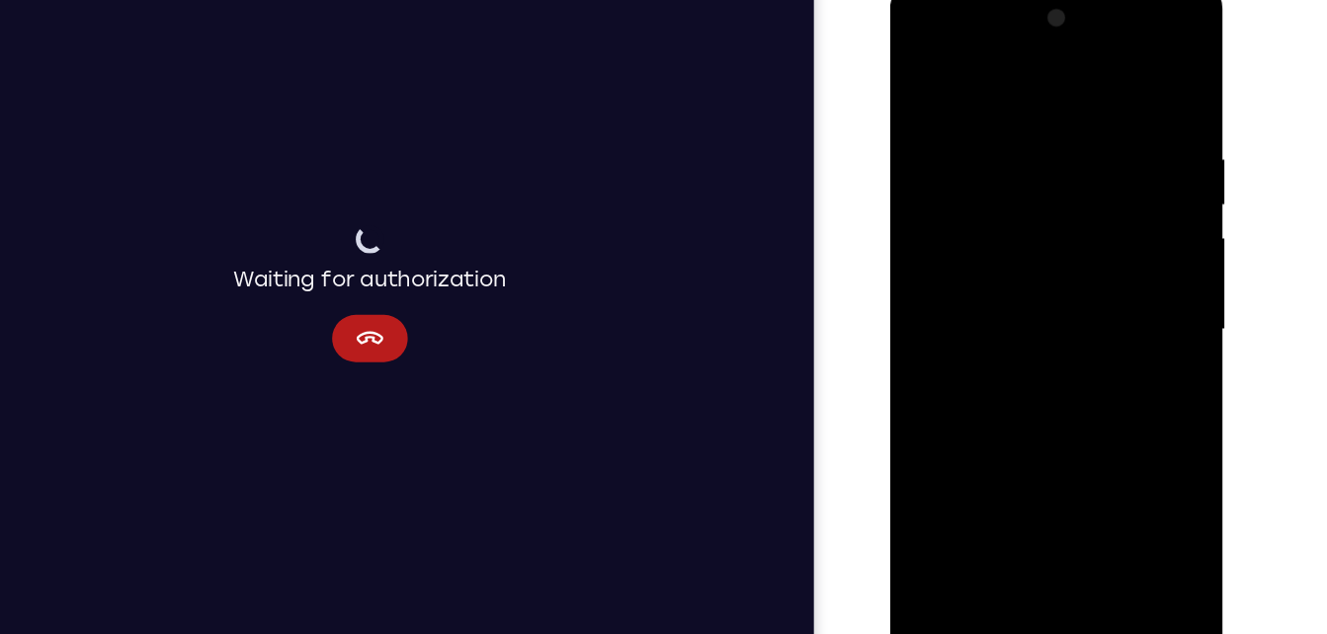
click at [1044, 500] on div at bounding box center [1029, 274] width 249 height 553
click at [1001, 438] on div at bounding box center [1029, 274] width 249 height 553
click at [985, 431] on div at bounding box center [1029, 274] width 249 height 553
click at [1049, 397] on div at bounding box center [1029, 274] width 249 height 553
click at [918, 391] on div at bounding box center [1029, 274] width 249 height 553
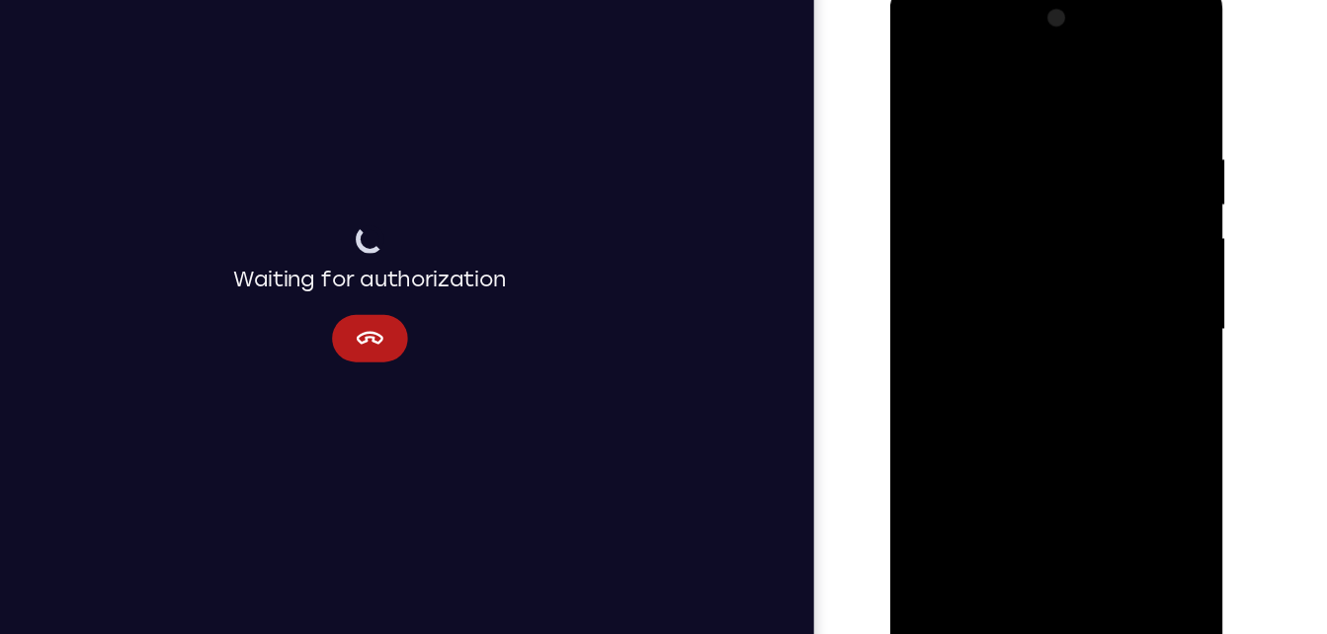
click at [1013, 493] on div at bounding box center [1029, 274] width 249 height 553
click at [965, 433] on div at bounding box center [1029, 274] width 249 height 553
click at [1101, 394] on div at bounding box center [1029, 274] width 249 height 553
click at [1056, 467] on div at bounding box center [1029, 274] width 249 height 553
click at [963, 425] on div at bounding box center [1029, 274] width 249 height 553
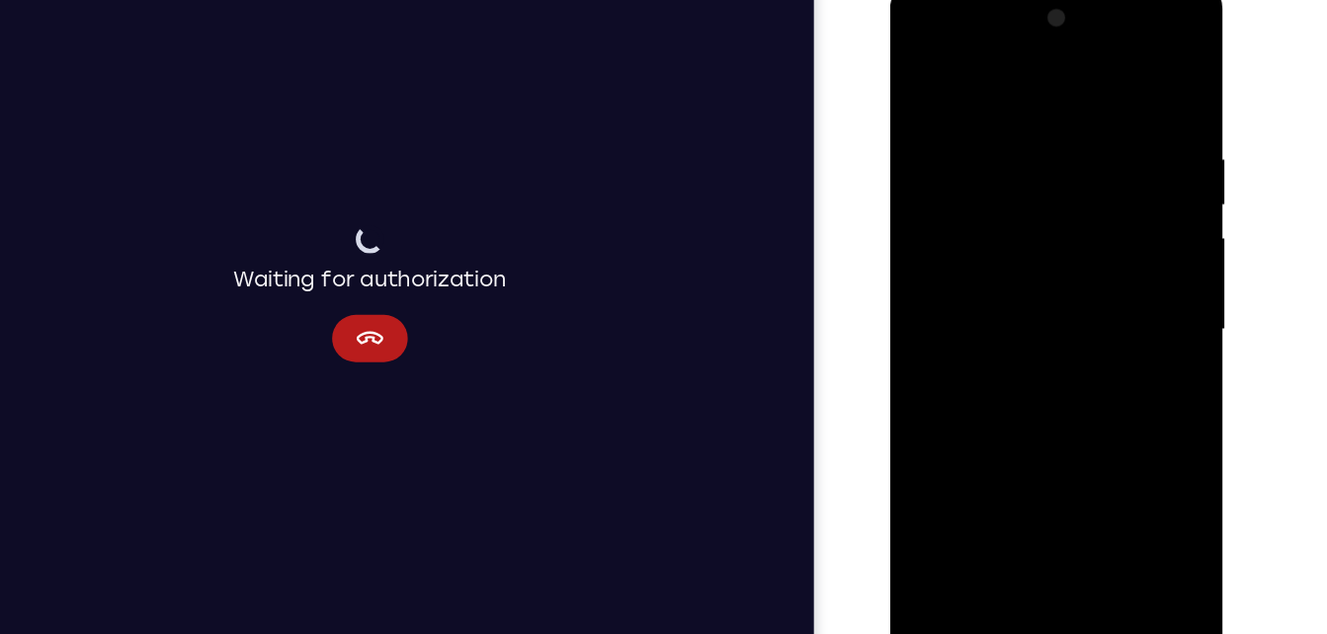
click at [1031, 436] on div at bounding box center [1029, 274] width 249 height 553
drag, startPoint x: 952, startPoint y: 508, endPoint x: 953, endPoint y: 455, distance: 52.4
click at [953, 455] on div at bounding box center [1029, 274] width 249 height 553
click at [981, 417] on div at bounding box center [1029, 274] width 249 height 553
click at [1111, 236] on div at bounding box center [1029, 274] width 249 height 553
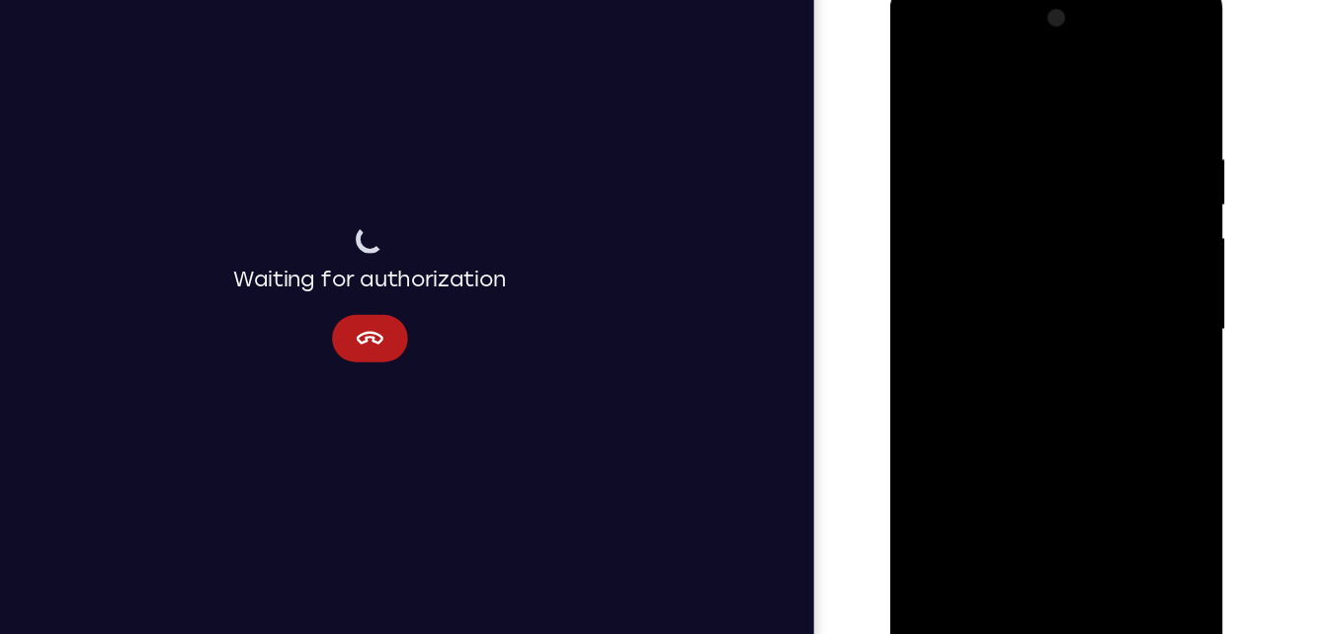
click at [1023, 501] on div at bounding box center [1029, 274] width 249 height 553
click at [1142, 460] on div at bounding box center [1029, 274] width 249 height 553
click at [1032, 271] on div at bounding box center [1029, 274] width 249 height 553
click at [1075, 498] on div at bounding box center [1029, 274] width 249 height 553
drag, startPoint x: 1018, startPoint y: 384, endPoint x: 1020, endPoint y: 561, distance: 176.9
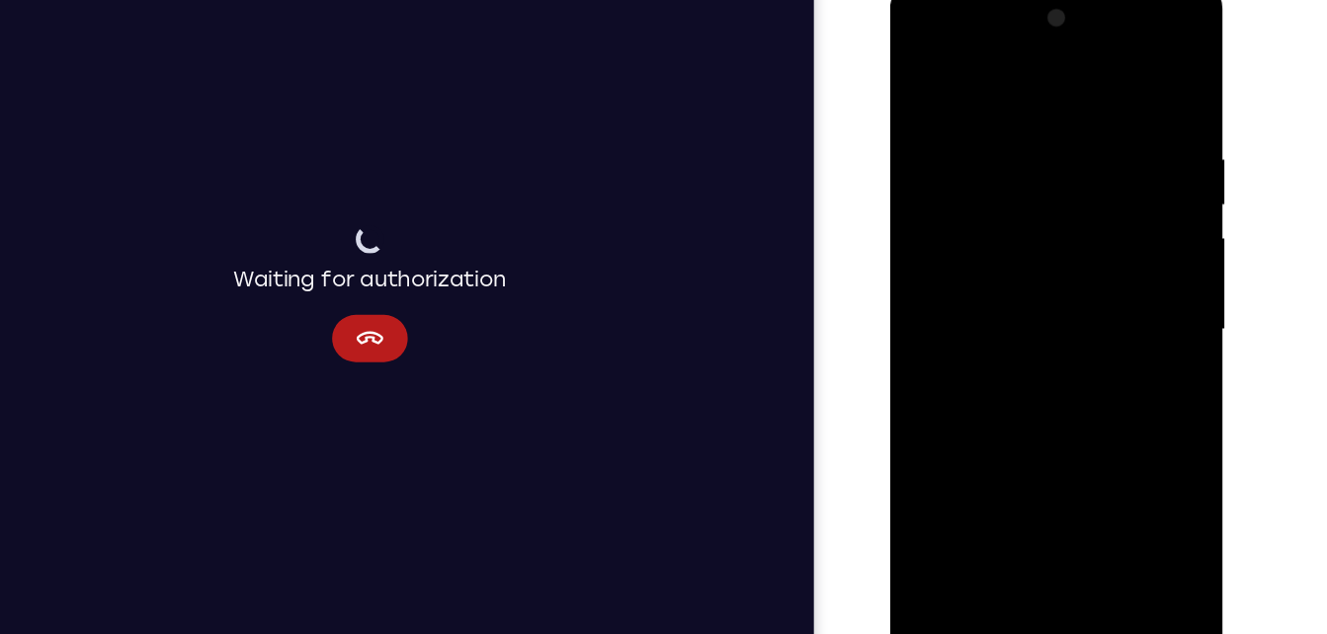
click at [1020, 561] on div at bounding box center [1030, 277] width 280 height 589
drag, startPoint x: 1020, startPoint y: 212, endPoint x: 997, endPoint y: 567, distance: 355.4
click at [997, 567] on div at bounding box center [1030, 277] width 280 height 589
click at [996, 331] on div at bounding box center [1029, 274] width 249 height 553
click at [952, 84] on div at bounding box center [1029, 274] width 249 height 553
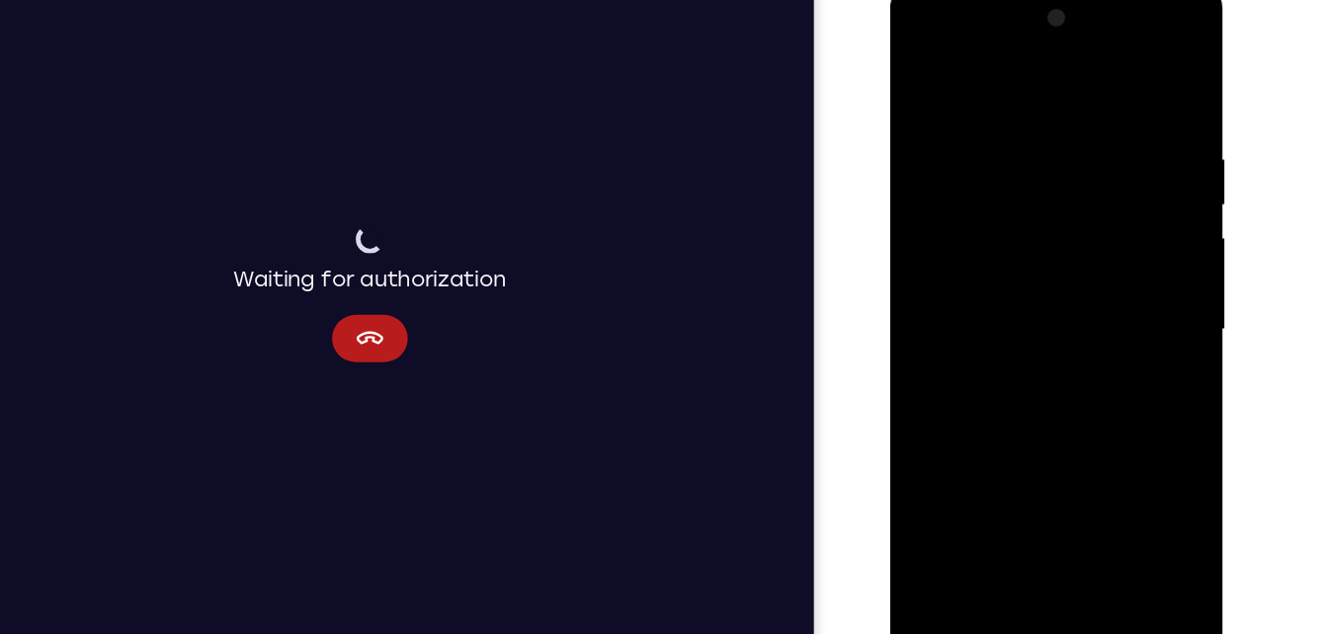
click at [939, 135] on div at bounding box center [1029, 274] width 249 height 553
click at [980, 497] on div at bounding box center [1029, 274] width 249 height 553
click at [987, 469] on div at bounding box center [1029, 274] width 249 height 553
click at [987, 436] on div at bounding box center [1029, 274] width 249 height 553
click at [1070, 434] on div at bounding box center [1029, 274] width 249 height 553
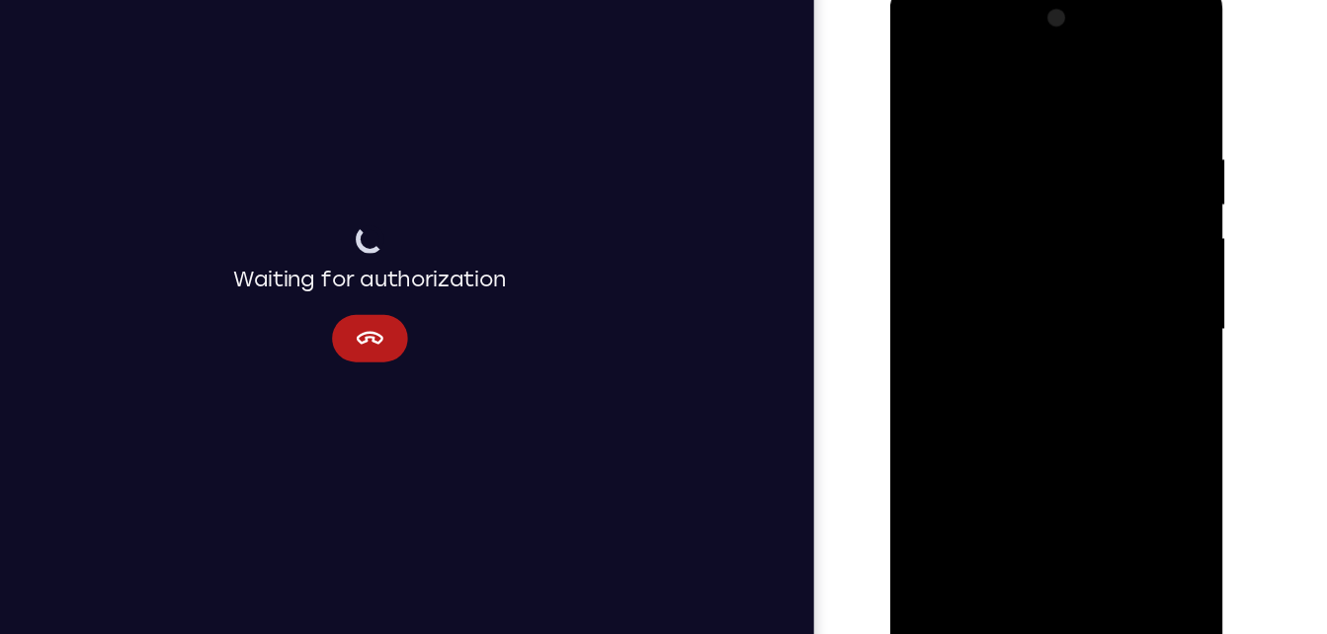
click at [1027, 427] on div at bounding box center [1029, 274] width 249 height 553
click at [1033, 498] on div at bounding box center [1029, 274] width 249 height 553
click at [963, 435] on div at bounding box center [1029, 274] width 249 height 553
click at [1096, 397] on div at bounding box center [1029, 274] width 249 height 553
click at [1004, 428] on div at bounding box center [1029, 274] width 249 height 553
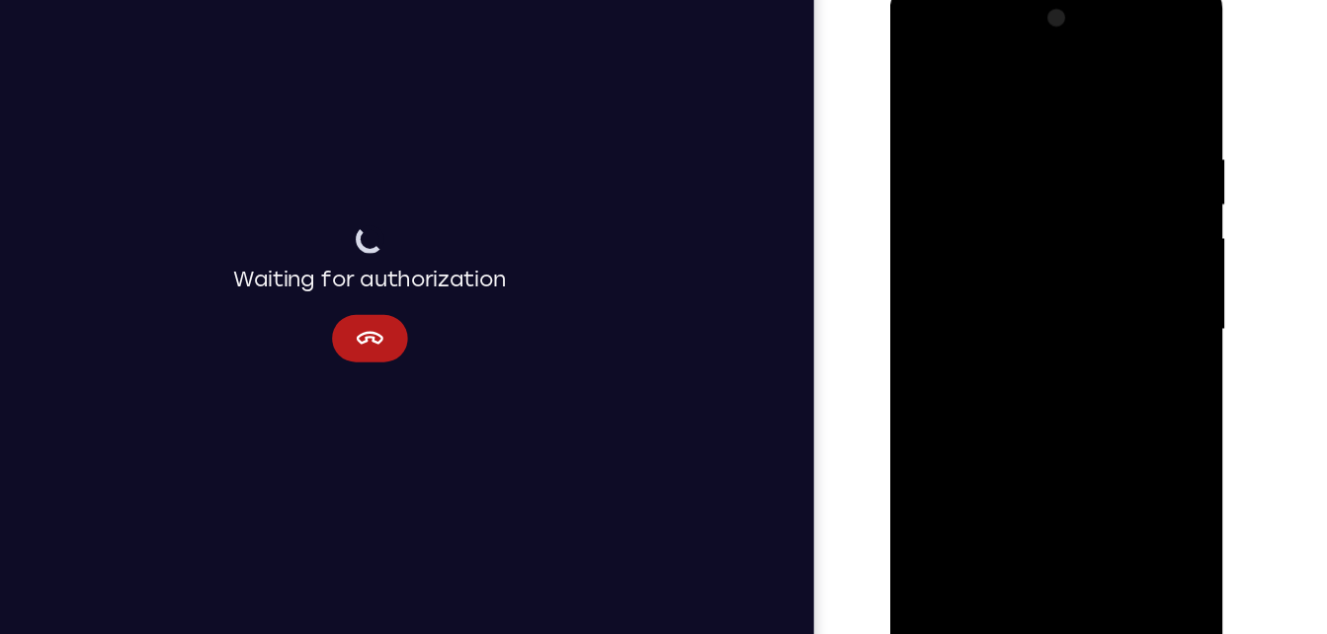
click at [1040, 361] on div at bounding box center [1029, 274] width 249 height 553
click at [1143, 467] on div at bounding box center [1029, 274] width 249 height 553
click at [1052, 463] on div at bounding box center [1029, 274] width 249 height 553
click at [1030, 503] on div at bounding box center [1029, 274] width 249 height 553
click at [1007, 431] on div at bounding box center [1029, 274] width 249 height 553
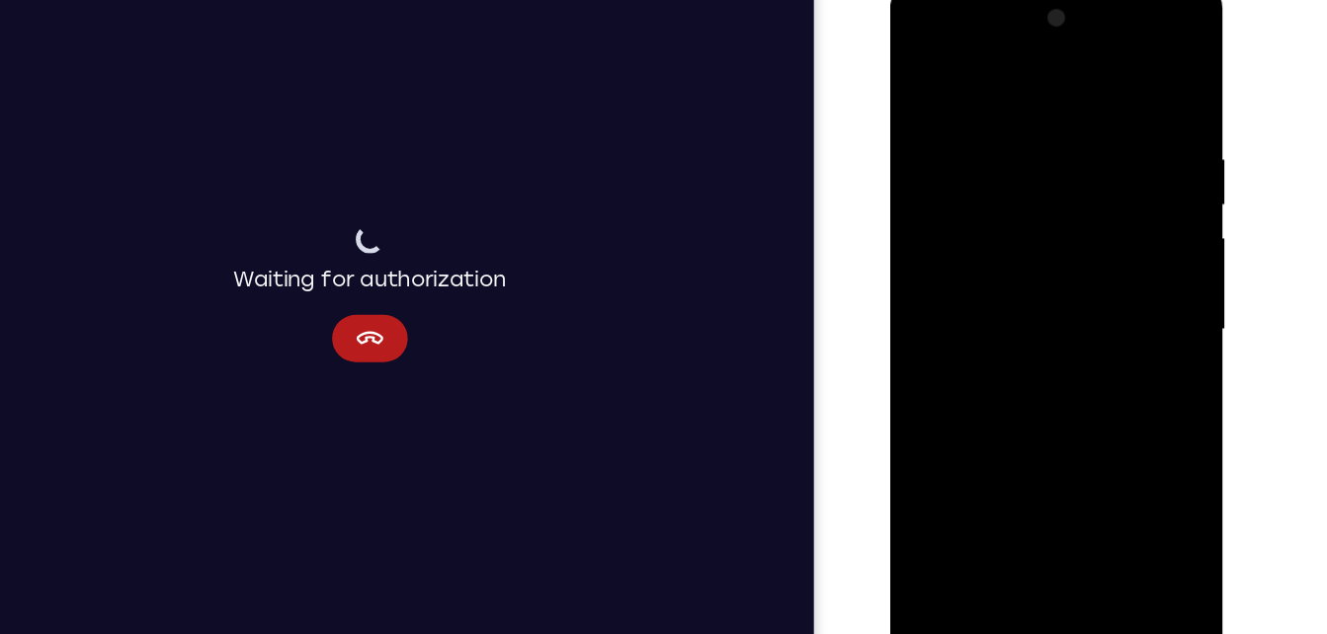
click at [976, 432] on div at bounding box center [1029, 274] width 249 height 553
click at [1049, 399] on div at bounding box center [1029, 274] width 249 height 553
click at [917, 392] on div at bounding box center [1029, 274] width 249 height 553
click at [1014, 491] on div at bounding box center [1029, 274] width 249 height 553
click at [964, 427] on div at bounding box center [1029, 274] width 249 height 553
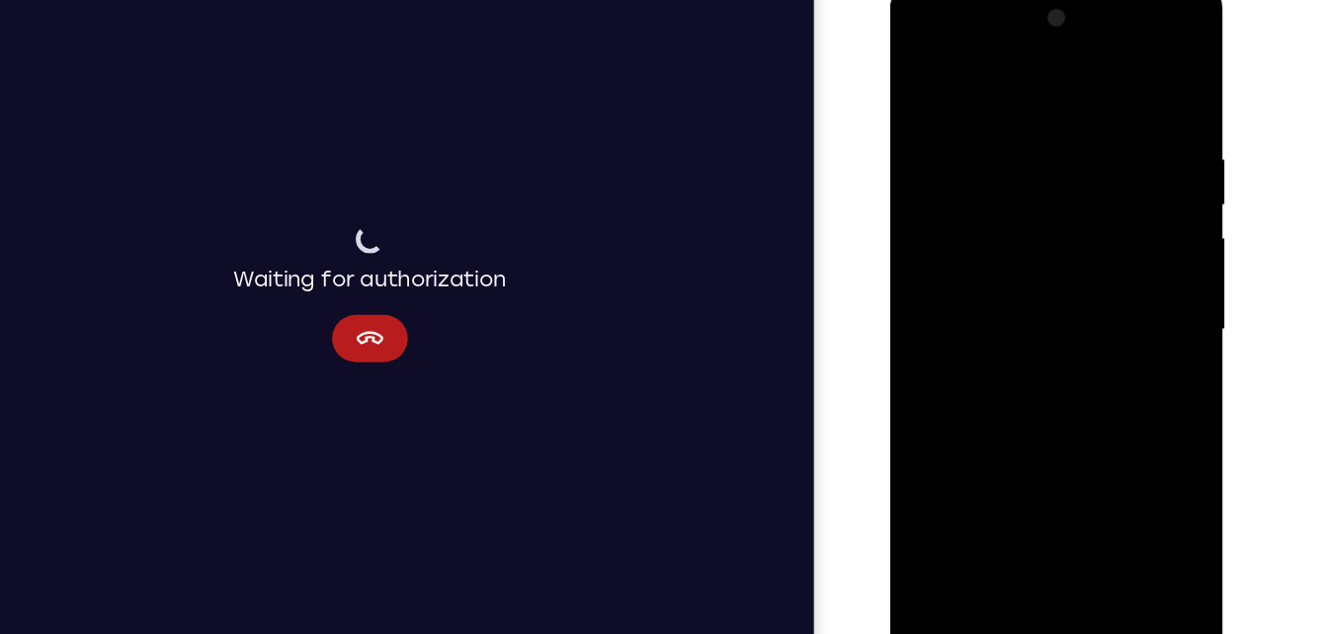
click at [1096, 393] on div at bounding box center [1029, 274] width 249 height 553
click at [1050, 462] on div at bounding box center [1029, 274] width 249 height 553
click at [963, 424] on div at bounding box center [1029, 274] width 249 height 553
click at [1026, 432] on div at bounding box center [1029, 274] width 249 height 553
drag, startPoint x: 953, startPoint y: 503, endPoint x: 948, endPoint y: 464, distance: 39.0
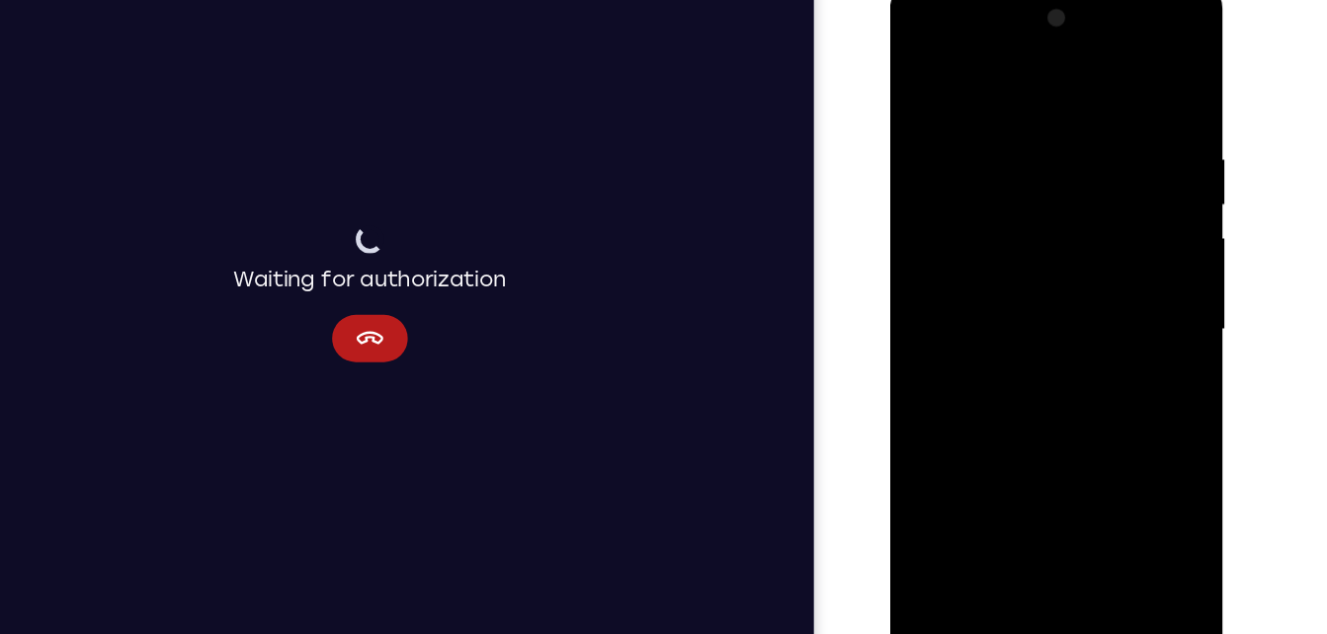
click at [948, 464] on div at bounding box center [1029, 274] width 249 height 553
click at [1135, 394] on div at bounding box center [1029, 274] width 249 height 553
click at [923, 506] on div at bounding box center [1029, 274] width 249 height 553
click at [1084, 311] on div at bounding box center [1029, 274] width 249 height 553
click at [1075, 503] on div at bounding box center [1029, 274] width 249 height 553
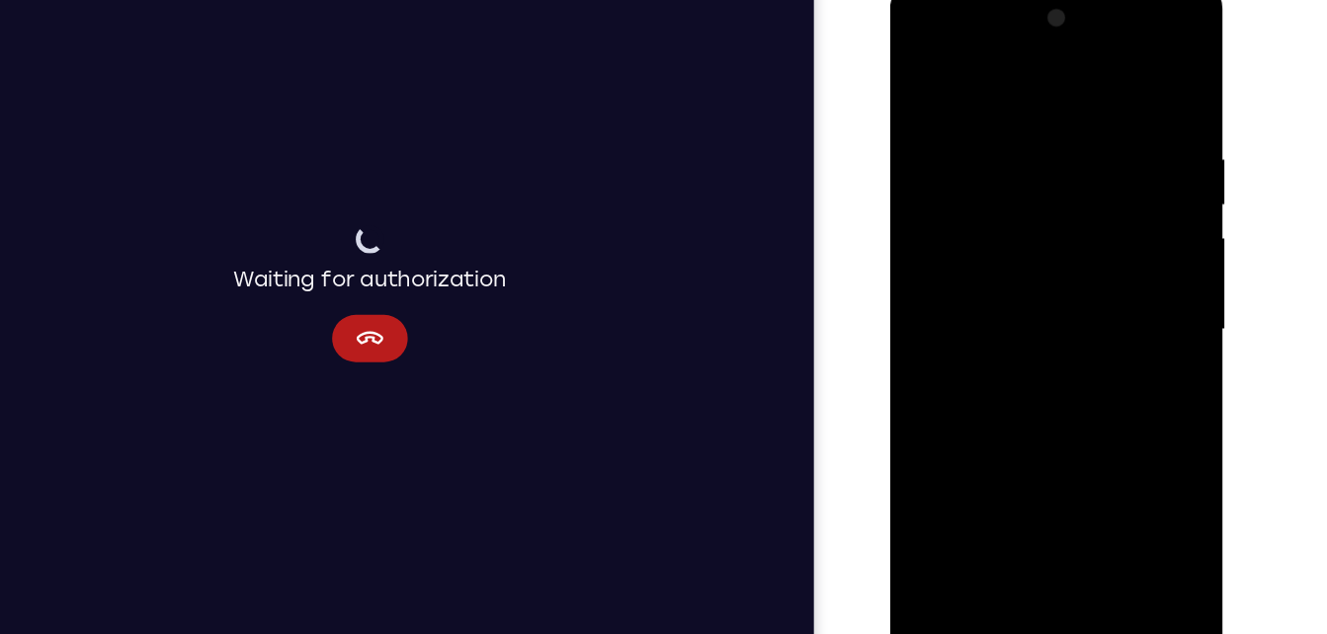
click at [1124, 503] on div at bounding box center [1029, 274] width 249 height 553
click at [1128, 85] on div at bounding box center [1029, 274] width 249 height 553
click at [941, 127] on div at bounding box center [1029, 274] width 249 height 553
click at [1060, 248] on div at bounding box center [1029, 274] width 249 height 553
click at [1048, 241] on div at bounding box center [1029, 274] width 249 height 553
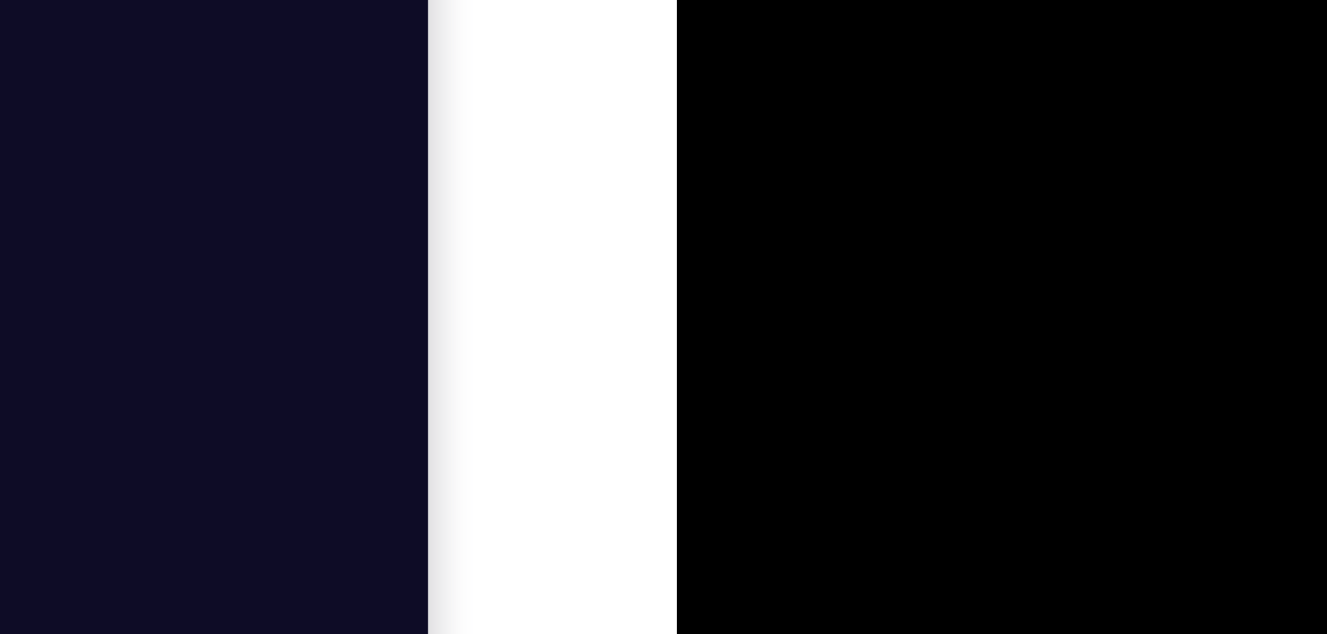
click at [733, 0] on div at bounding box center [815, 47] width 249 height 553
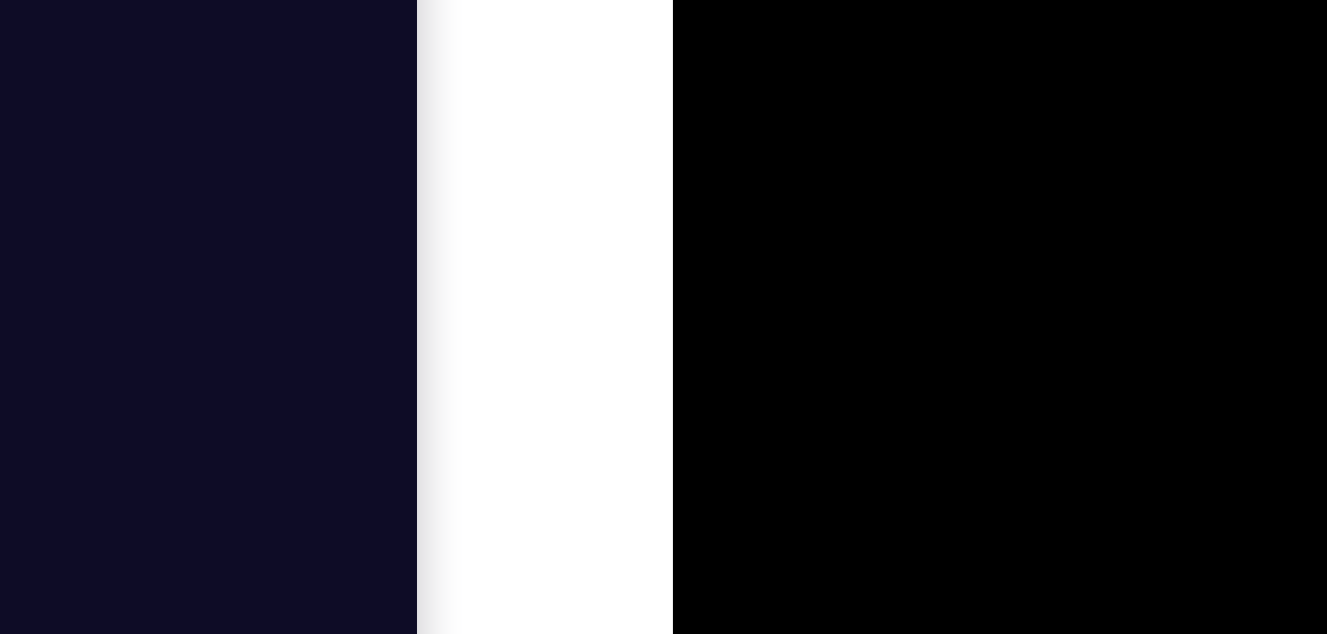
click at [730, 0] on div at bounding box center [812, 32] width 249 height 553
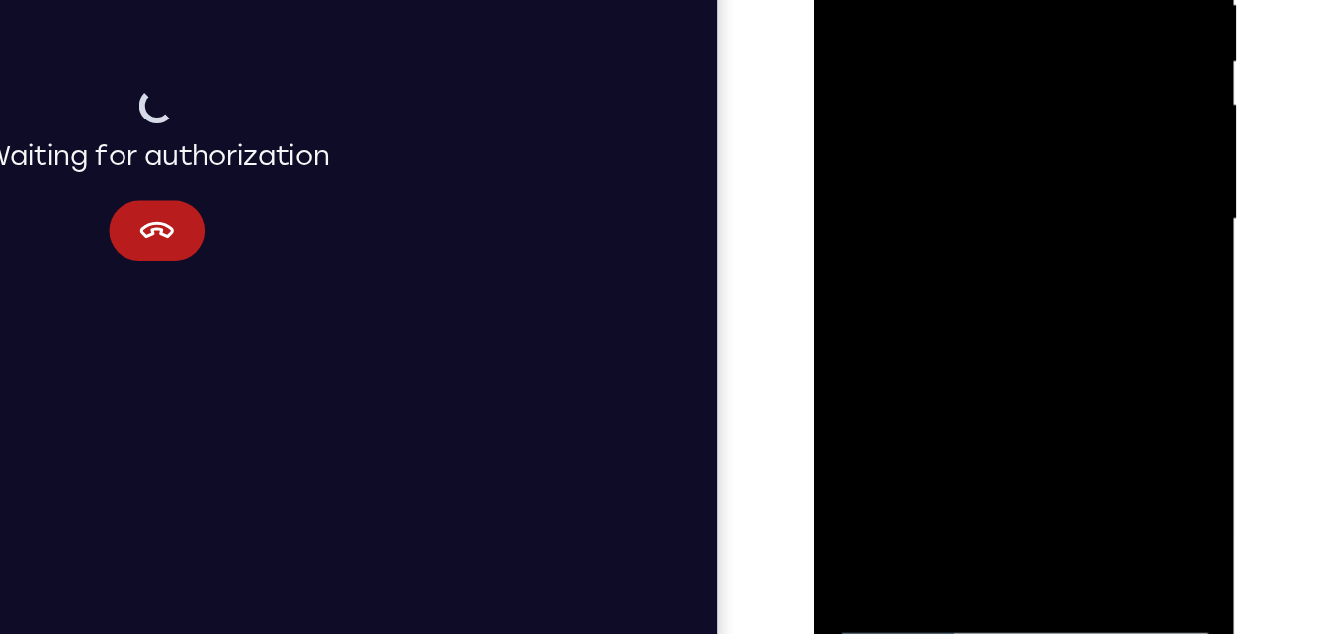
click at [863, 306] on div at bounding box center [953, 72] width 249 height 553
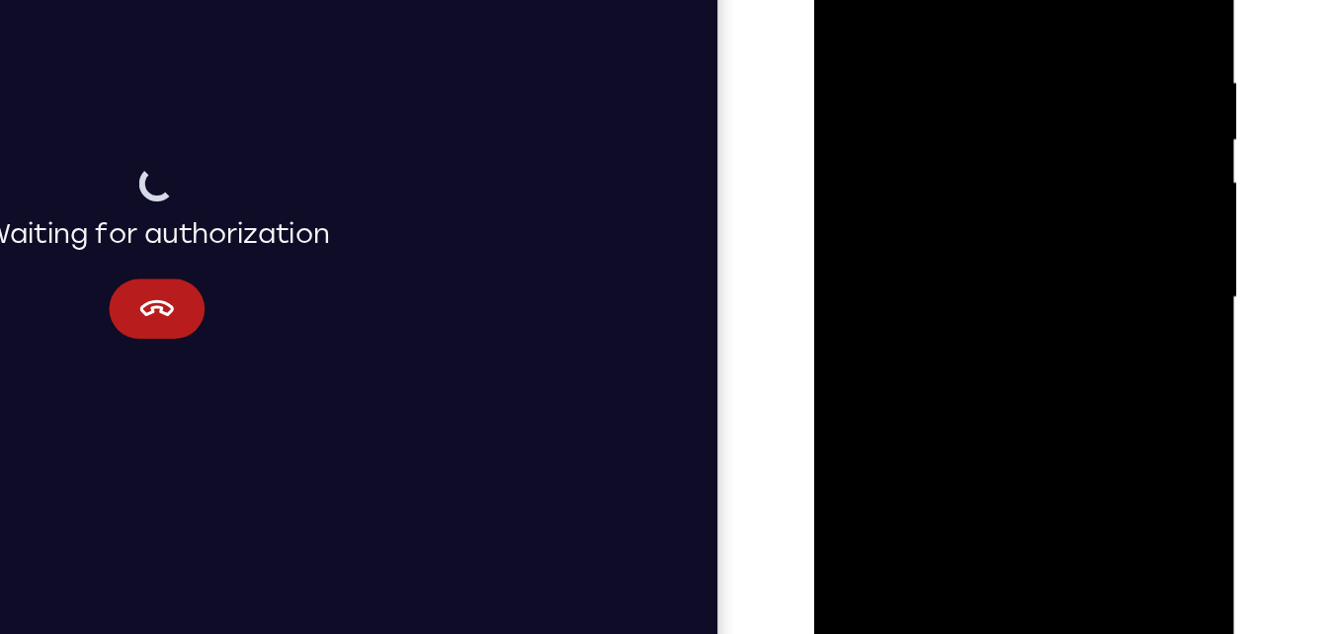
drag, startPoint x: 1043, startPoint y: 19, endPoint x: 938, endPoint y: 19, distance: 105.7
click at [938, 19] on div at bounding box center [953, 150] width 249 height 553
drag, startPoint x: 1042, startPoint y: 17, endPoint x: 869, endPoint y: 47, distance: 175.6
click at [869, 47] on div at bounding box center [953, 150] width 249 height 553
drag, startPoint x: 1024, startPoint y: 3, endPoint x: 793, endPoint y: 97, distance: 248.6
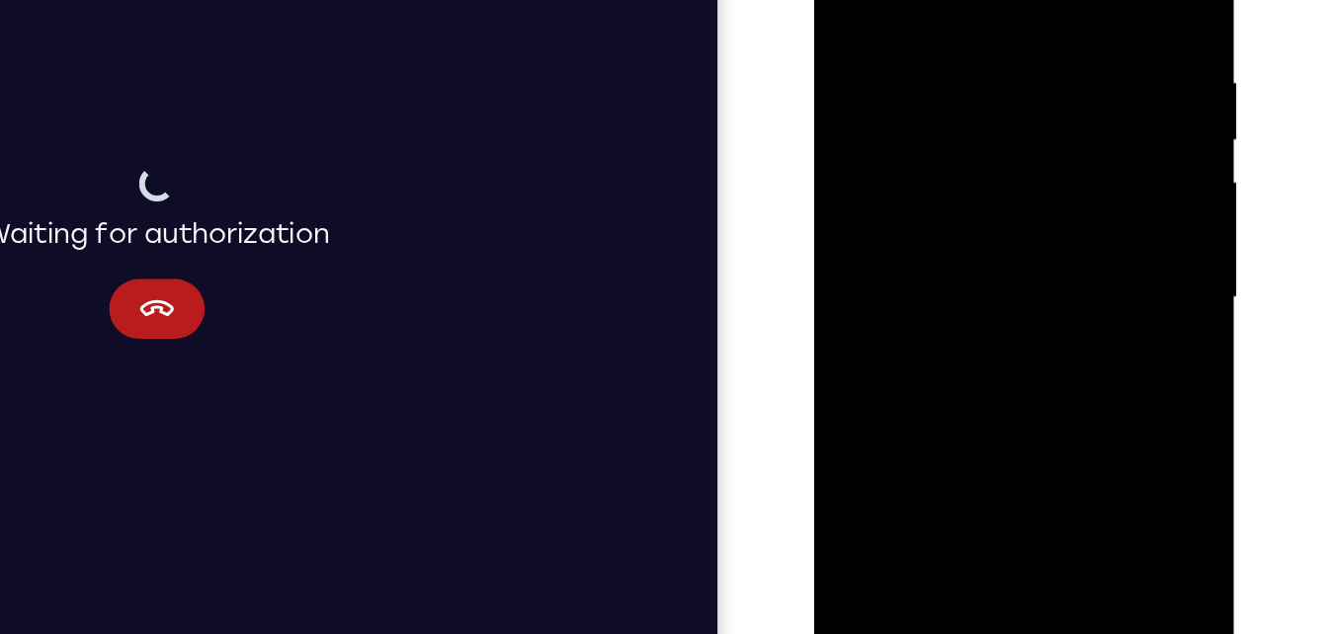
click at [814, 97] on html "Online web based iOS Simulators and Android Emulators. Run iPhone, iPad, Mobile…" at bounding box center [955, 155] width 282 height 593
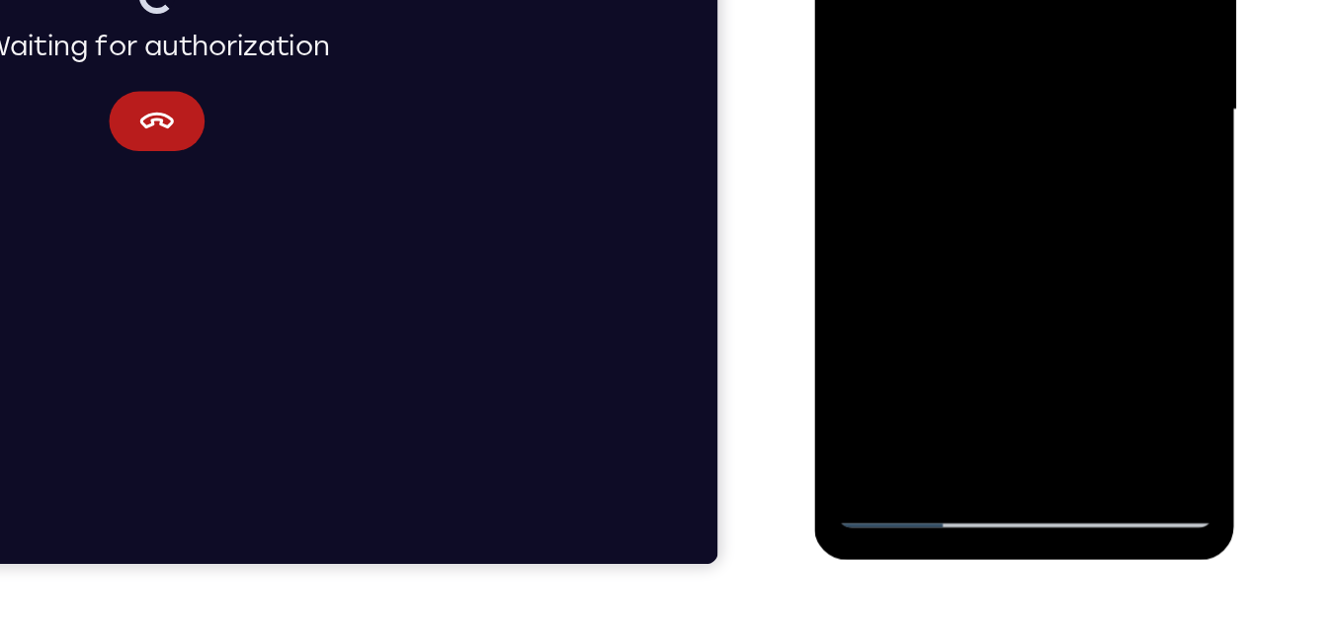
scroll to position [327, 0]
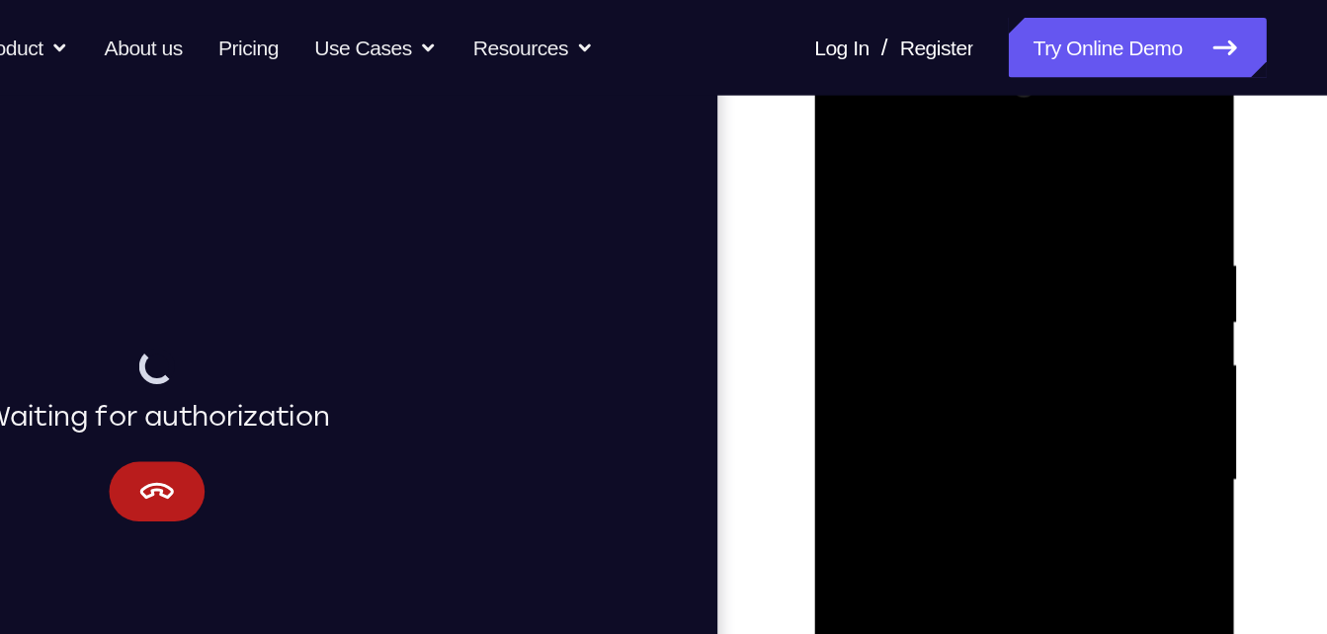
scroll to position [297, 0]
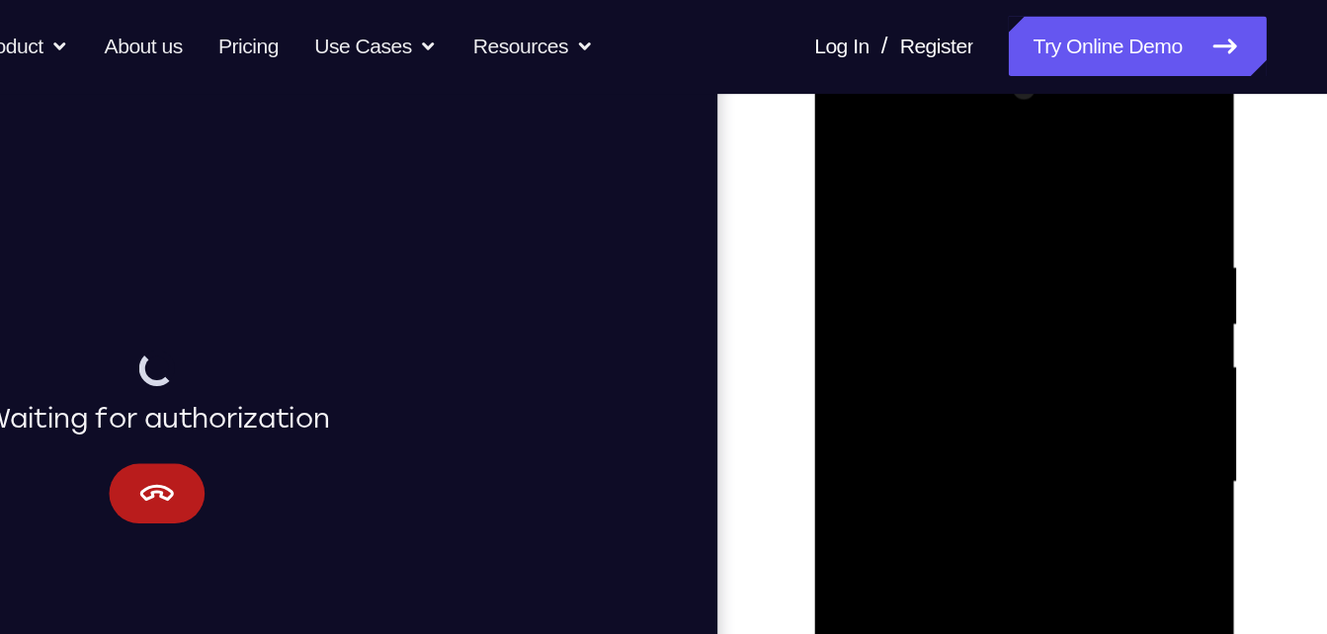
click at [893, 198] on div at bounding box center [953, 333] width 249 height 553
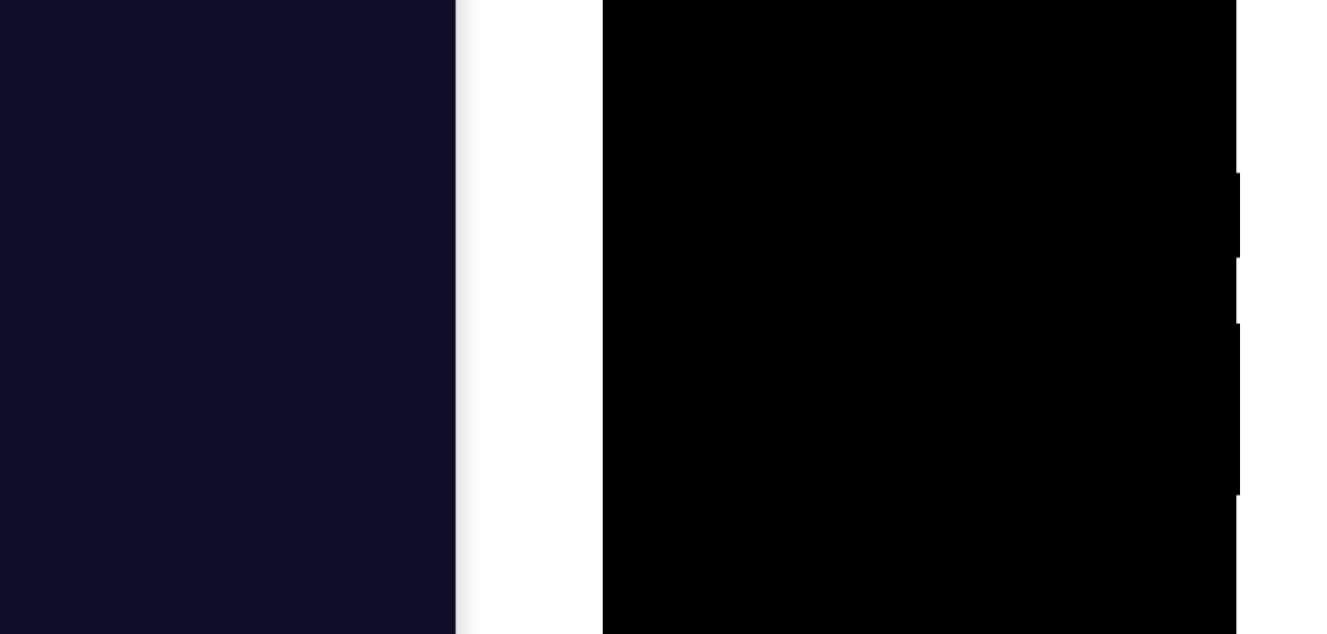
click at [627, 0] on div at bounding box center [741, 124] width 249 height 553
click at [695, 0] on div at bounding box center [741, 124] width 249 height 553
click at [641, 0] on div at bounding box center [741, 124] width 249 height 553
click at [842, 0] on div at bounding box center [741, 152] width 249 height 553
click at [671, 8] on div at bounding box center [741, 152] width 249 height 553
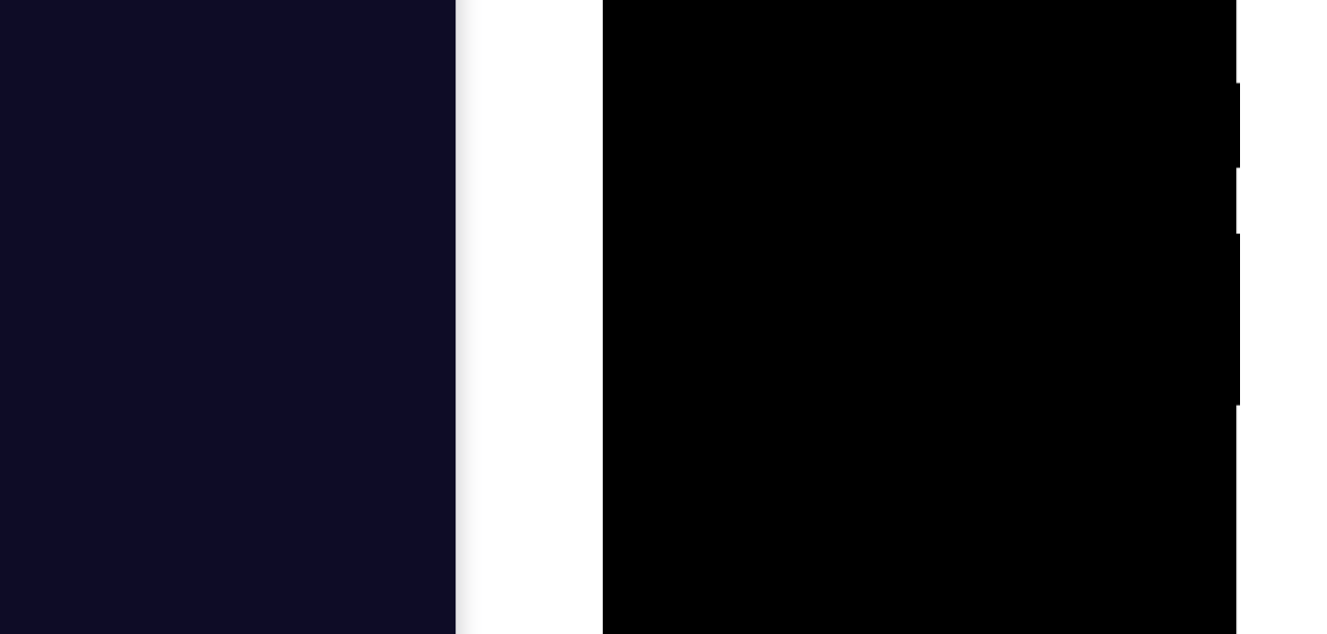
click at [823, 56] on div at bounding box center [741, 34] width 249 height 553
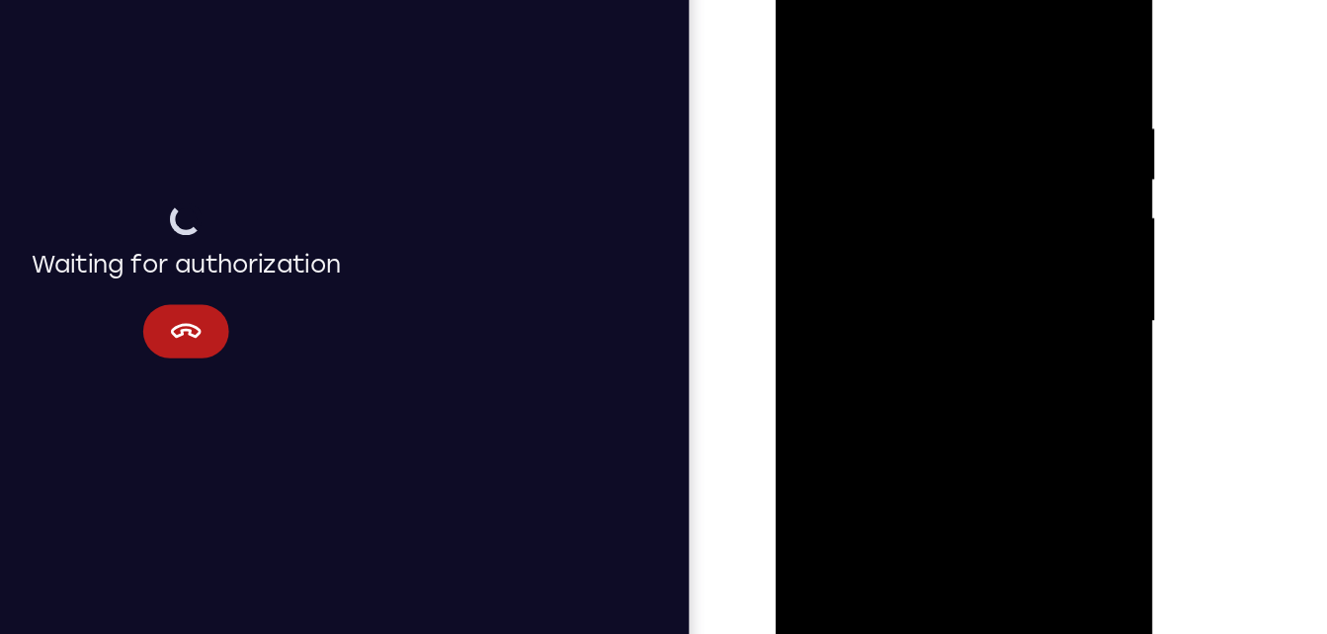
click at [1022, 87] on div at bounding box center [914, 219] width 249 height 553
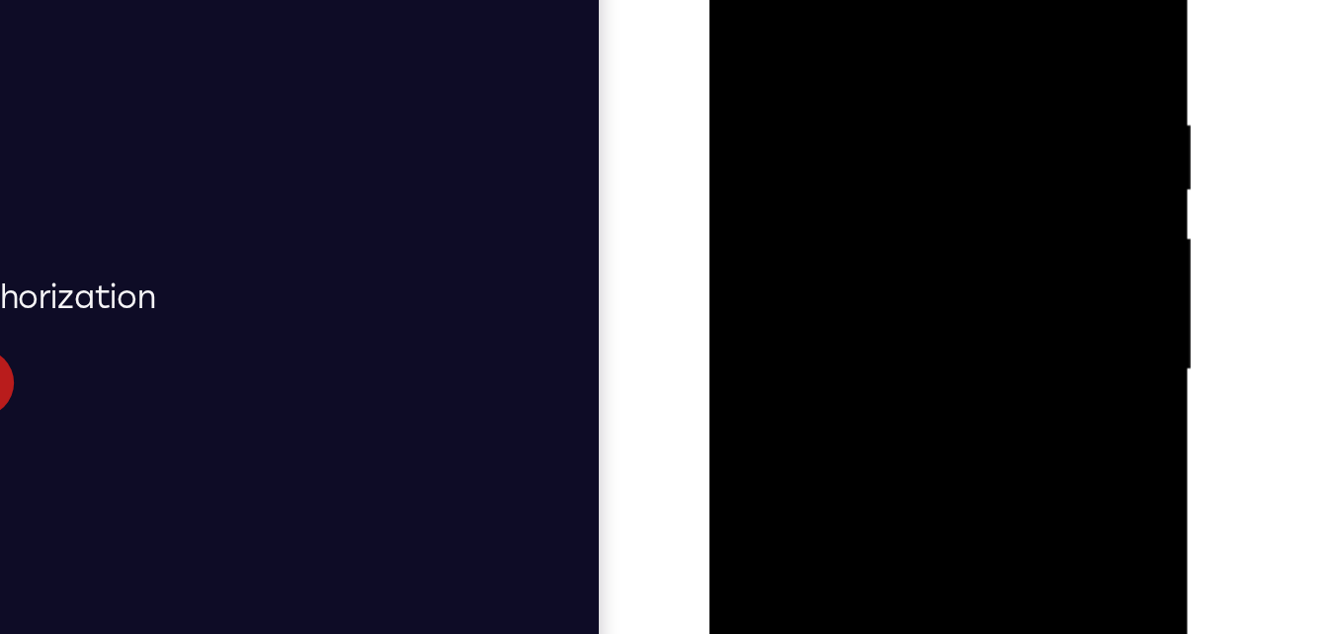
click at [951, 0] on div at bounding box center [847, 160] width 249 height 553
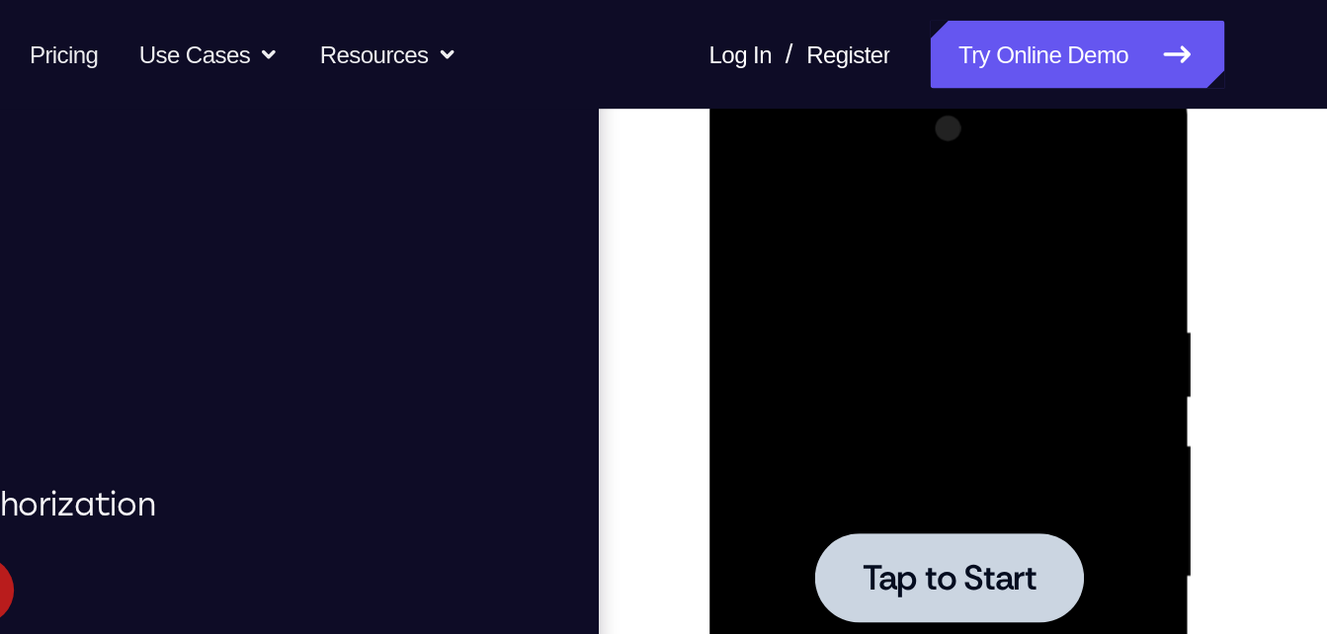
scroll to position [235, 0]
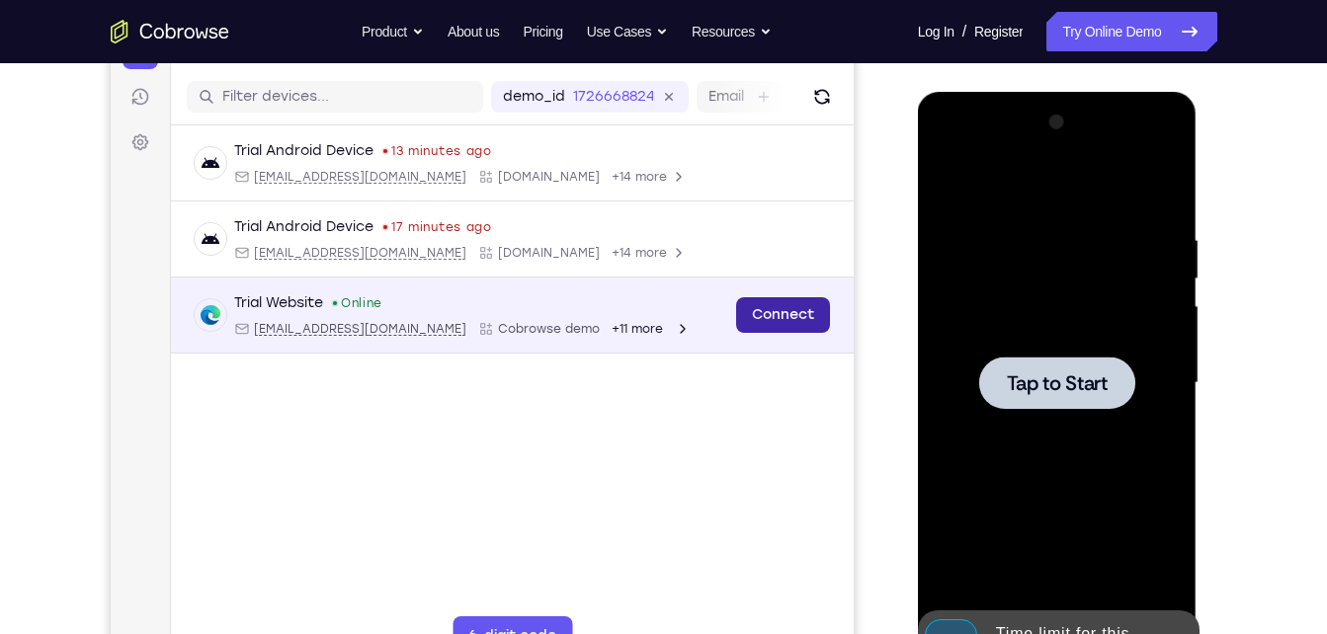
click at [779, 302] on link "Connect" at bounding box center [782, 315] width 94 height 36
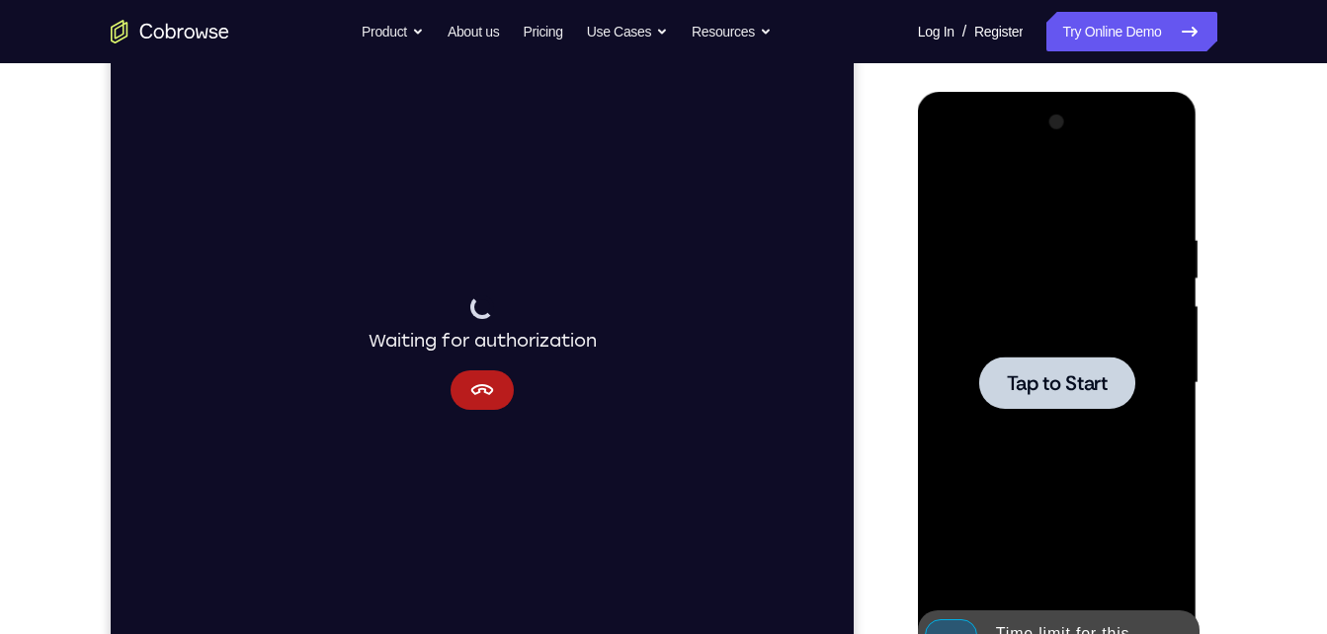
click at [1085, 401] on div at bounding box center [1057, 383] width 156 height 52
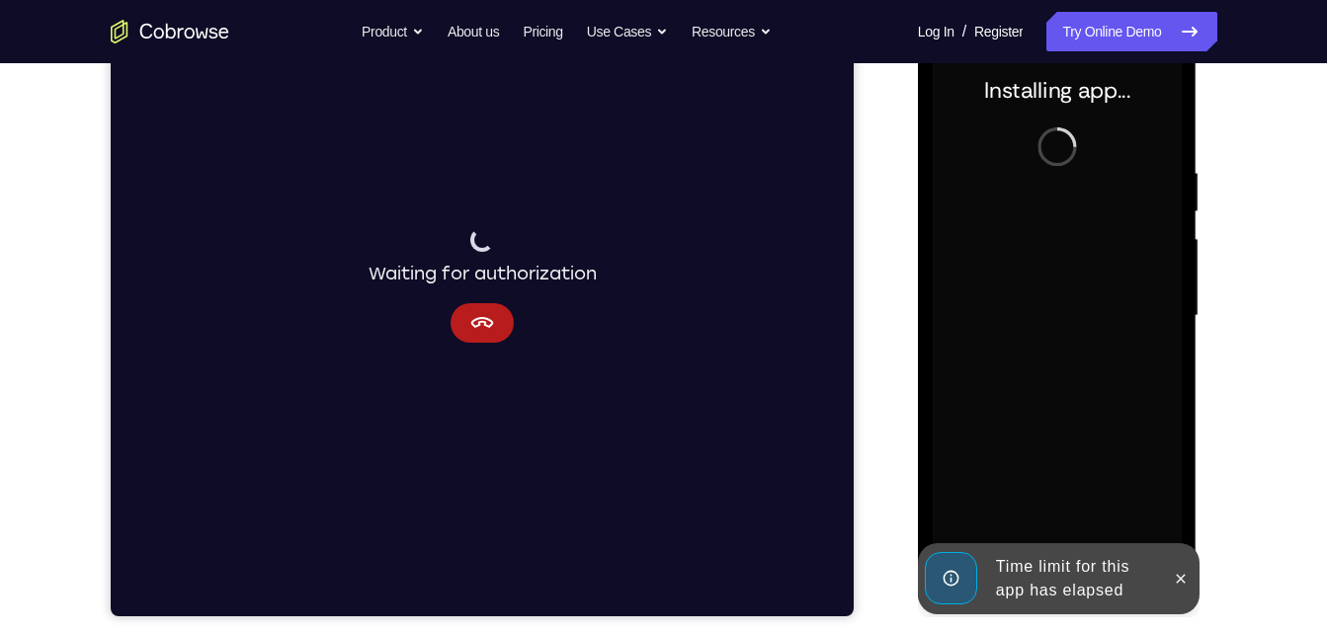
scroll to position [303, 0]
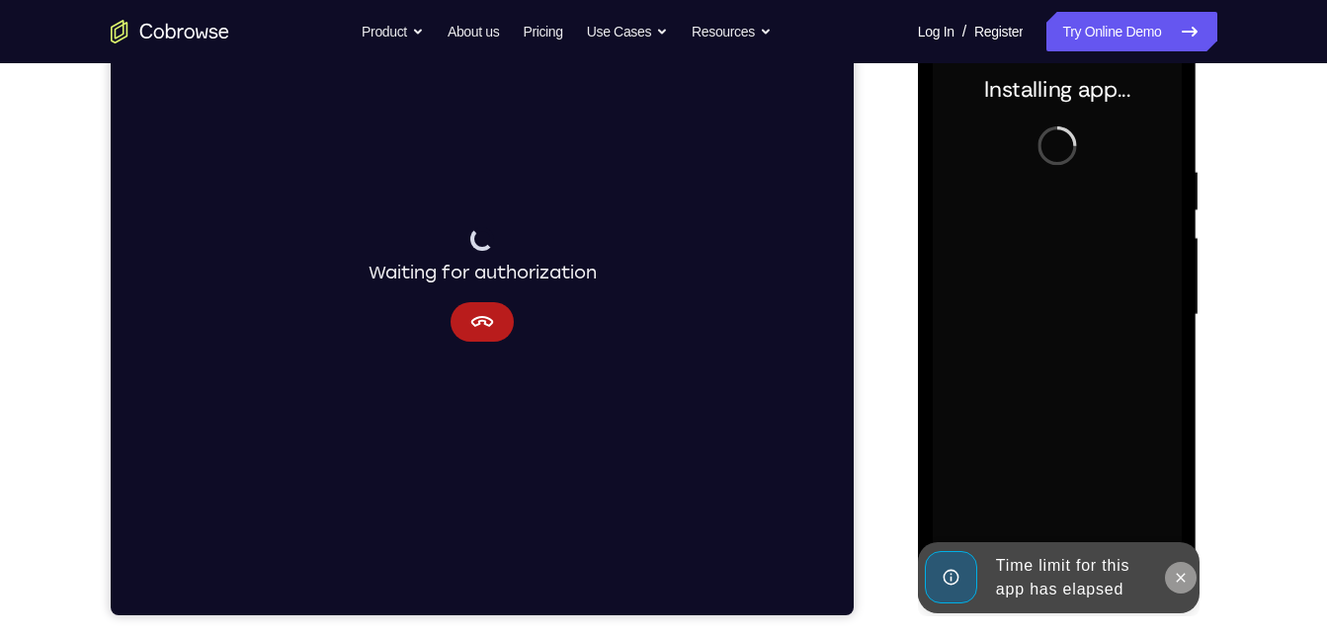
click at [1182, 580] on icon at bounding box center [1181, 578] width 16 height 16
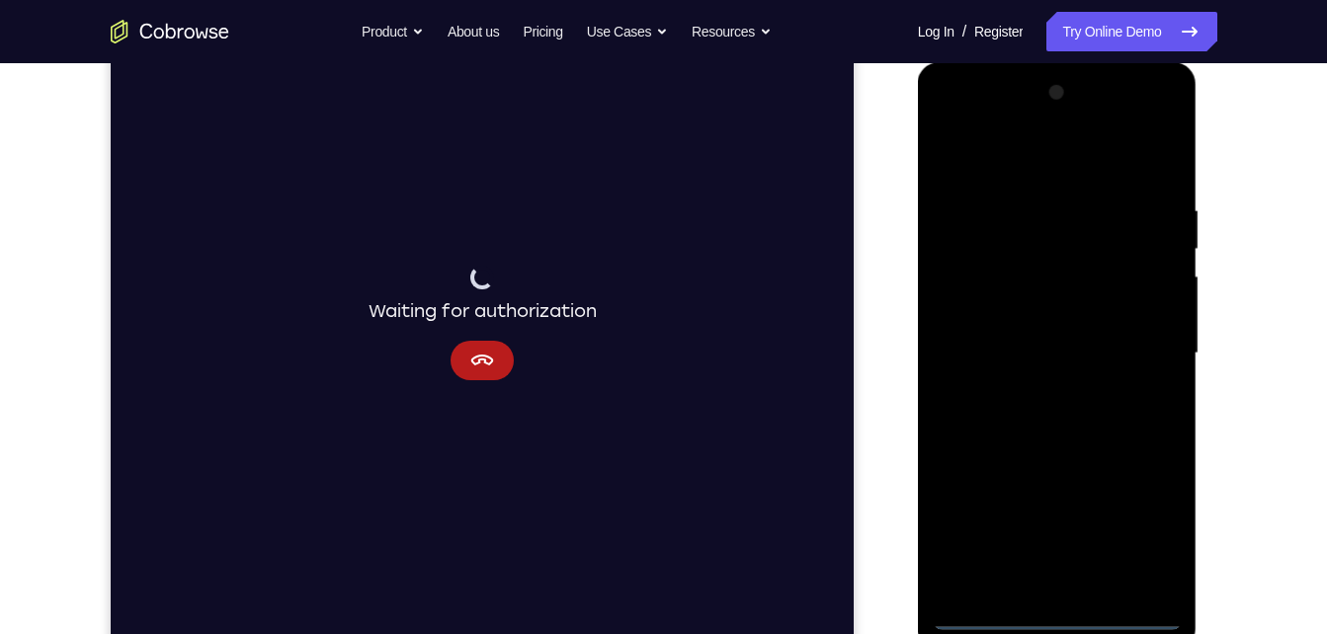
scroll to position [264, 0]
click at [1059, 611] on div at bounding box center [1057, 354] width 249 height 553
click at [1138, 531] on div at bounding box center [1057, 354] width 249 height 553
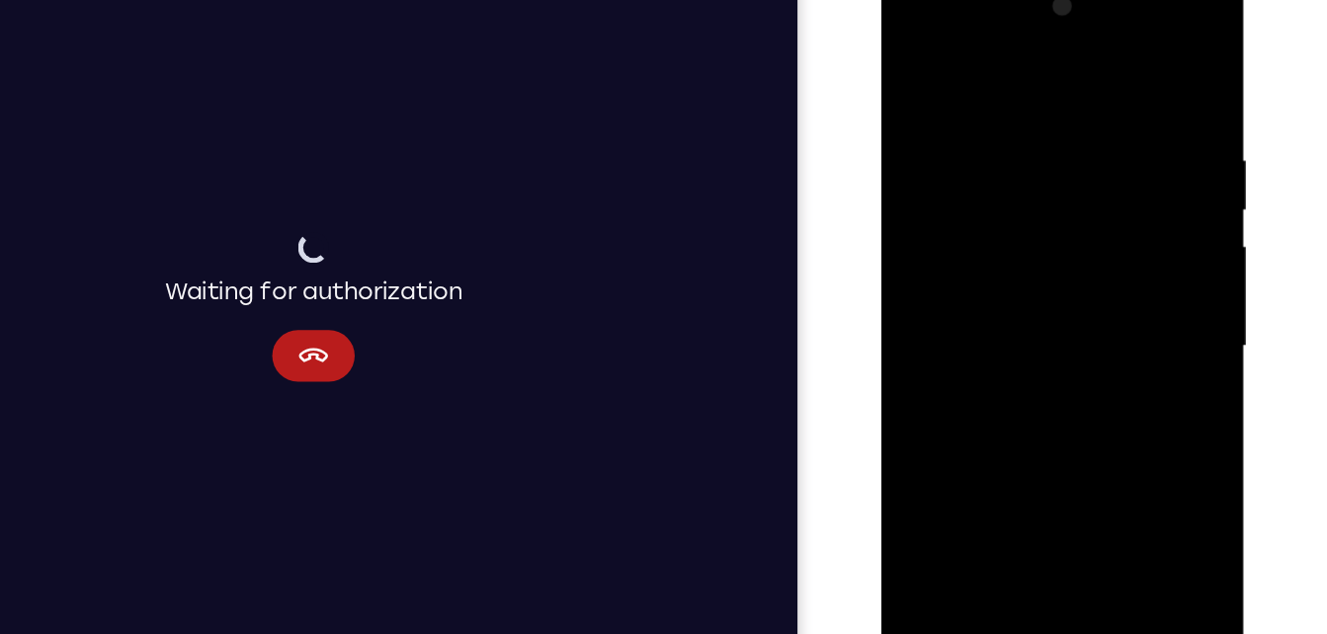
click at [969, 59] on div at bounding box center [1019, 258] width 249 height 553
click at [1105, 252] on div at bounding box center [1019, 258] width 249 height 553
click at [999, 301] on div at bounding box center [1019, 258] width 249 height 553
click at [1012, 247] on div at bounding box center [1019, 258] width 249 height 553
click at [1031, 222] on div at bounding box center [1019, 258] width 249 height 553
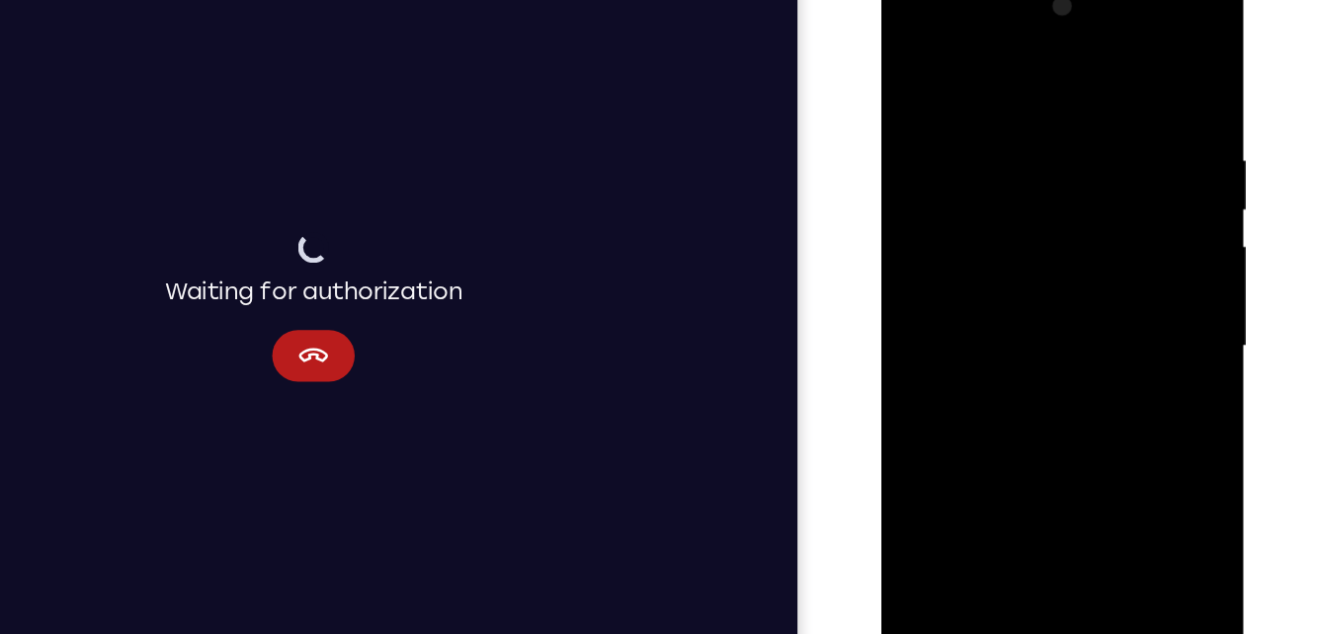
click at [1038, 256] on div at bounding box center [1019, 258] width 249 height 553
click at [1022, 320] on div at bounding box center [1019, 258] width 249 height 553
click at [1024, 319] on div at bounding box center [1019, 258] width 249 height 553
click at [1109, 66] on div at bounding box center [1019, 258] width 249 height 553
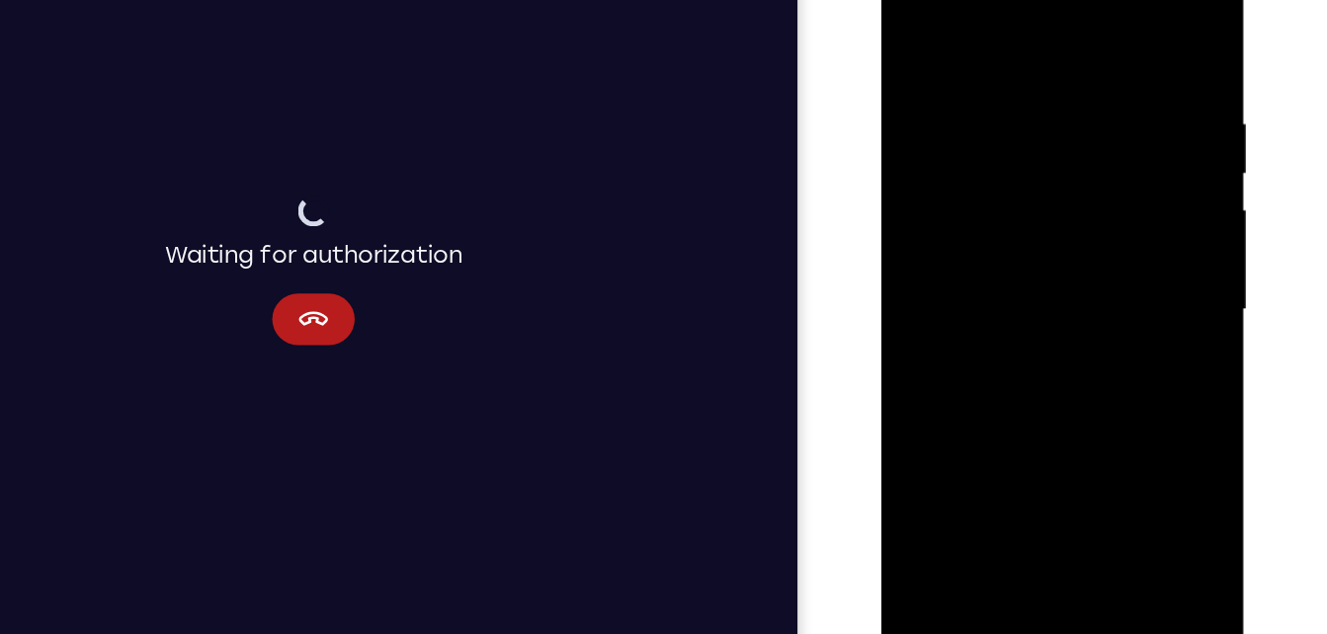
click at [996, 72] on div at bounding box center [1019, 222] width 249 height 553
click at [1121, 33] on div at bounding box center [1019, 222] width 249 height 553
click at [1069, 459] on div at bounding box center [1019, 222] width 249 height 553
click at [993, 328] on div at bounding box center [1019, 222] width 249 height 553
click at [1014, 286] on div at bounding box center [1019, 222] width 249 height 553
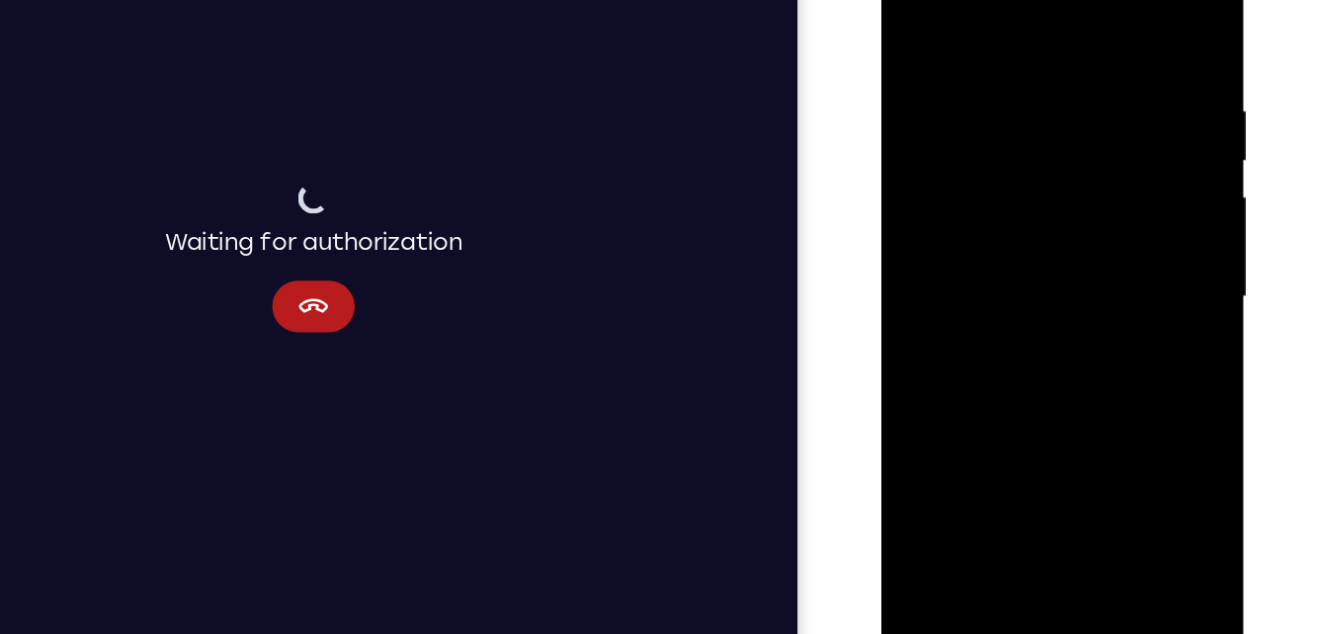
drag, startPoint x: 1027, startPoint y: 358, endPoint x: 1023, endPoint y: 136, distance: 221.4
click at [1023, 136] on div at bounding box center [1019, 209] width 249 height 553
click at [916, 299] on div at bounding box center [1019, 209] width 249 height 553
click at [928, 41] on div at bounding box center [1019, 209] width 249 height 553
click at [1015, 436] on div at bounding box center [1019, 209] width 249 height 553
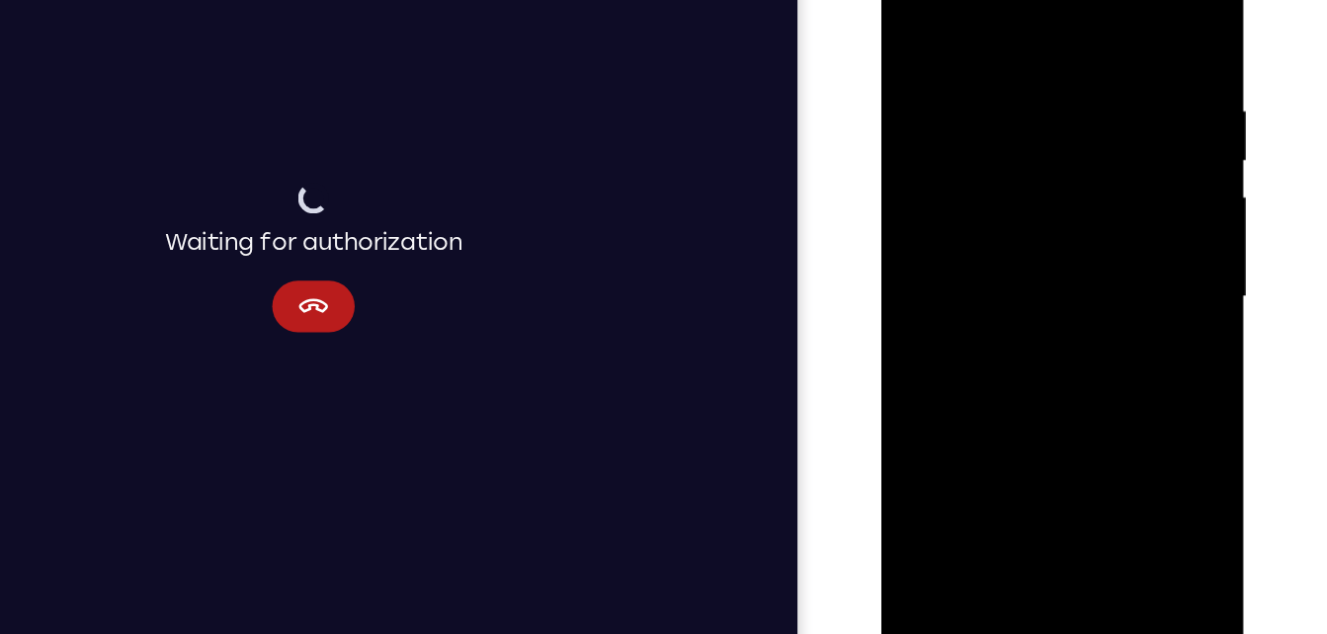
click at [1121, 22] on div at bounding box center [1019, 209] width 249 height 553
click at [911, 10] on div at bounding box center [1019, 209] width 249 height 553
drag, startPoint x: 1059, startPoint y: 210, endPoint x: 1101, endPoint y: 491, distance: 283.7
click at [1101, 491] on div at bounding box center [1020, 212] width 280 height 589
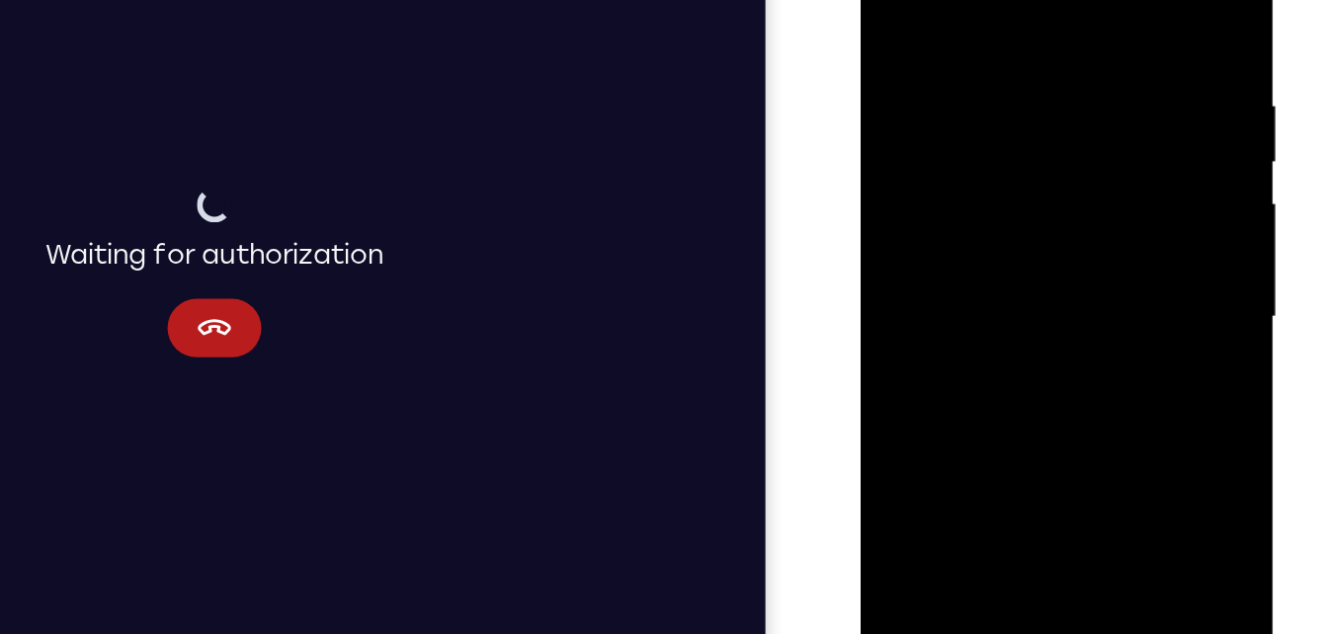
click at [1039, 71] on div at bounding box center [998, 177] width 249 height 553
click at [1040, 69] on div at bounding box center [998, 177] width 249 height 553
click at [933, 228] on div at bounding box center [998, 177] width 249 height 553
click at [949, 200] on div at bounding box center [998, 177] width 249 height 553
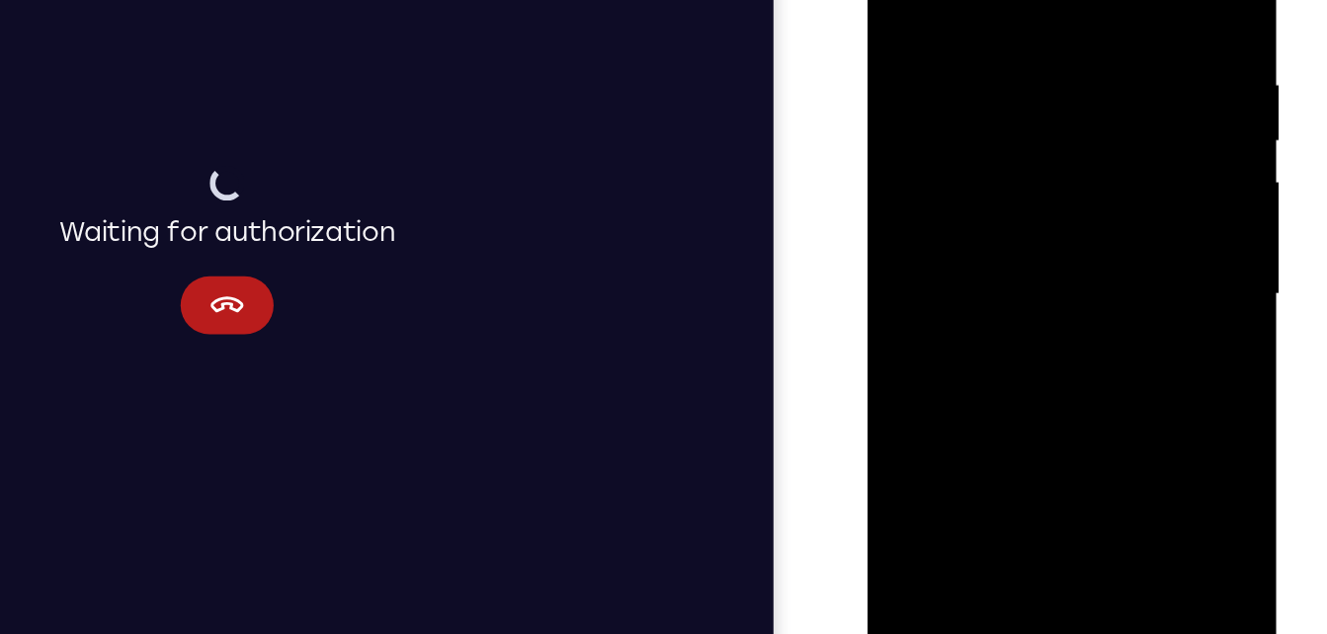
click at [1125, 0] on div at bounding box center [1006, 157] width 249 height 553
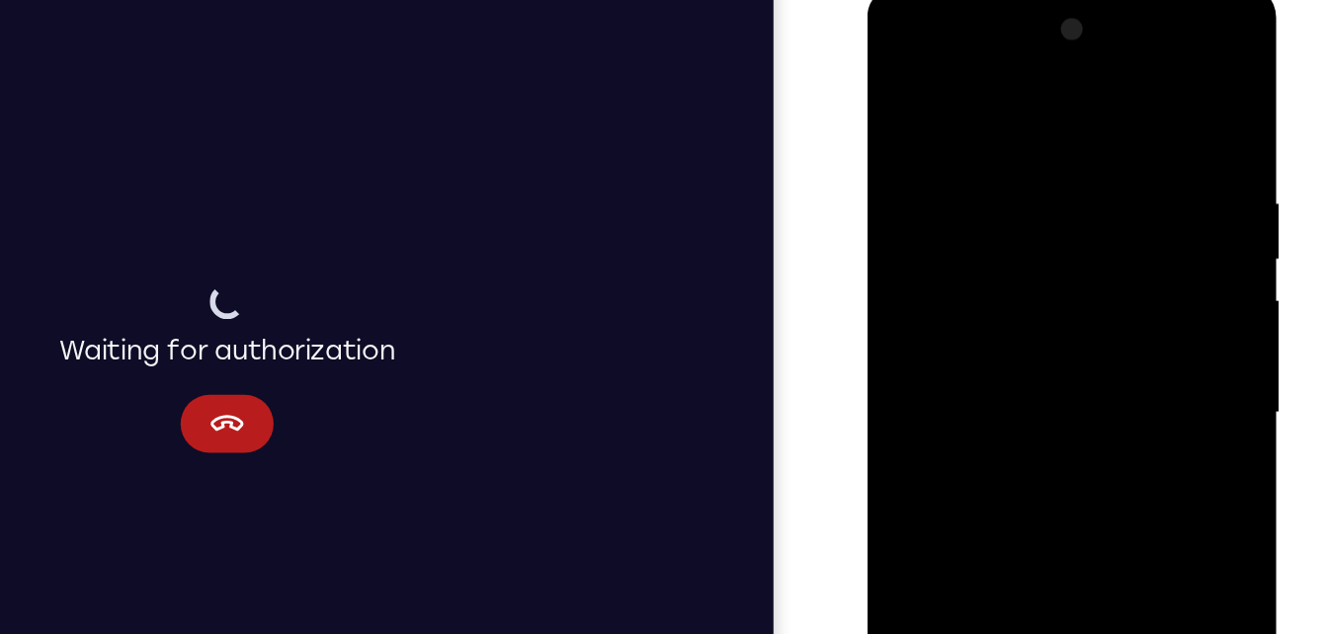
click at [1115, 27] on div at bounding box center [1006, 277] width 249 height 553
click at [892, 78] on div at bounding box center [1006, 277] width 249 height 553
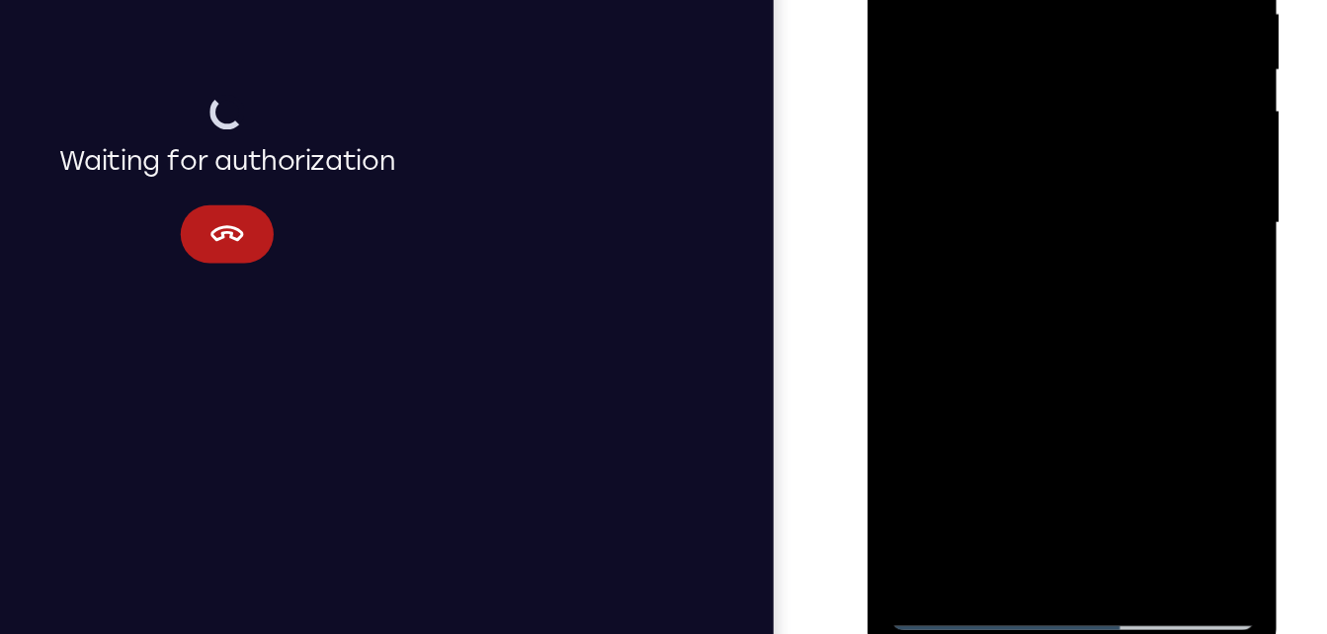
scroll to position [263, 0]
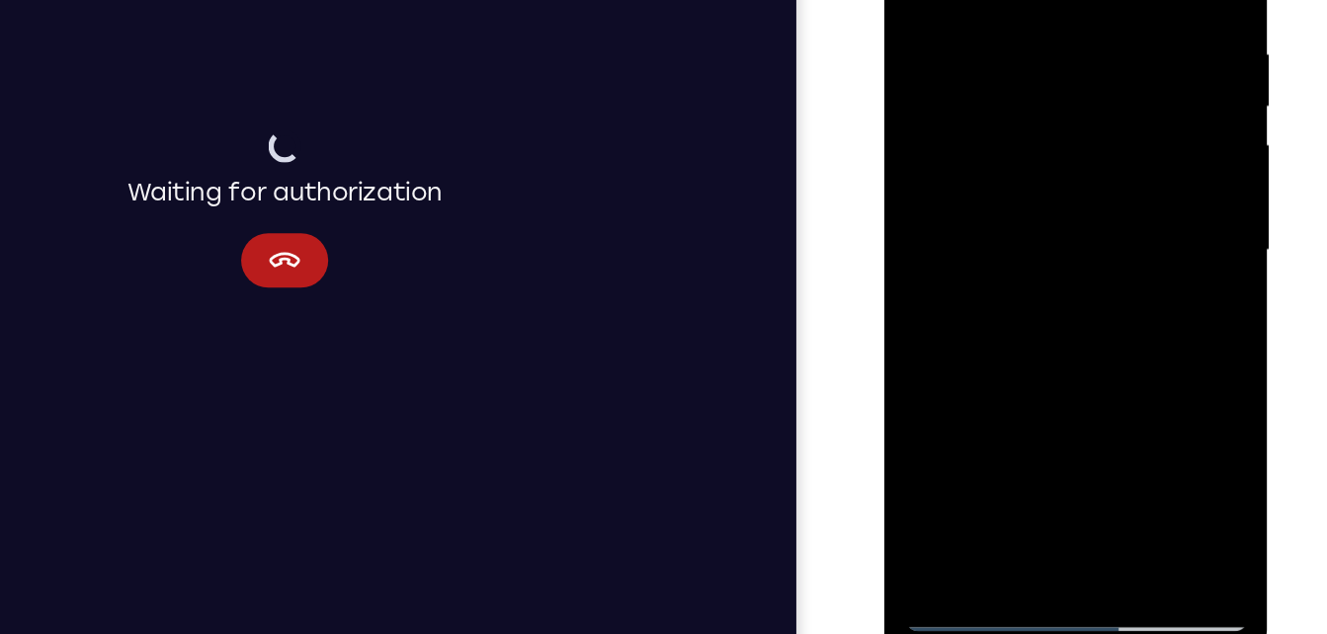
click at [952, 404] on div at bounding box center [1023, 141] width 249 height 553
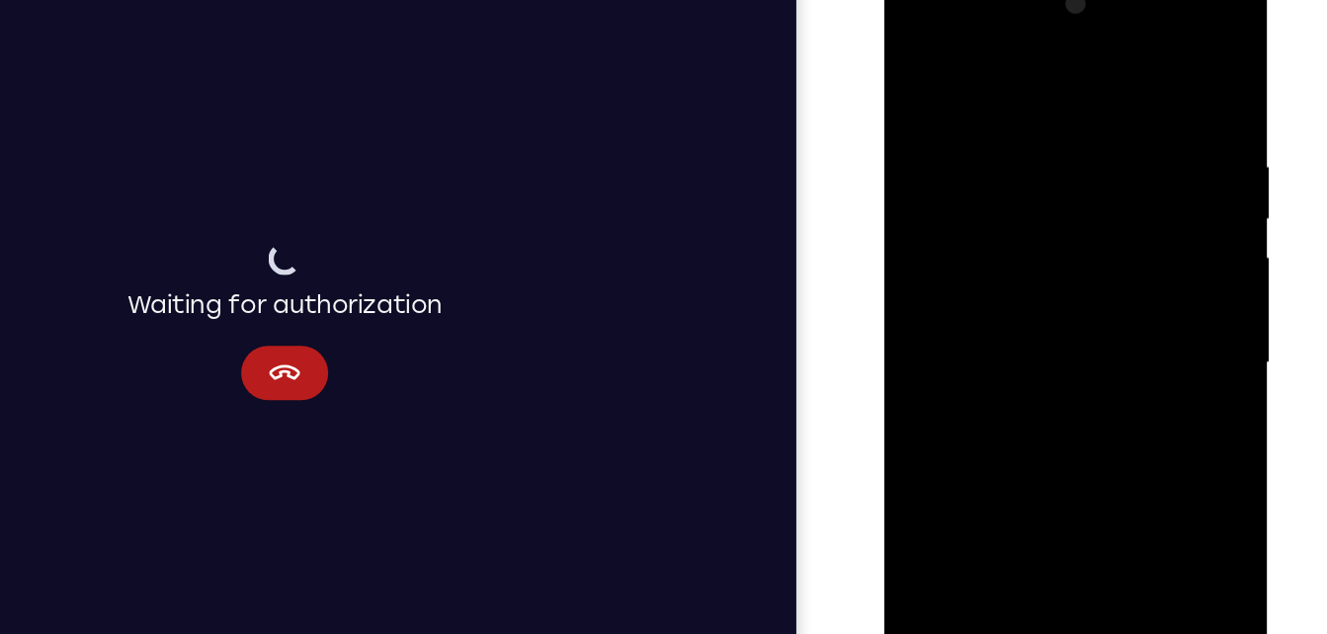
click at [923, 48] on div at bounding box center [1023, 253] width 249 height 553
click at [920, 53] on div at bounding box center [1023, 253] width 249 height 553
drag, startPoint x: 988, startPoint y: 95, endPoint x: 1007, endPoint y: 252, distance: 158.2
click at [1007, 252] on div at bounding box center [1023, 253] width 249 height 553
drag, startPoint x: 985, startPoint y: 226, endPoint x: 963, endPoint y: 151, distance: 78.2
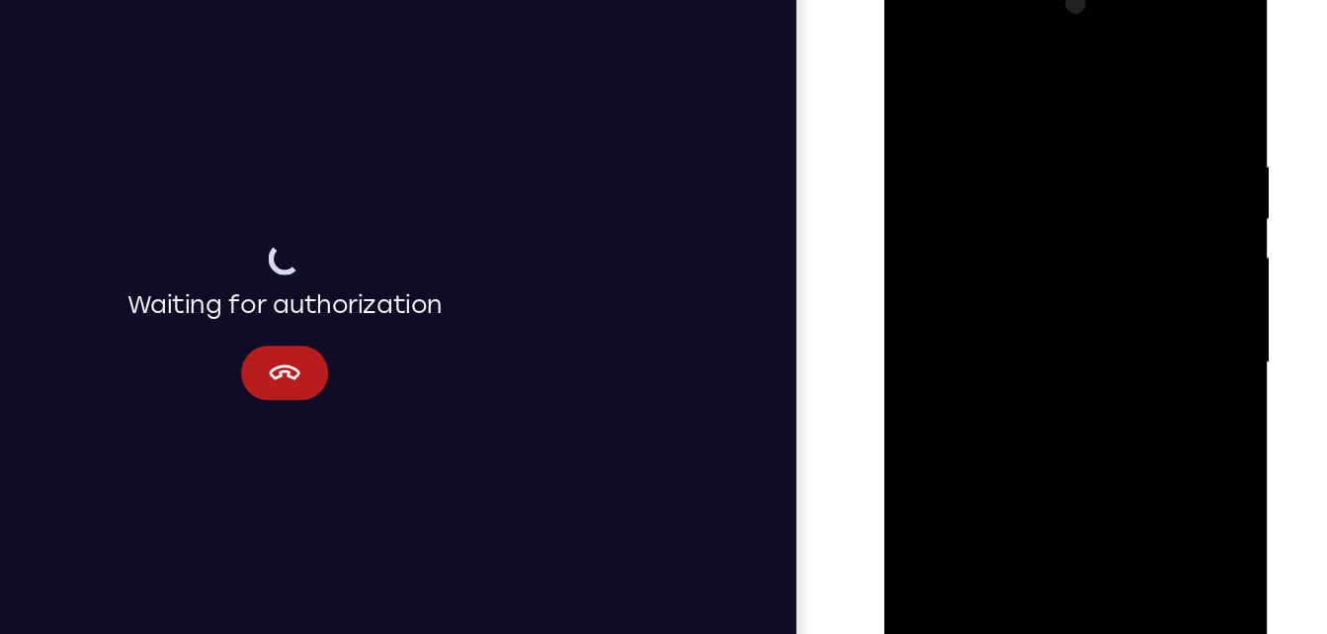
click at [963, 128] on div at bounding box center [1023, 253] width 249 height 553
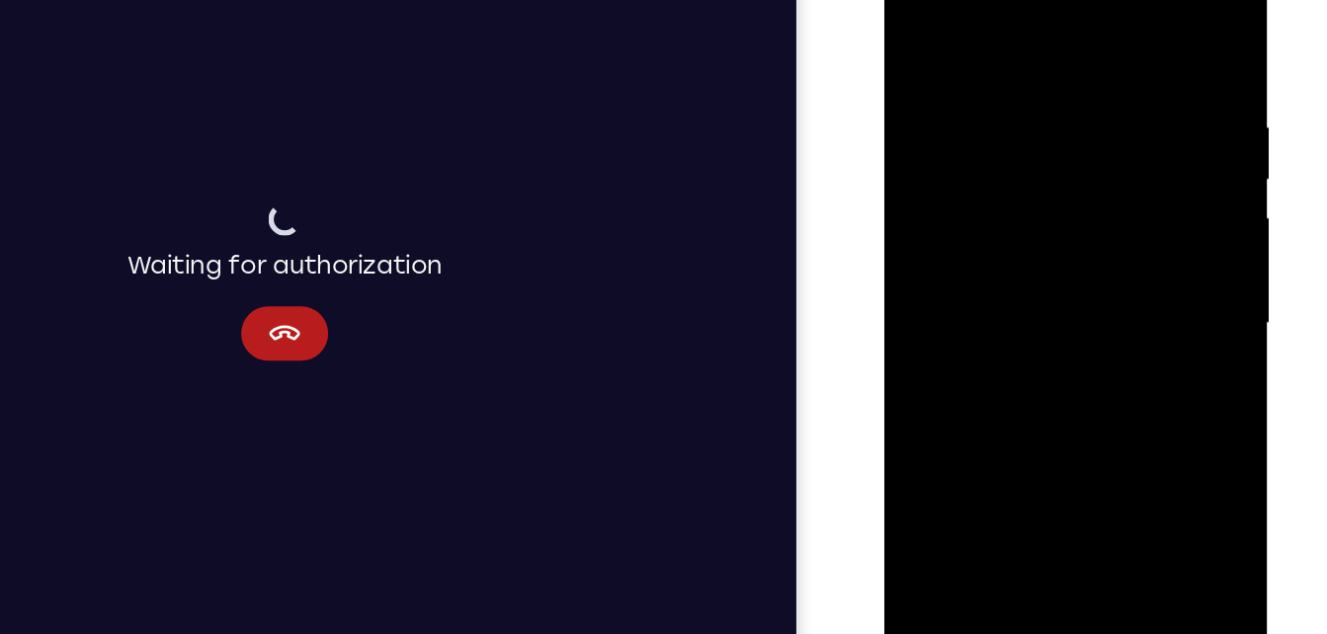
scroll to position [291, 0]
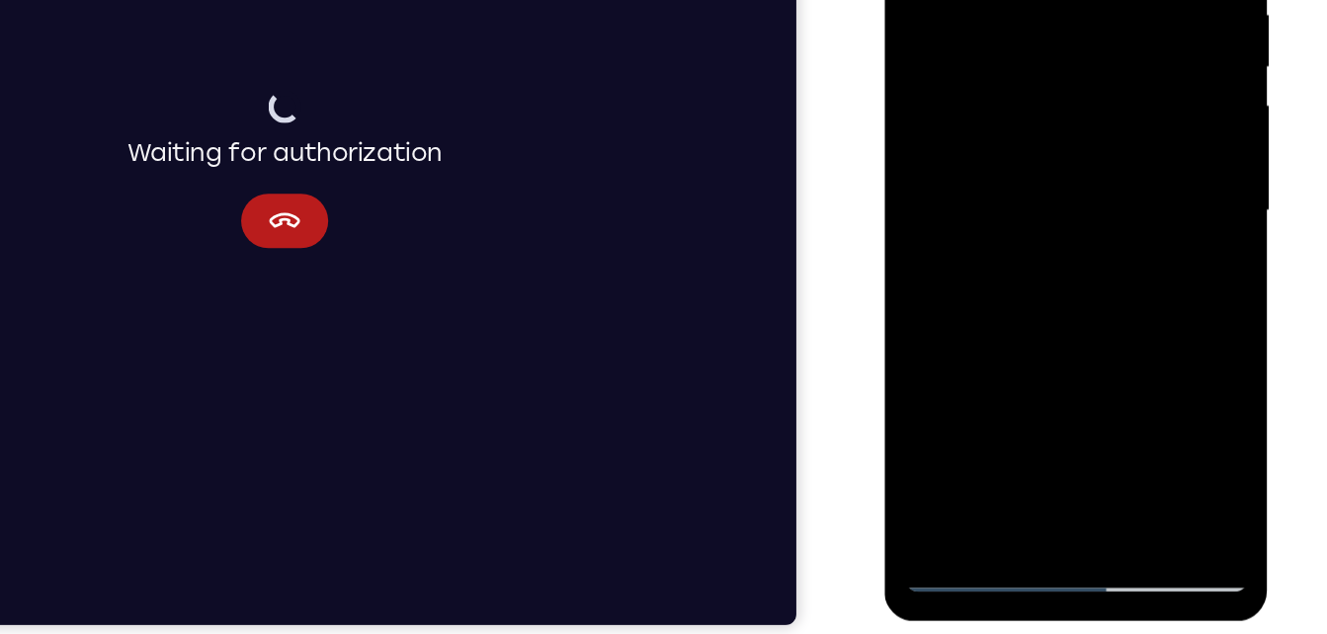
click at [971, 332] on div at bounding box center [1023, 101] width 249 height 553
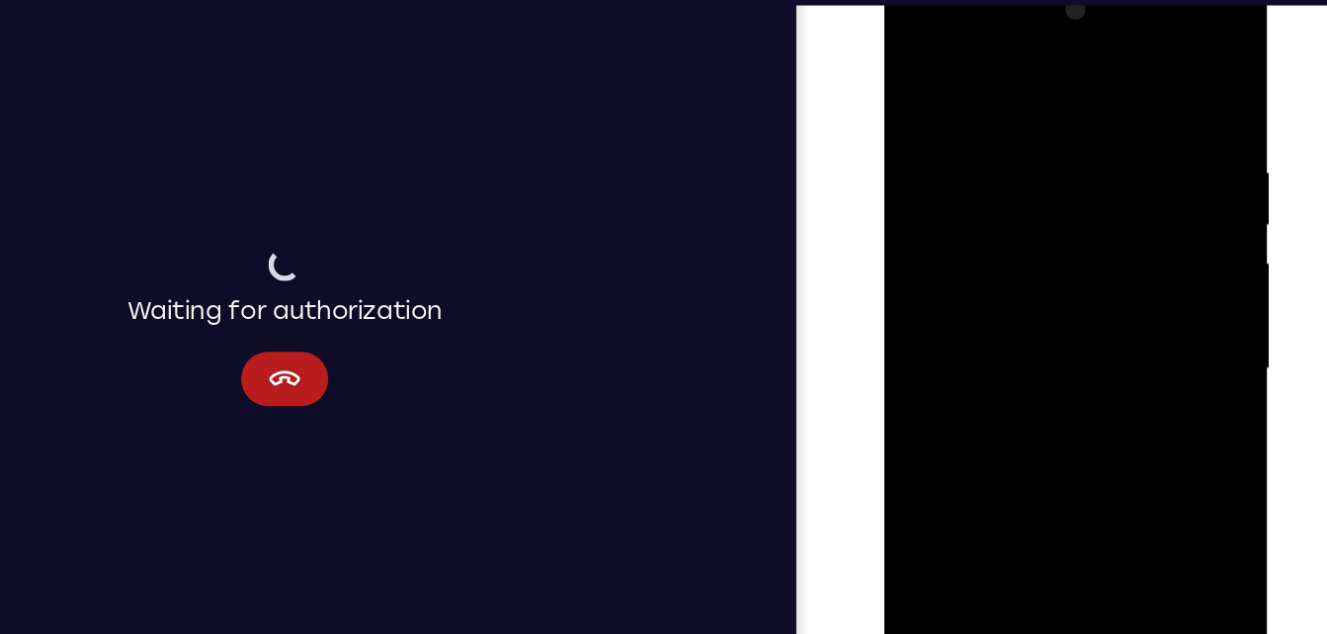
click at [1048, 324] on div at bounding box center [1023, 260] width 249 height 553
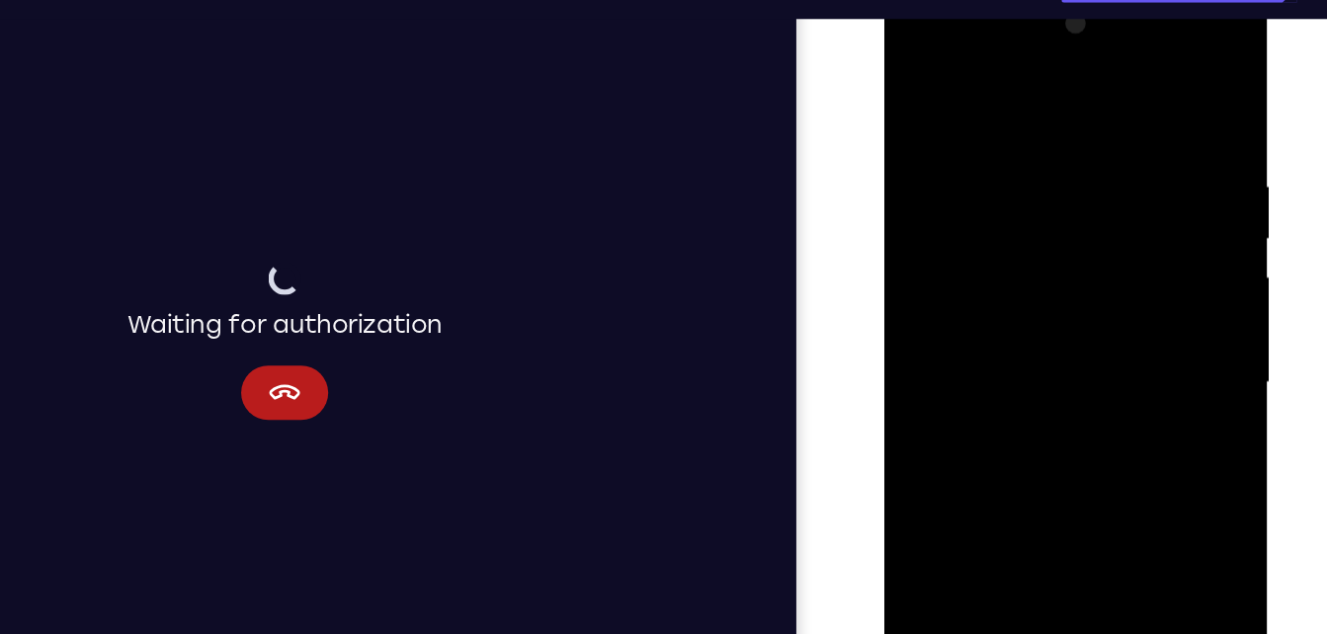
drag, startPoint x: 1048, startPoint y: 247, endPoint x: 1001, endPoint y: 467, distance: 225.4
click at [1001, 467] on div at bounding box center [1023, 274] width 249 height 553
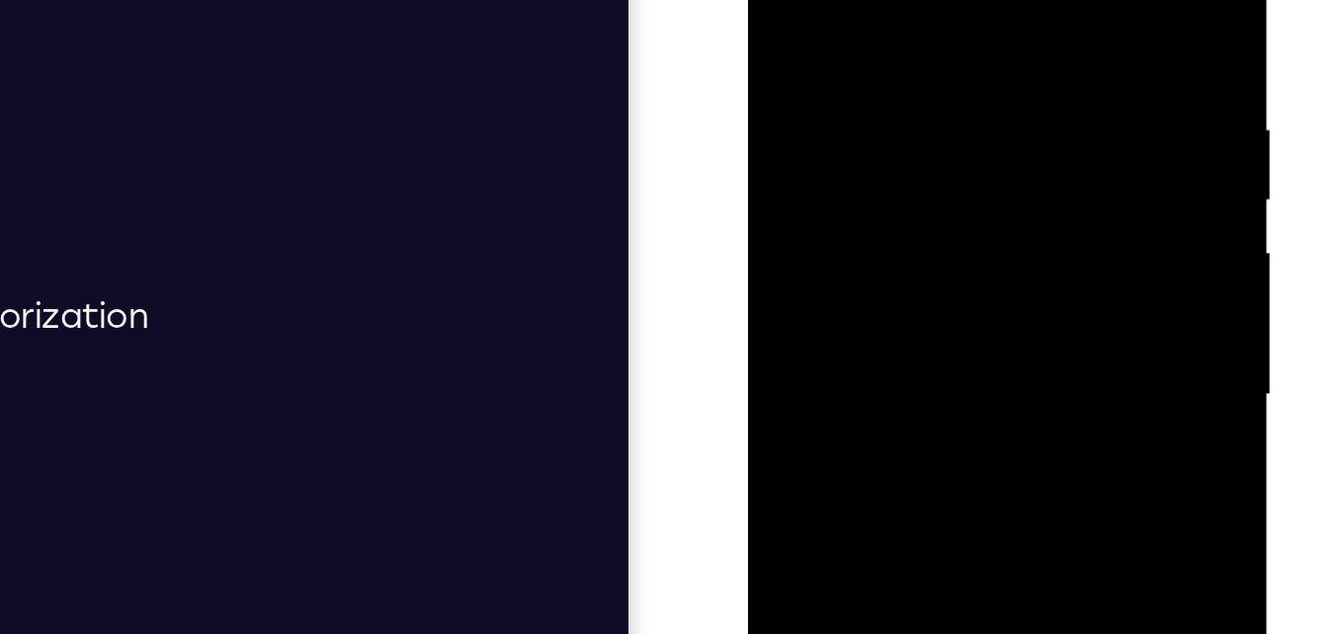
click at [780, 0] on div at bounding box center [887, 144] width 249 height 553
click at [824, 0] on div at bounding box center [887, 144] width 249 height 553
click at [986, 0] on div at bounding box center [887, 144] width 249 height 553
click at [806, 0] on div at bounding box center [887, 144] width 249 height 553
drag, startPoint x: 851, startPoint y: 137, endPoint x: 834, endPoint y: 18, distance: 120.7
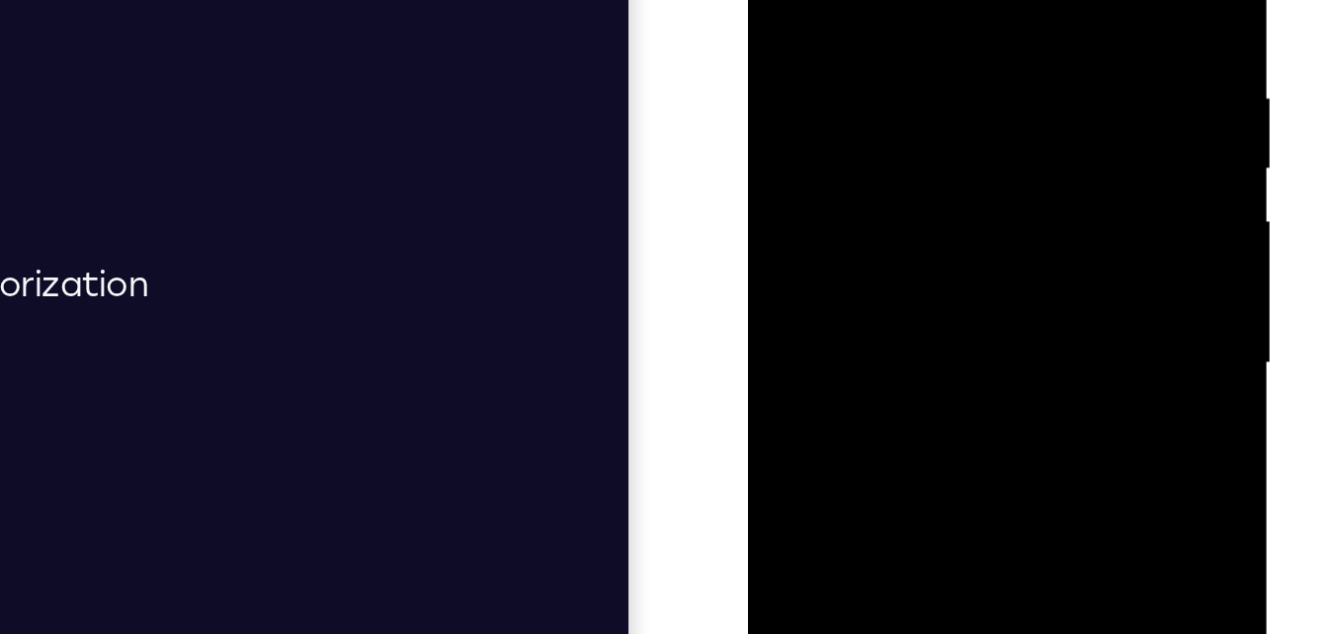
click at [834, 18] on div at bounding box center [887, 112] width 249 height 553
drag, startPoint x: 833, startPoint y: 22, endPoint x: 783, endPoint y: 194, distance: 179.1
click at [783, 194] on div at bounding box center [887, 112] width 249 height 553
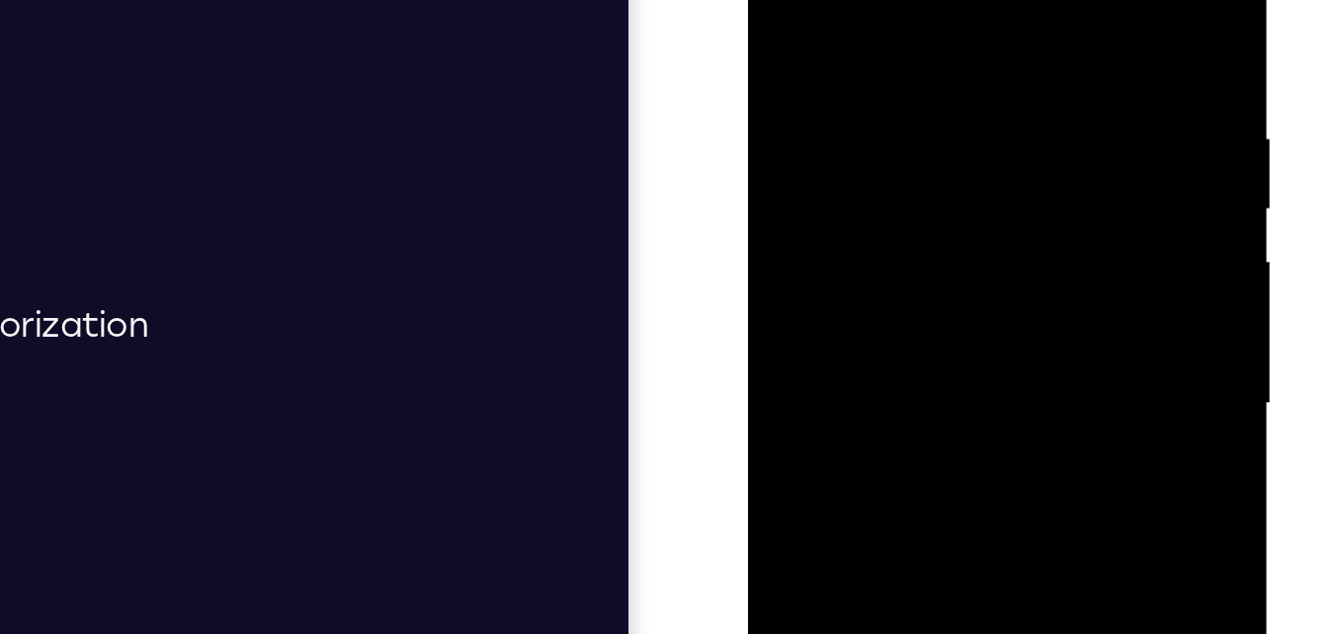
click at [778, 0] on div at bounding box center [887, 153] width 249 height 553
click at [888, 23] on div at bounding box center [887, 153] width 249 height 553
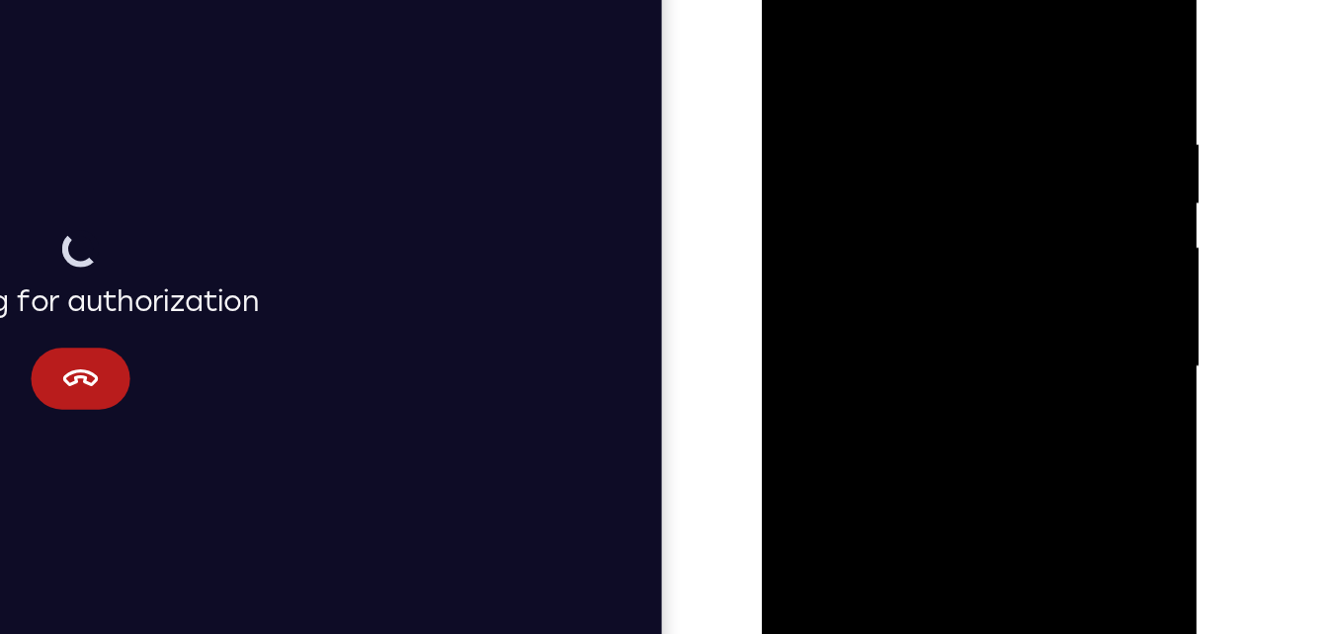
click at [797, 3] on div at bounding box center [901, 203] width 249 height 553
click at [948, 7] on div at bounding box center [901, 203] width 249 height 553
click at [866, 55] on div at bounding box center [901, 203] width 249 height 553
click at [974, 232] on div at bounding box center [901, 203] width 249 height 553
click at [802, 185] on div at bounding box center [901, 203] width 249 height 553
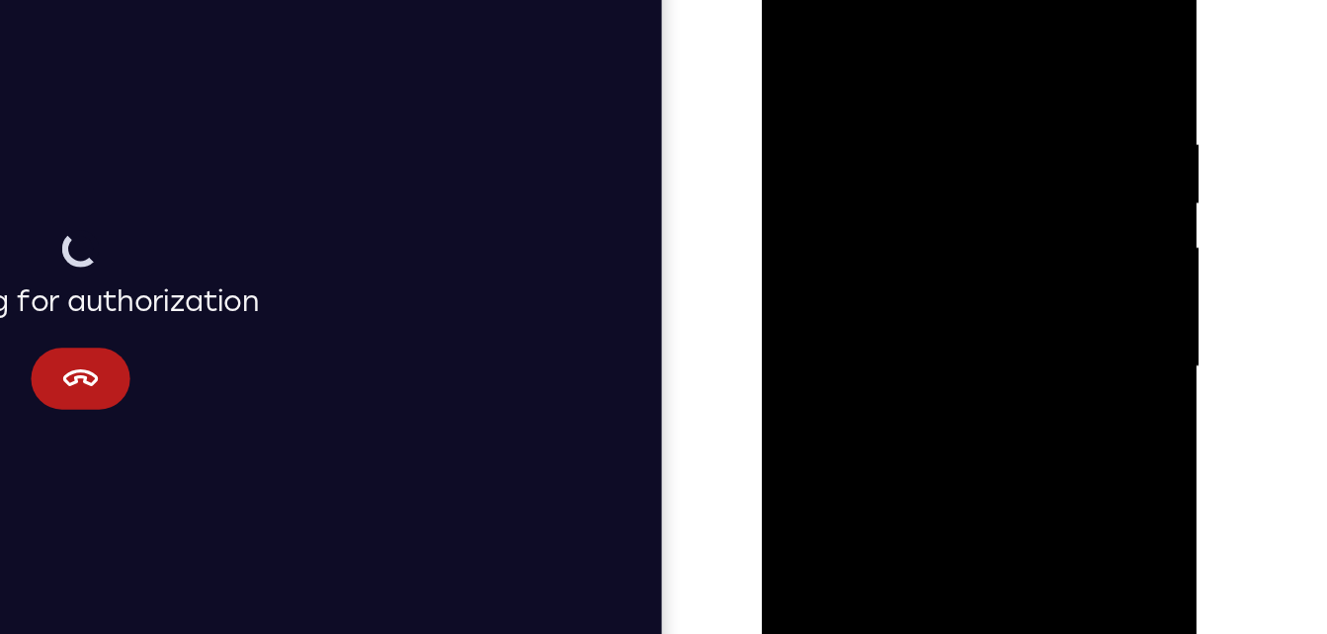
click at [993, 113] on div at bounding box center [901, 203] width 249 height 553
click at [1001, 12] on div at bounding box center [901, 203] width 249 height 553
click at [802, 98] on div at bounding box center [901, 203] width 249 height 553
click at [1009, 65] on div at bounding box center [901, 203] width 249 height 553
click at [1003, 14] on div at bounding box center [901, 203] width 249 height 553
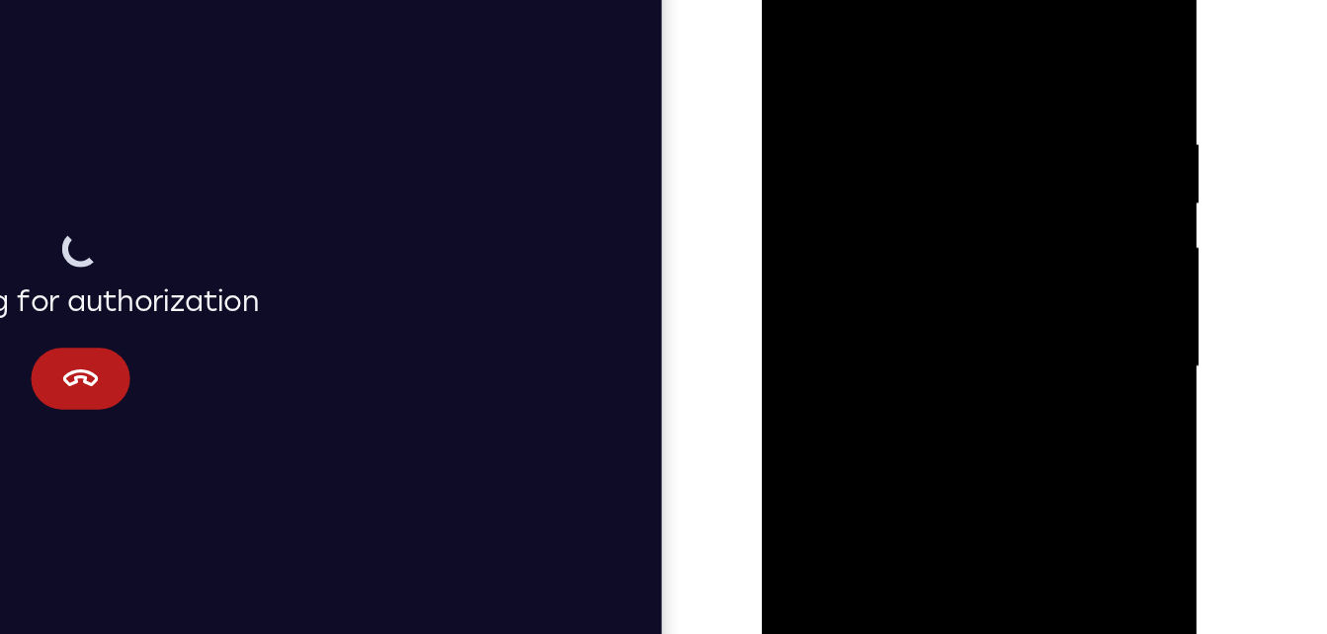
click at [1006, 18] on div at bounding box center [901, 203] width 249 height 553
click at [803, 234] on div at bounding box center [901, 203] width 249 height 553
click at [1002, 95] on div at bounding box center [901, 203] width 249 height 553
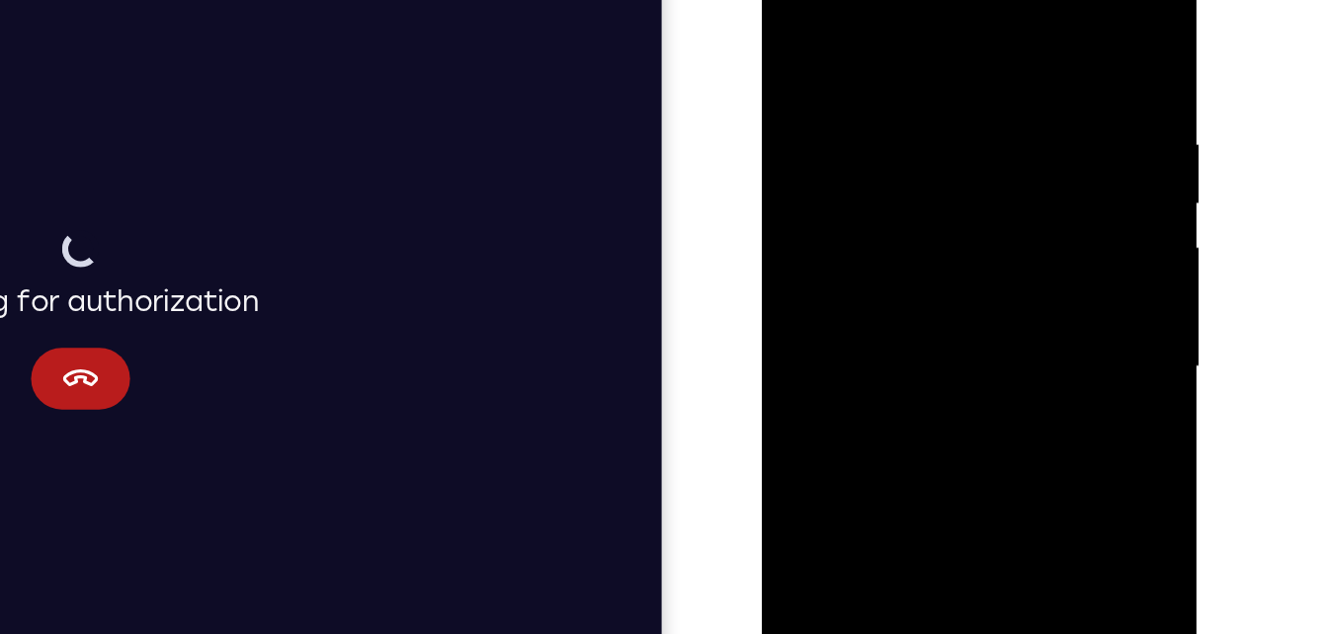
click at [1002, 149] on div at bounding box center [901, 203] width 249 height 553
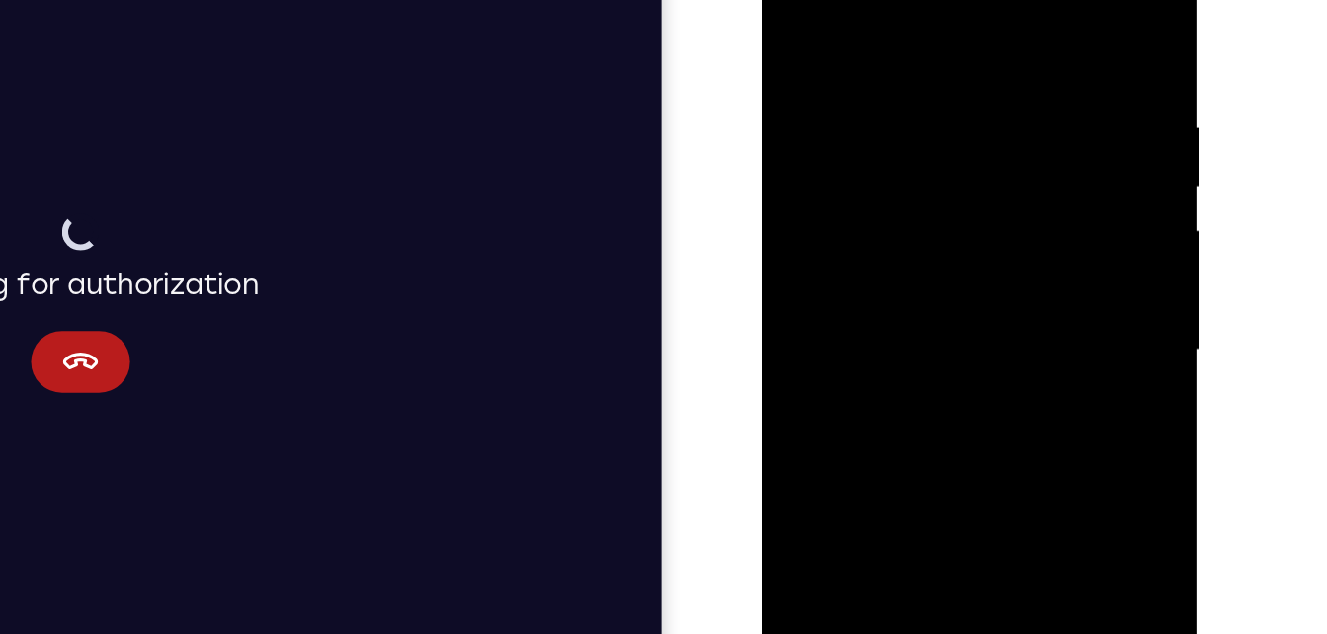
click at [801, 0] on div at bounding box center [901, 186] width 249 height 553
click at [979, 180] on div at bounding box center [901, 188] width 249 height 553
